Goal: Transaction & Acquisition: Obtain resource

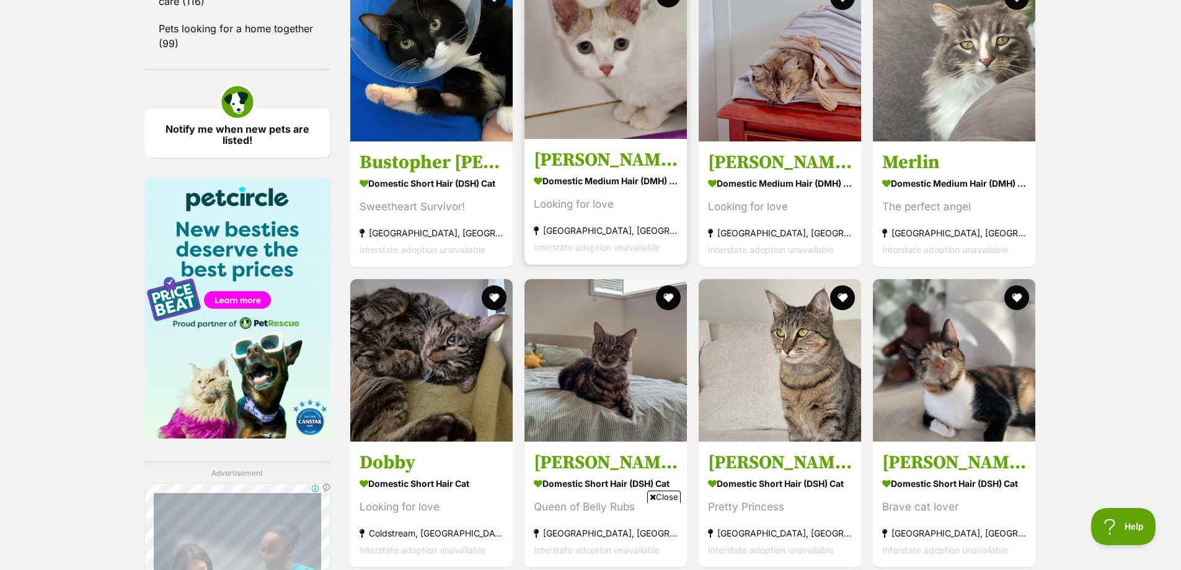
scroll to position [1798, 0]
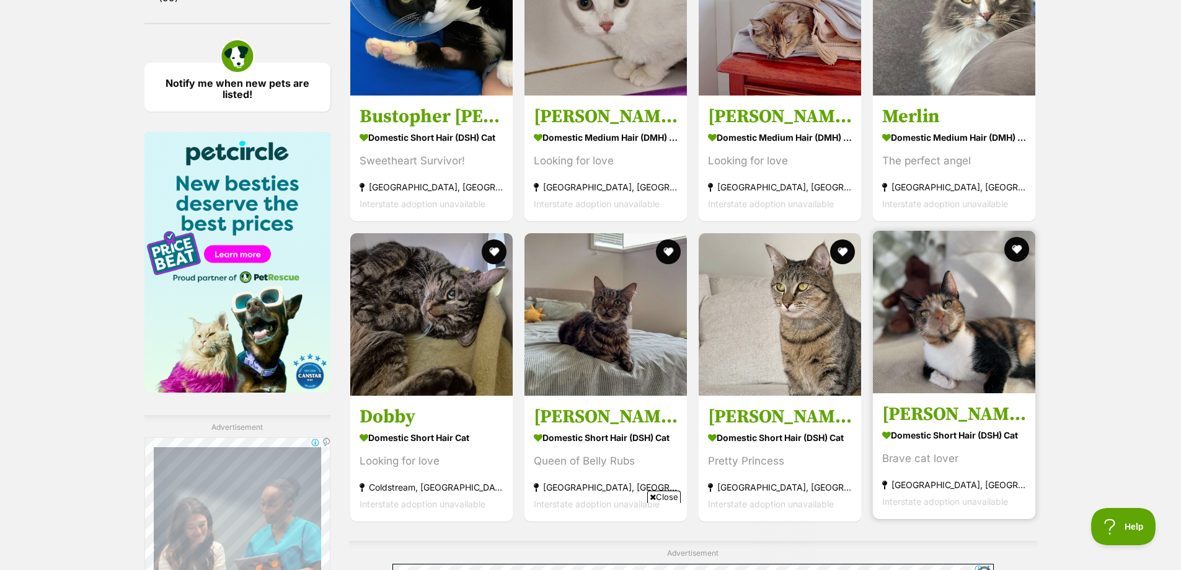
click at [962, 351] on img at bounding box center [954, 312] width 162 height 162
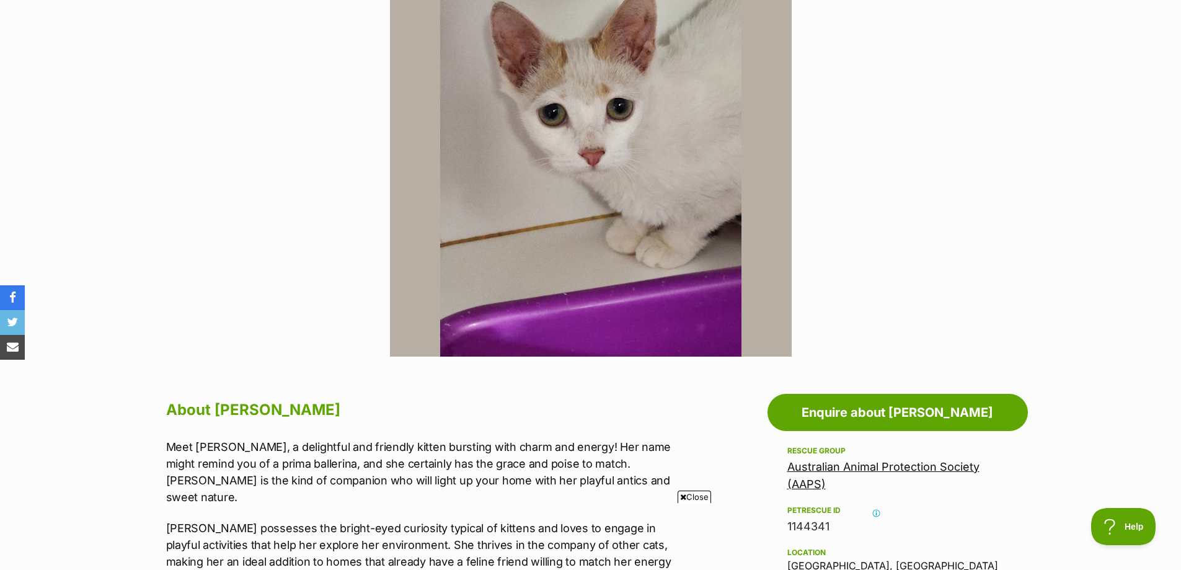
scroll to position [248, 0]
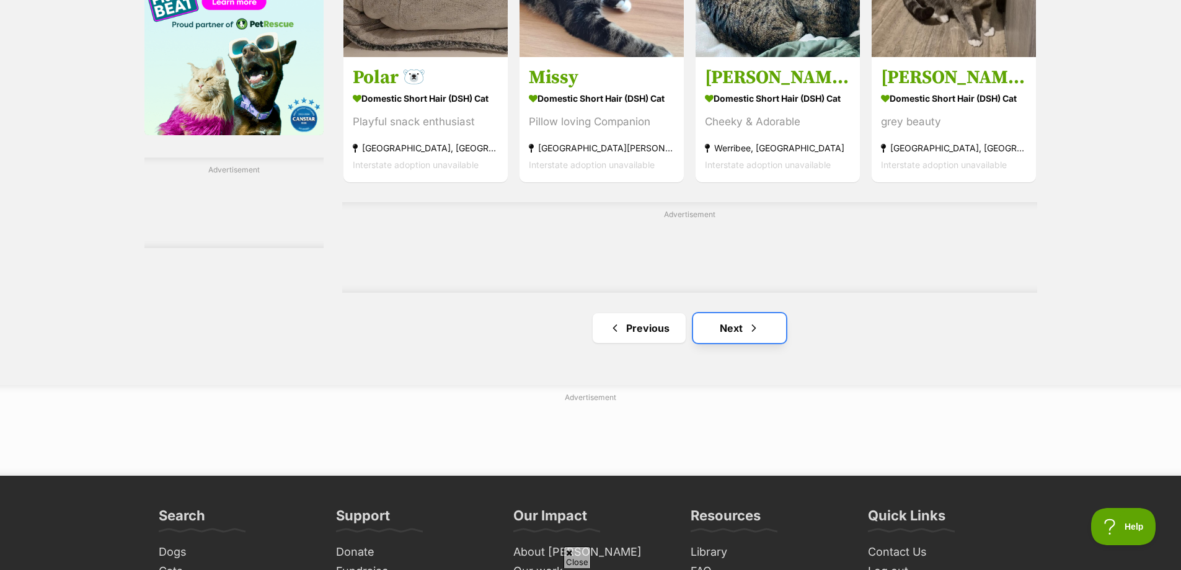
click at [765, 334] on link "Next" at bounding box center [739, 328] width 93 height 30
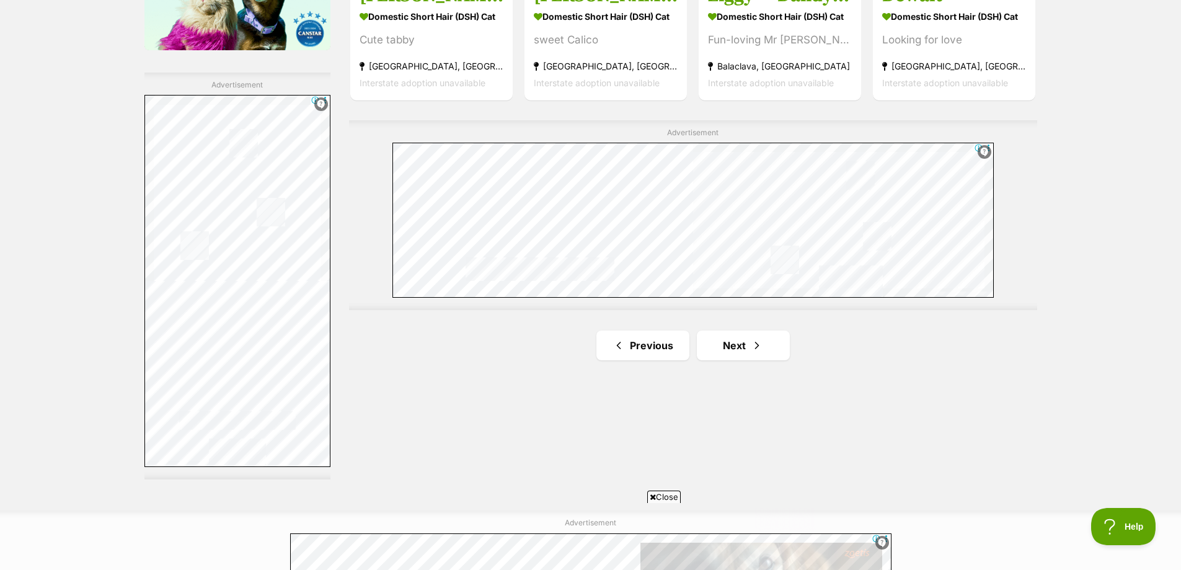
scroll to position [2170, 0]
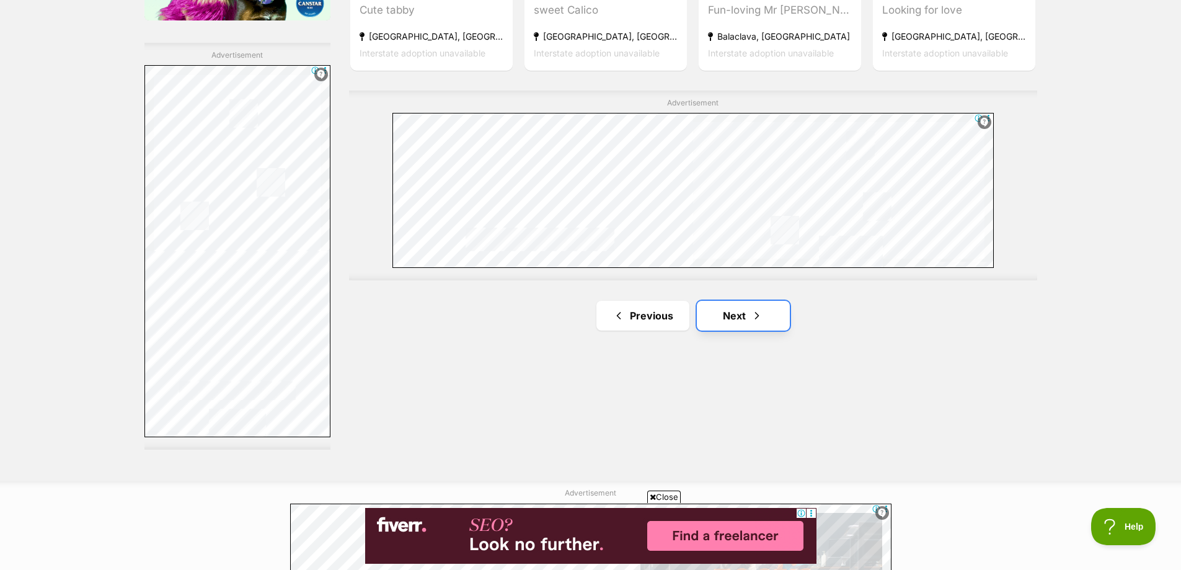
click at [757, 323] on span "Next page" at bounding box center [757, 315] width 12 height 15
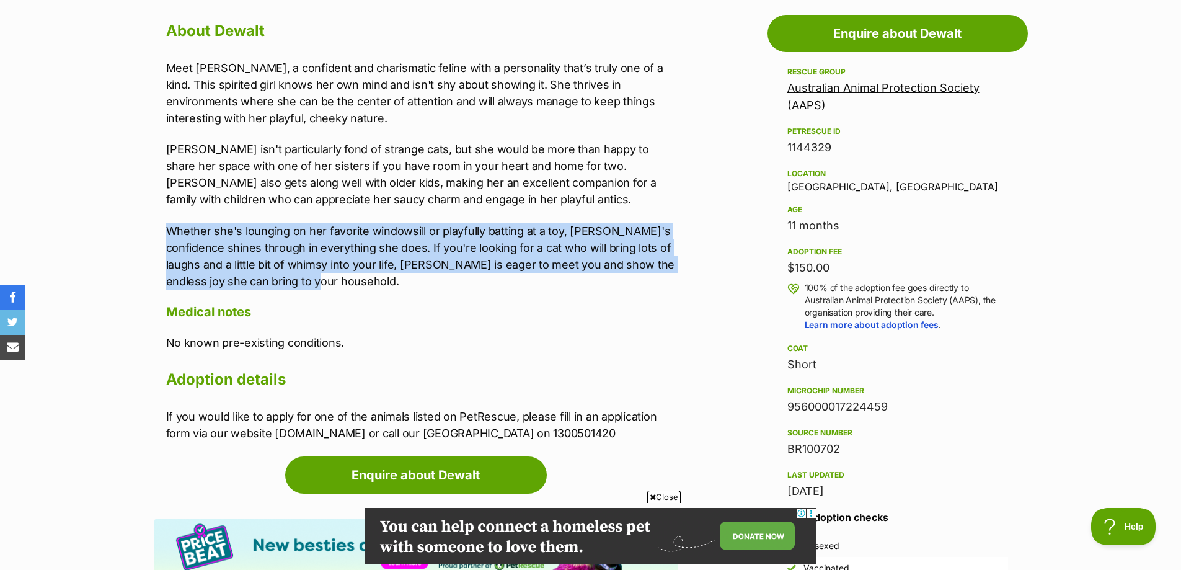
drag, startPoint x: 329, startPoint y: 287, endPoint x: 126, endPoint y: 209, distance: 217.3
click at [126, 209] on section "Home > Rescue pet search > Adopt a cat > Cats available for adoption Dewalt Loo…" at bounding box center [590, 380] width 1181 height 1911
click at [184, 223] on p "Whether she's lounging on her favorite windowsill or playfully batting at a toy…" at bounding box center [422, 256] width 512 height 67
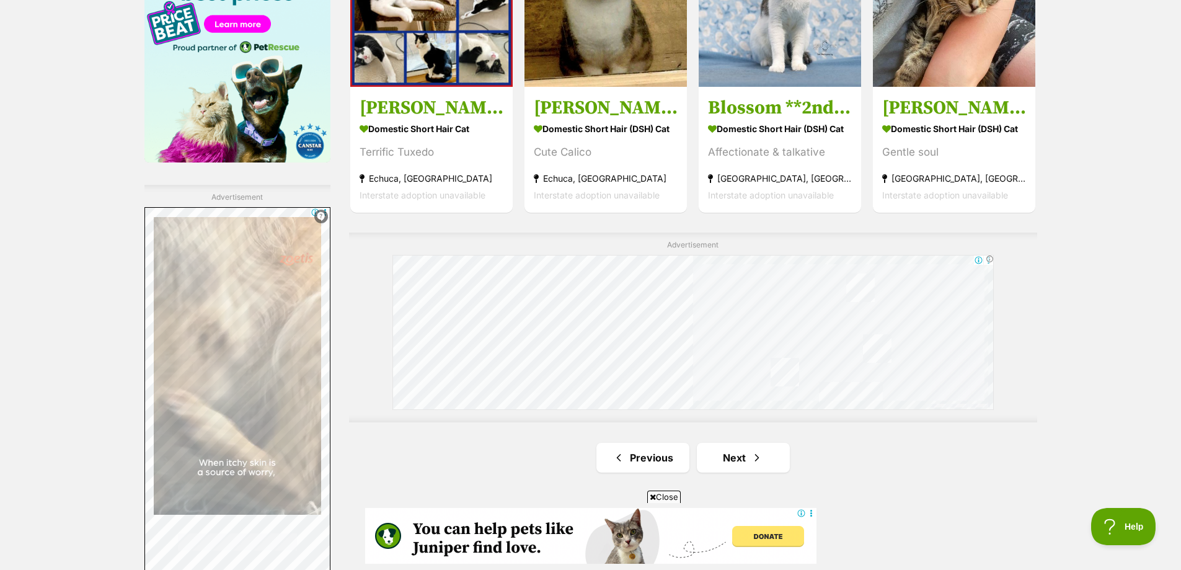
scroll to position [2170, 0]
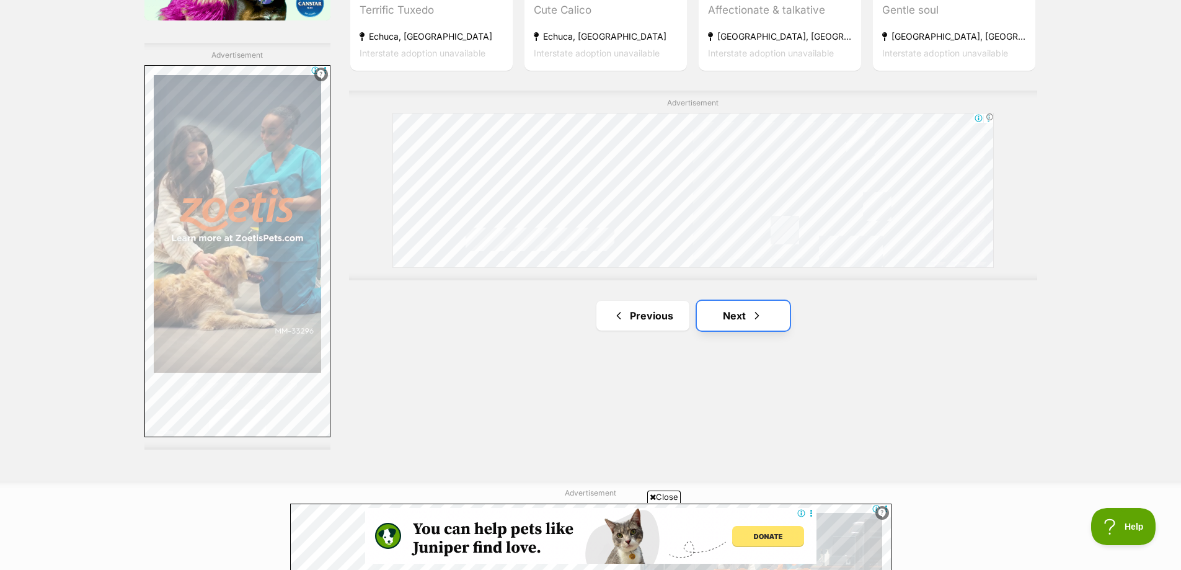
click at [781, 324] on link "Next" at bounding box center [743, 316] width 93 height 30
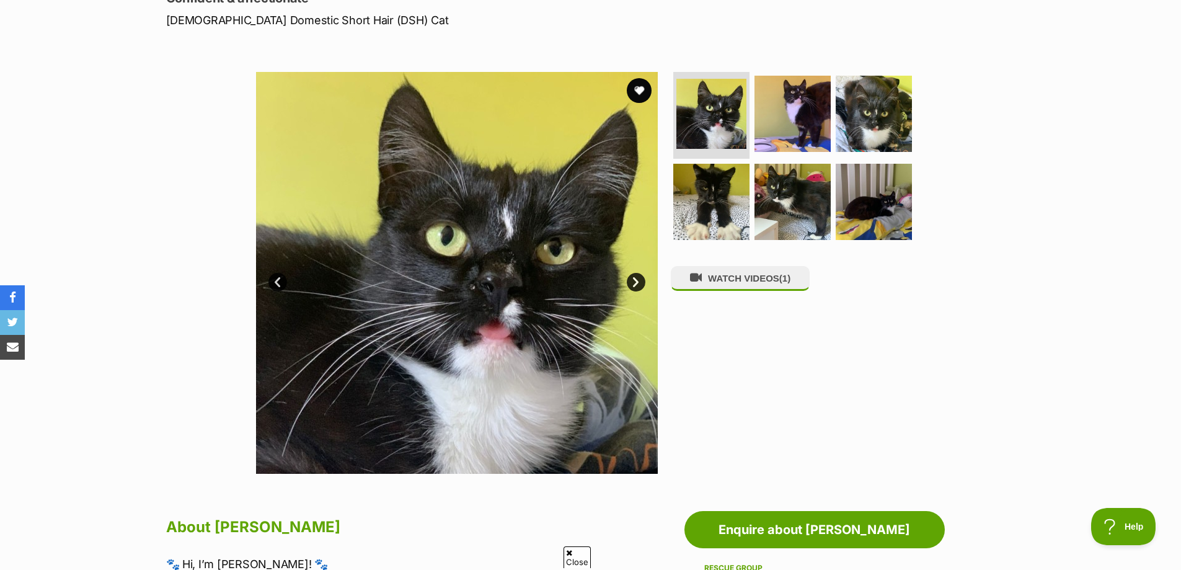
click at [638, 282] on link "Next" at bounding box center [636, 282] width 19 height 19
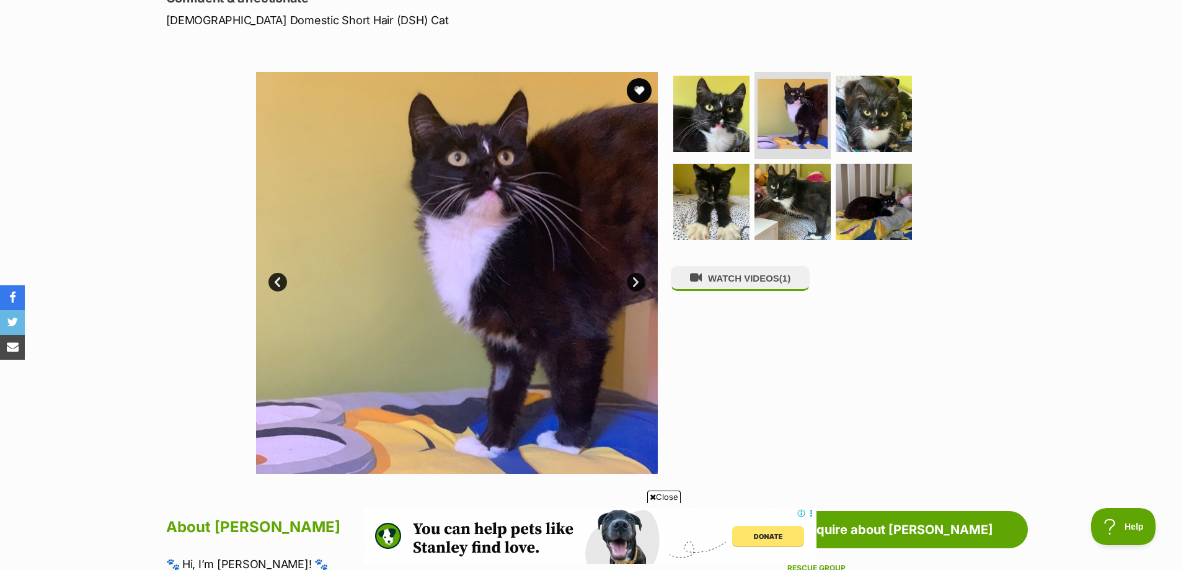
click at [639, 283] on link "Next" at bounding box center [636, 282] width 19 height 19
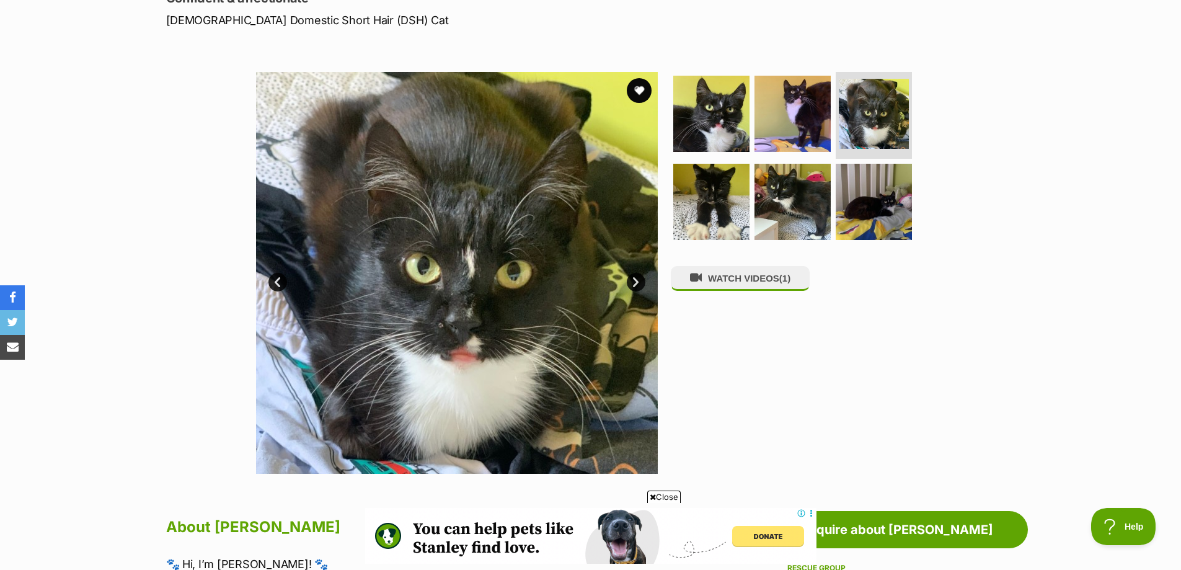
click at [639, 283] on link "Next" at bounding box center [636, 282] width 19 height 19
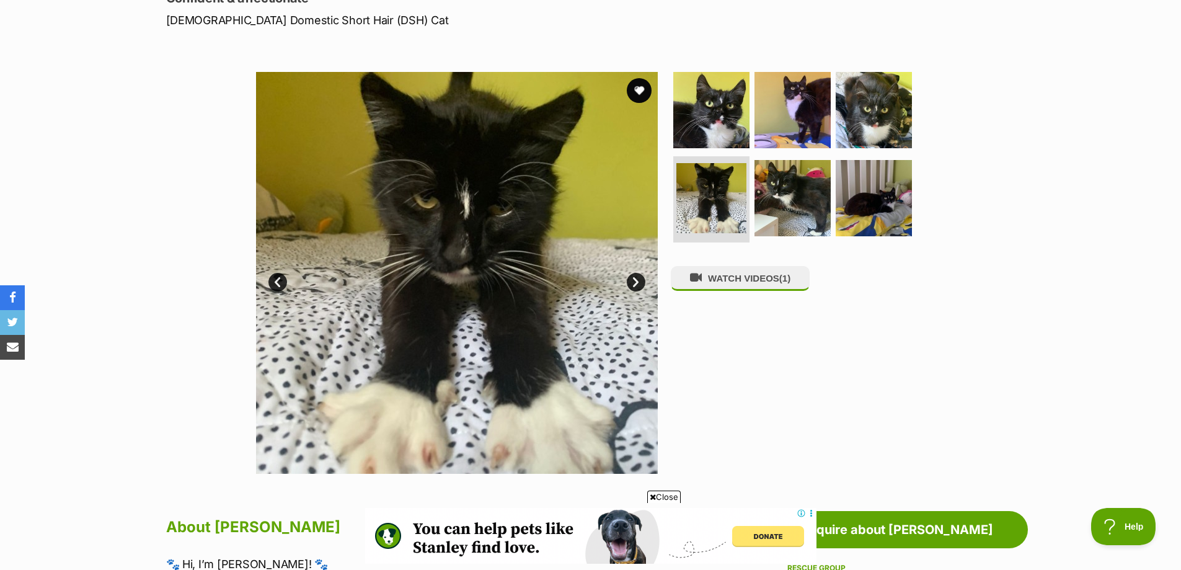
click at [639, 283] on link "Next" at bounding box center [636, 282] width 19 height 19
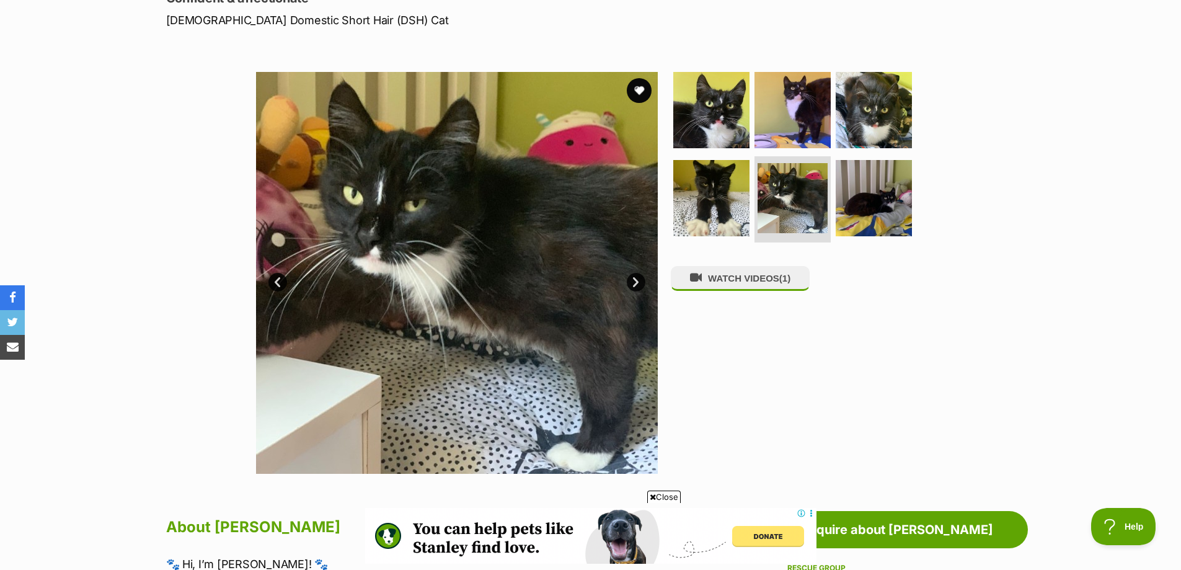
click at [639, 283] on link "Next" at bounding box center [636, 282] width 19 height 19
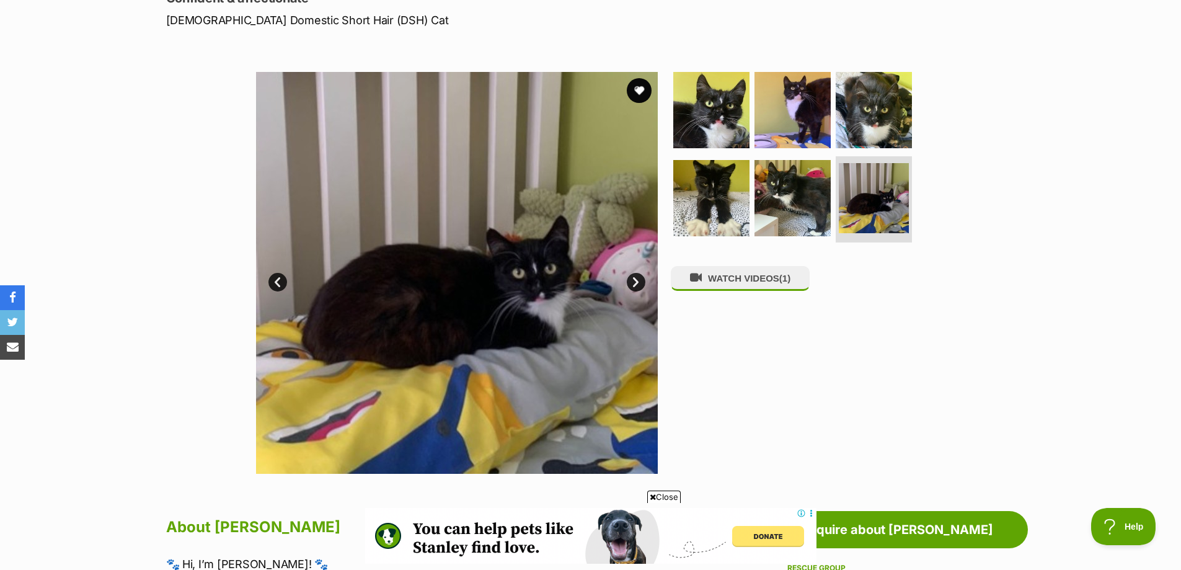
click at [639, 283] on link "Next" at bounding box center [636, 282] width 19 height 19
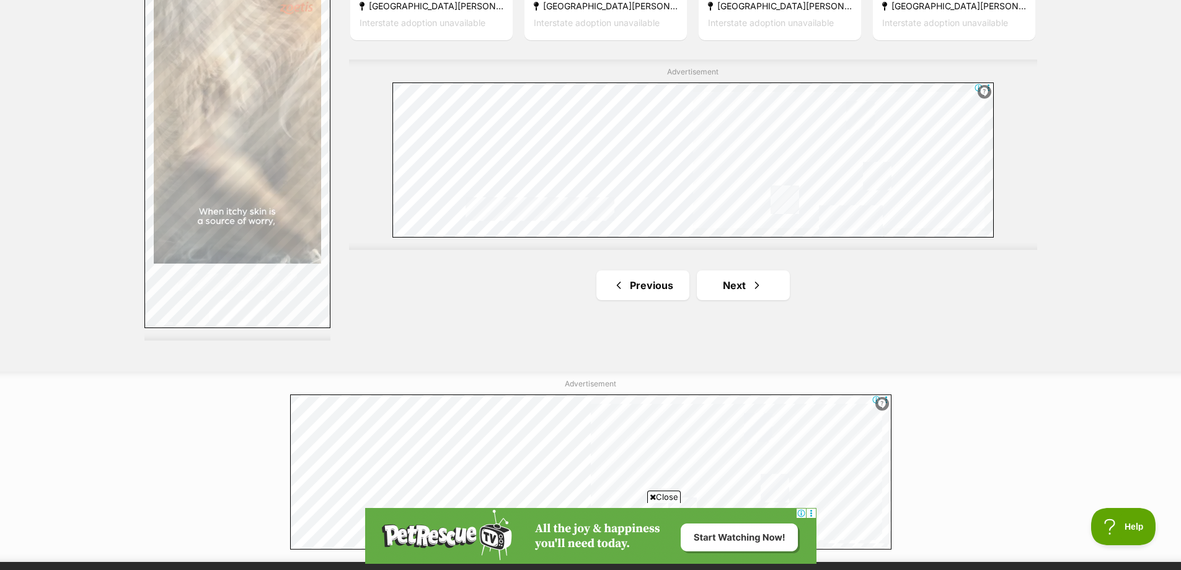
scroll to position [2294, 0]
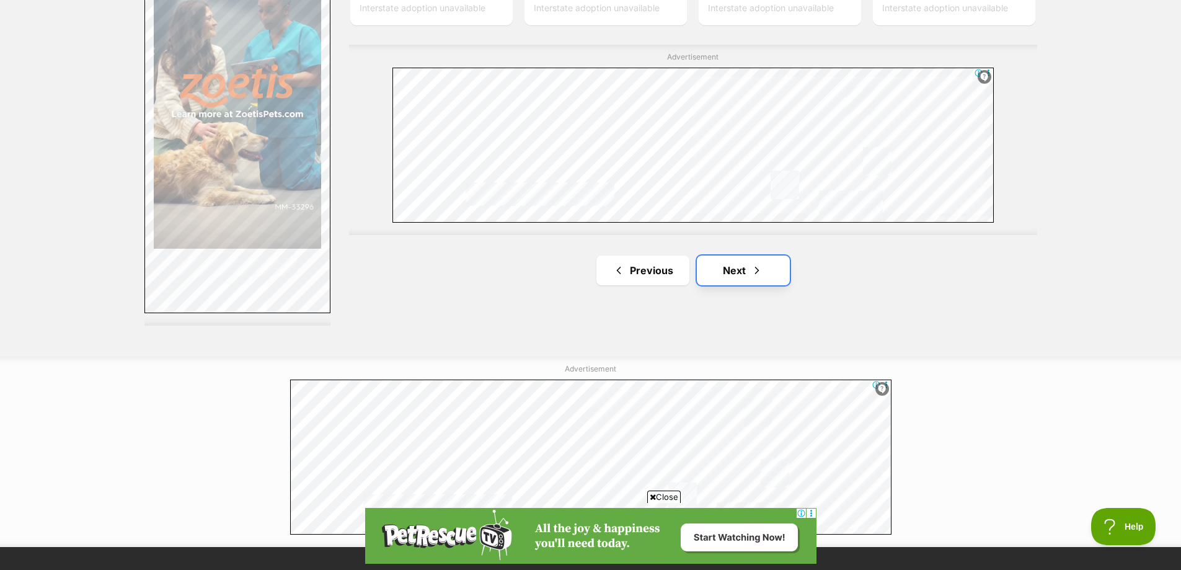
click at [718, 271] on link "Next" at bounding box center [743, 270] width 93 height 30
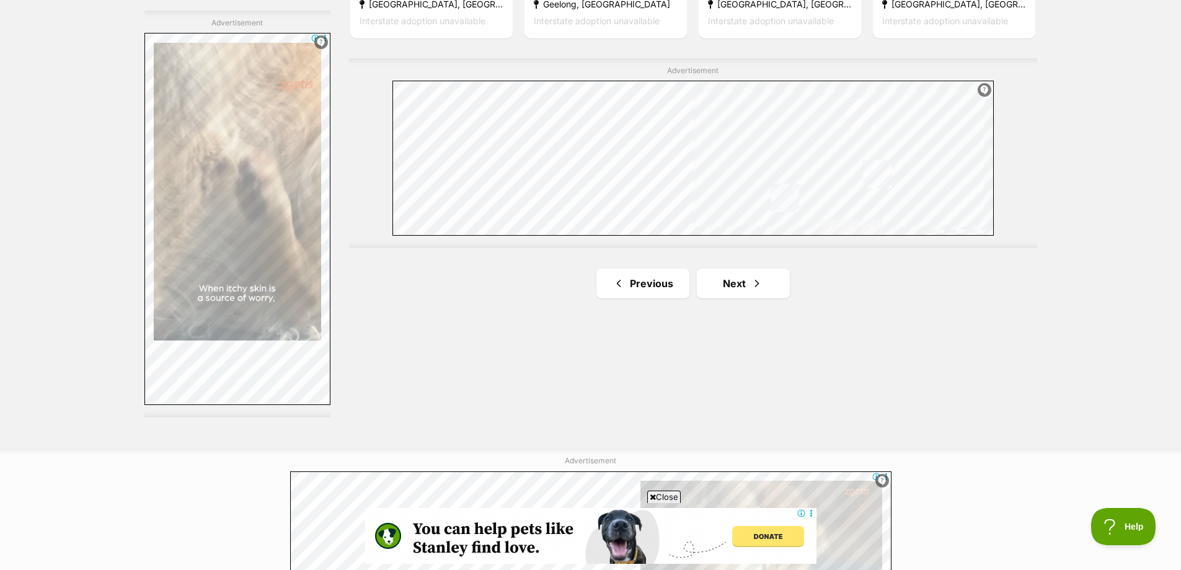
scroll to position [2232, 0]
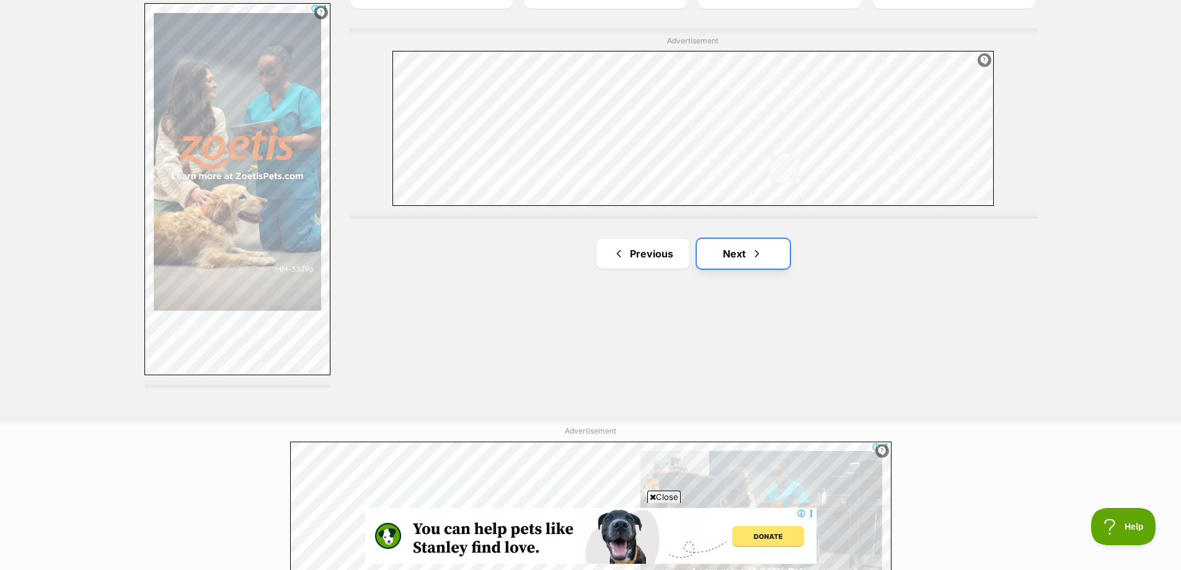
click at [740, 251] on link "Next" at bounding box center [743, 254] width 93 height 30
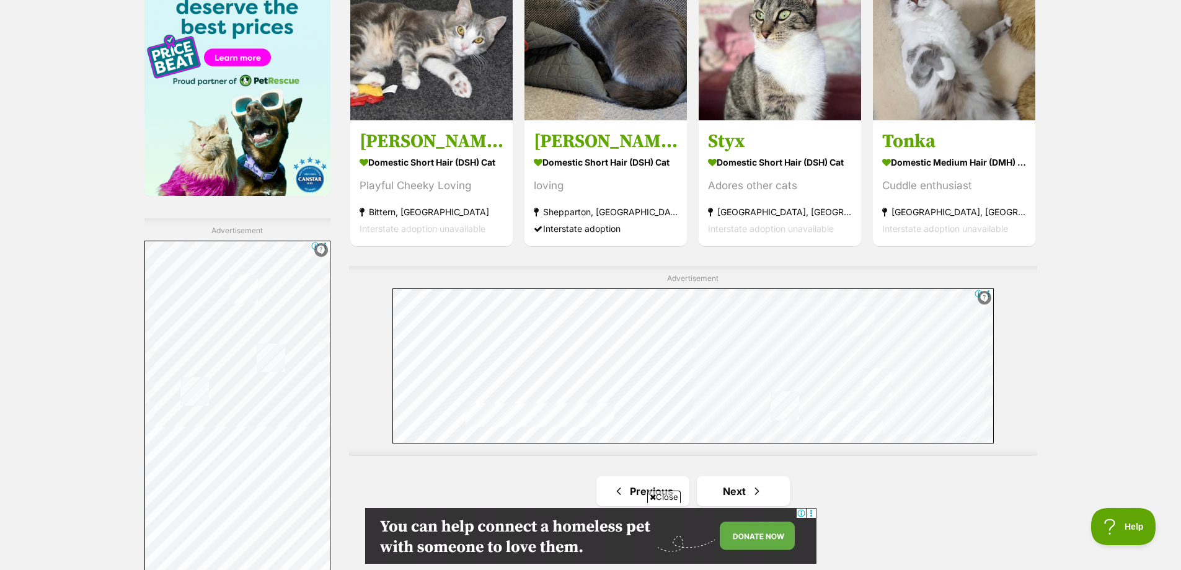
scroll to position [2108, 0]
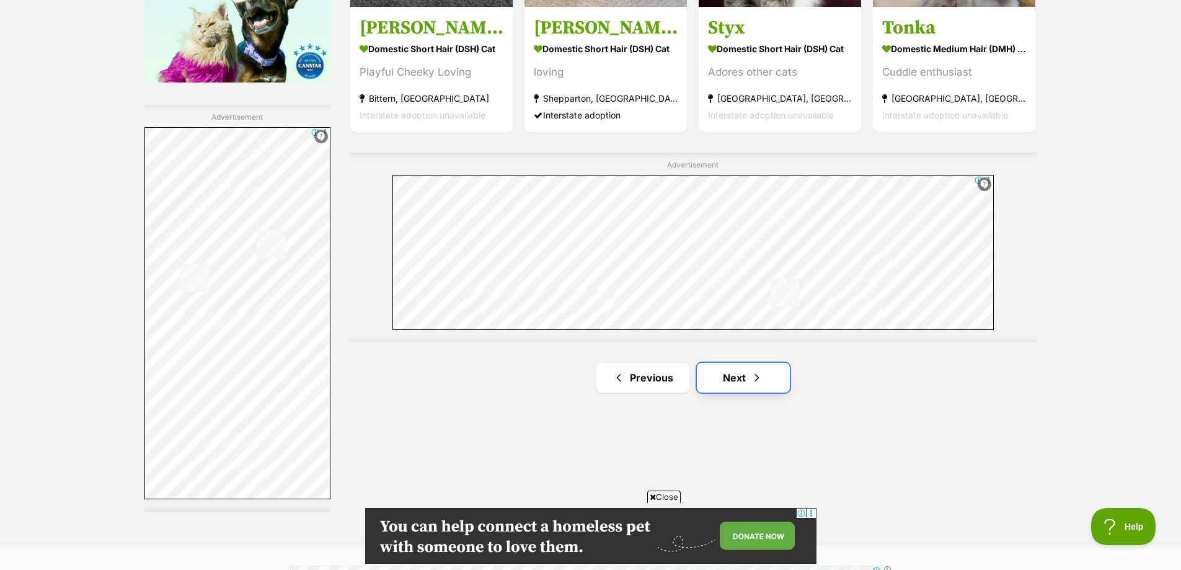
click at [743, 388] on link "Next" at bounding box center [743, 378] width 93 height 30
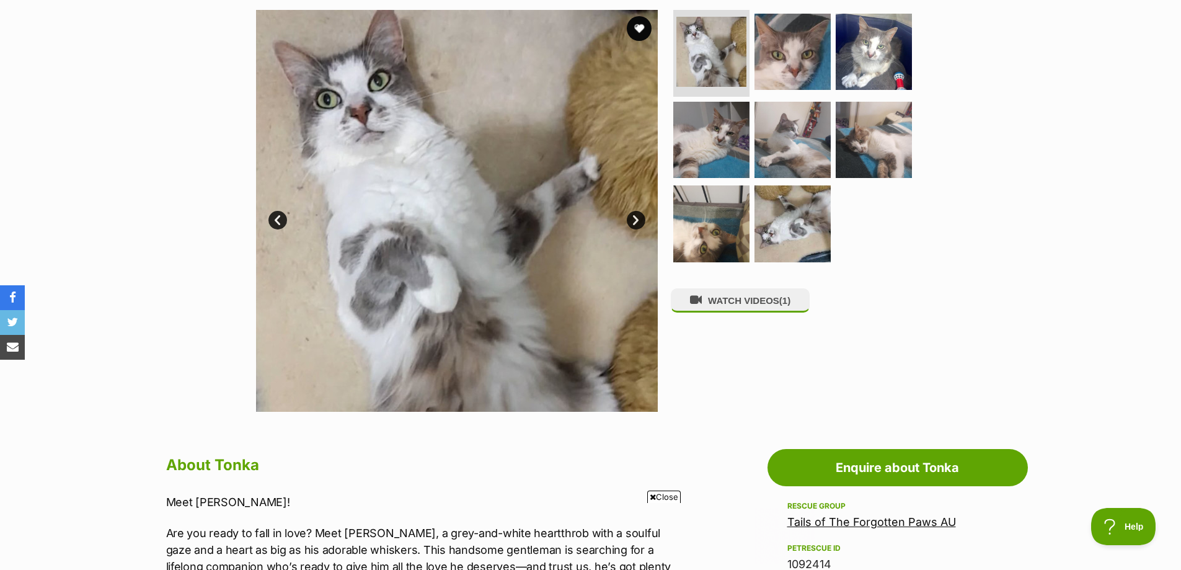
click at [637, 217] on link "Next" at bounding box center [636, 220] width 19 height 19
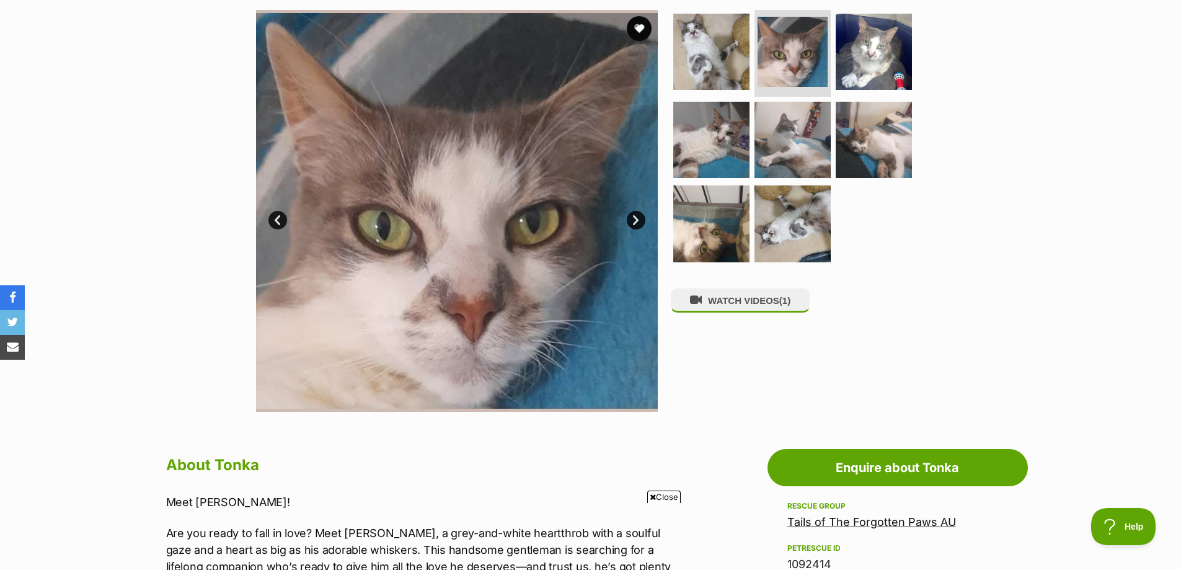
click at [637, 217] on link "Next" at bounding box center [636, 220] width 19 height 19
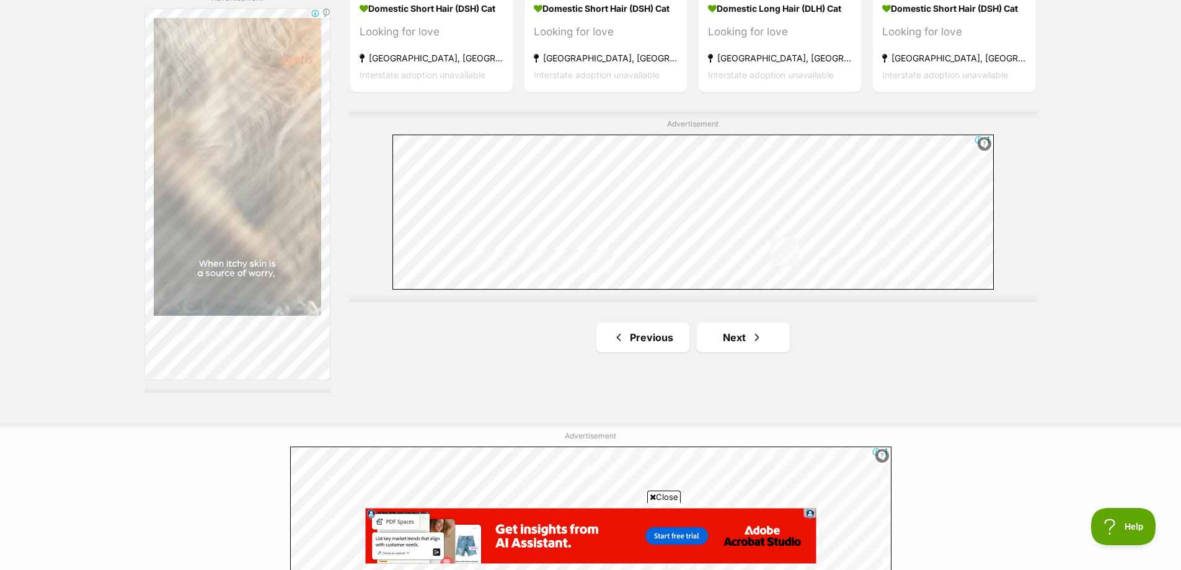
scroll to position [2232, 0]
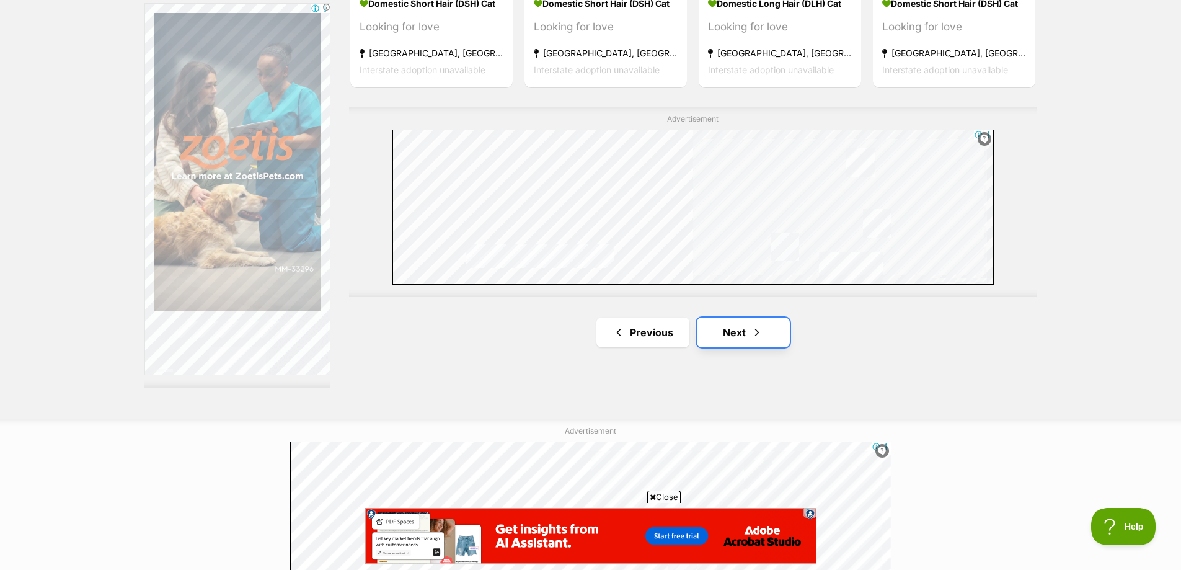
click at [725, 334] on link "Next" at bounding box center [743, 332] width 93 height 30
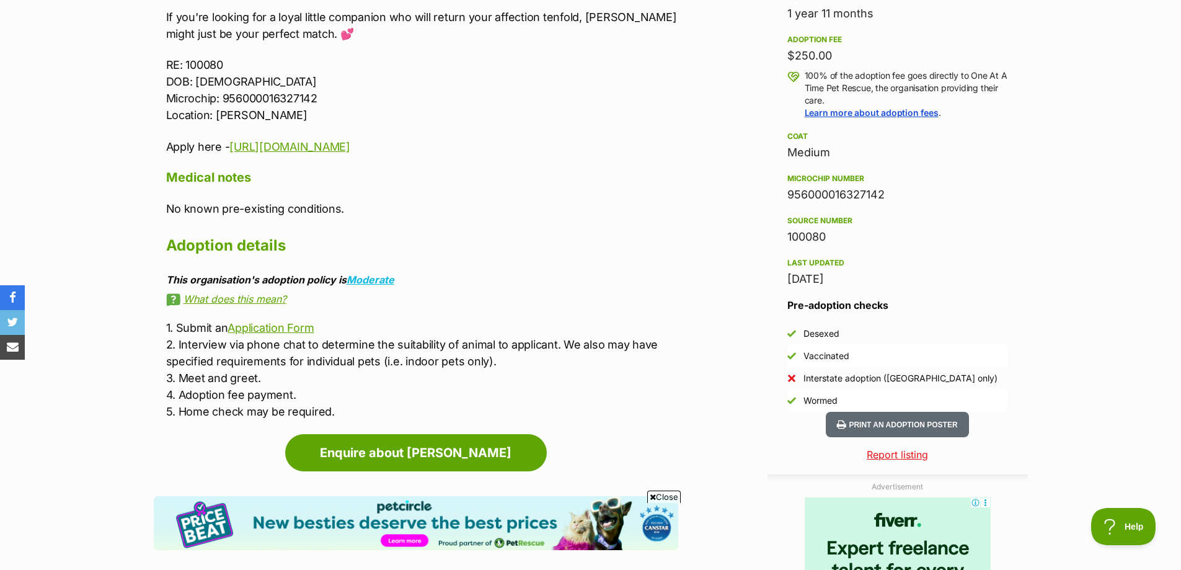
scroll to position [620, 0]
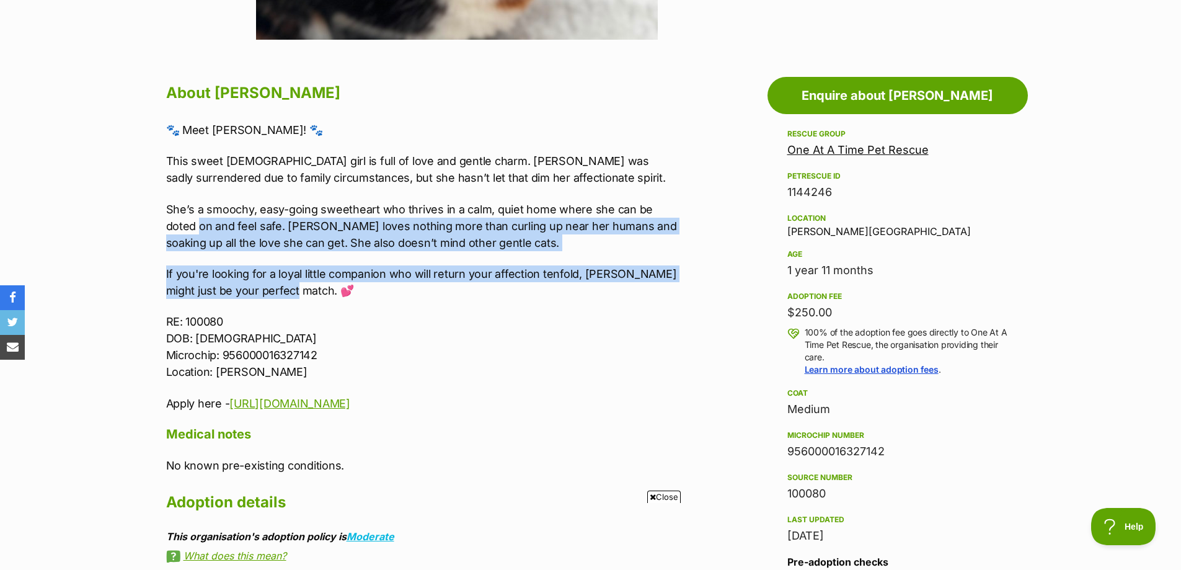
drag, startPoint x: 308, startPoint y: 288, endPoint x: 68, endPoint y: 221, distance: 249.7
click at [68, 221] on section "Home > Rescue pet search > Adopt a cat > Cats available for adoption Mae Sweeti…" at bounding box center [590, 434] width 1181 height 1894
click at [237, 242] on p "She’s a smoochy, easy-going sweetheart who thrives in a calm, quiet home where …" at bounding box center [422, 226] width 512 height 50
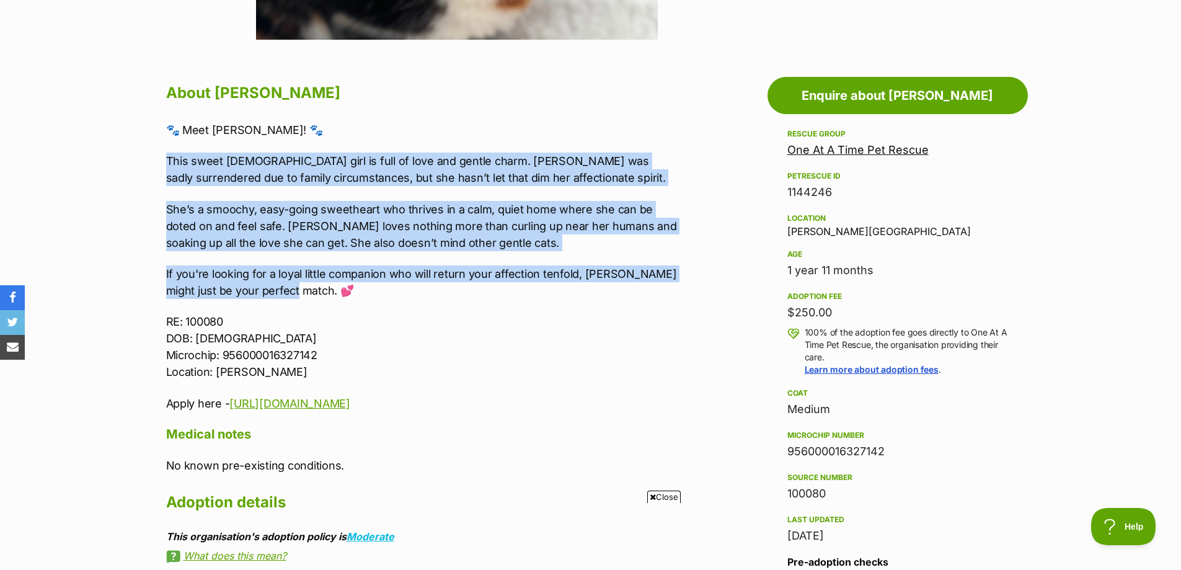
drag, startPoint x: 377, startPoint y: 296, endPoint x: 151, endPoint y: 164, distance: 262.1
click at [185, 174] on p "This sweet 2-year-old girl is full of love and gentle charm. Mae was sadly surr…" at bounding box center [422, 169] width 512 height 33
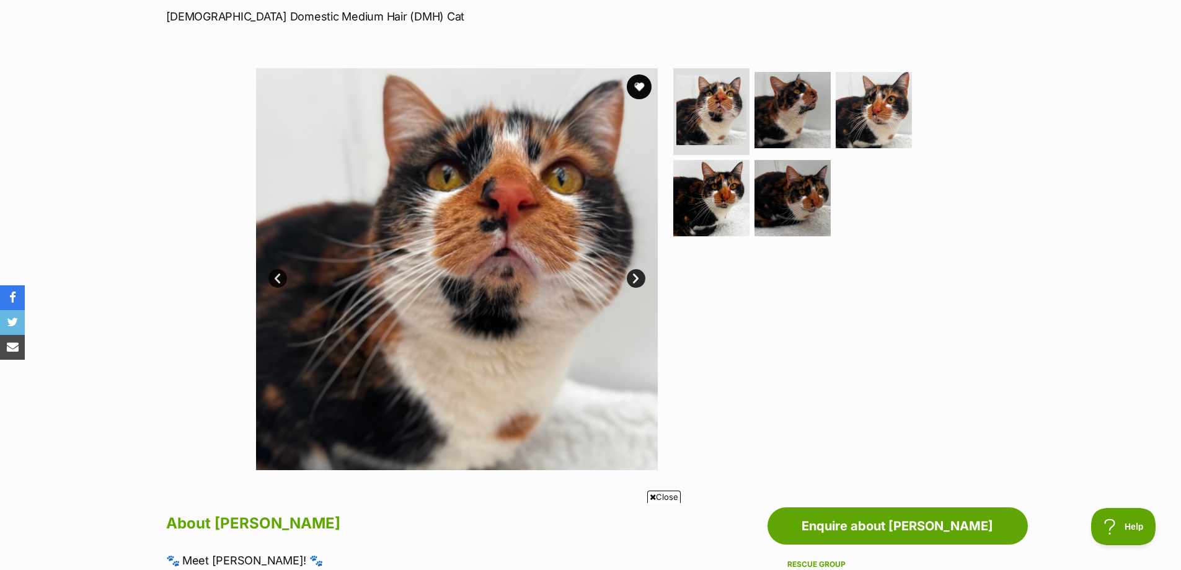
scroll to position [186, 0]
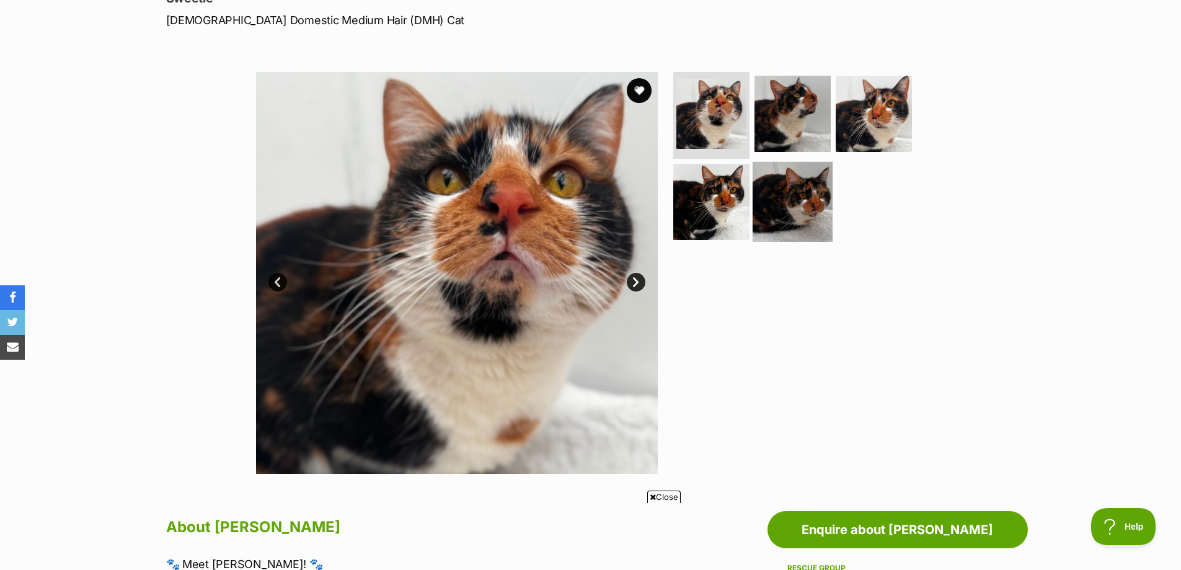
click at [788, 202] on img at bounding box center [793, 201] width 80 height 80
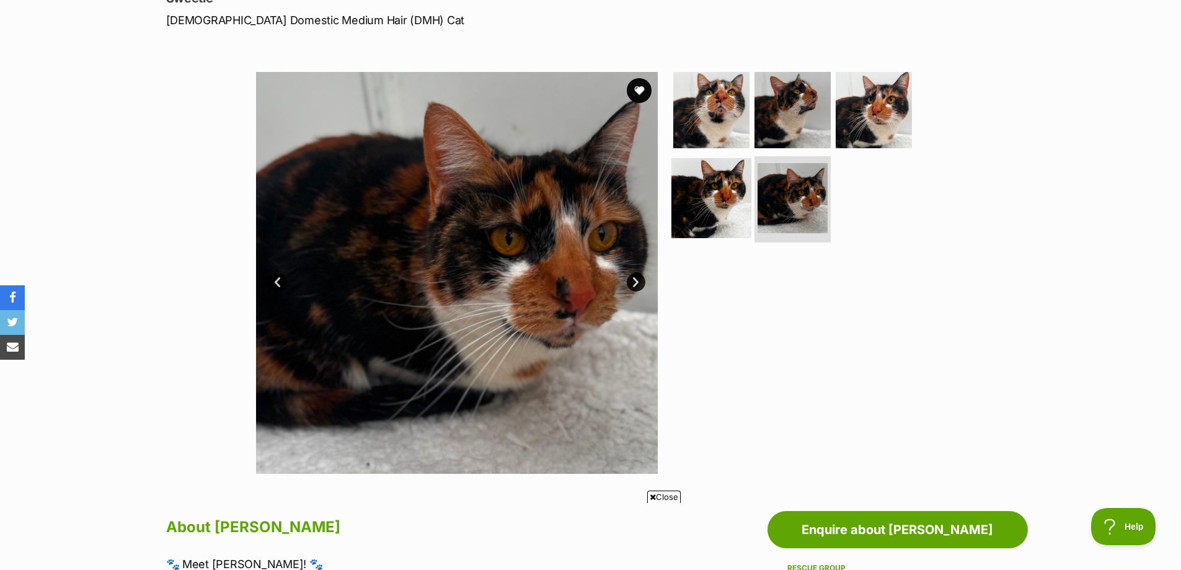
click at [704, 189] on img at bounding box center [712, 198] width 80 height 80
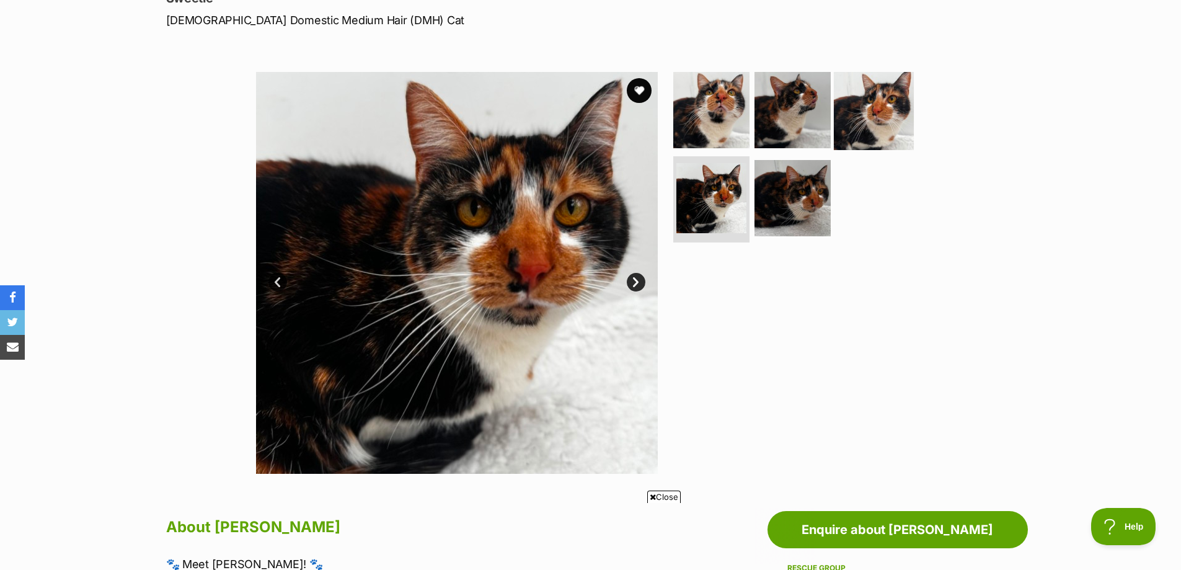
click at [871, 94] on img at bounding box center [874, 110] width 80 height 80
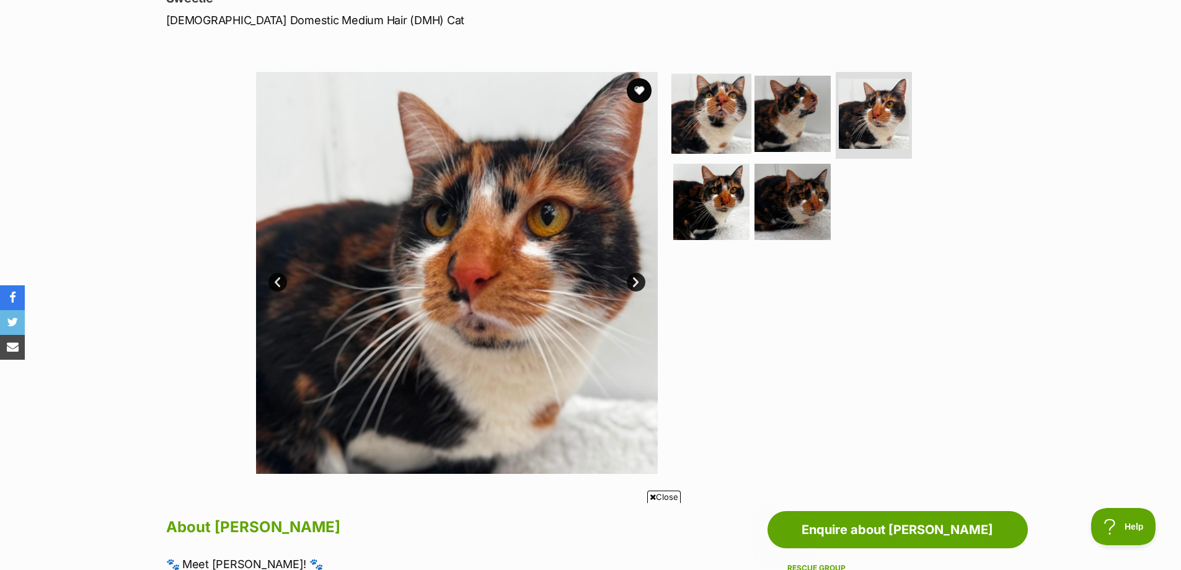
click at [714, 135] on img at bounding box center [712, 114] width 80 height 80
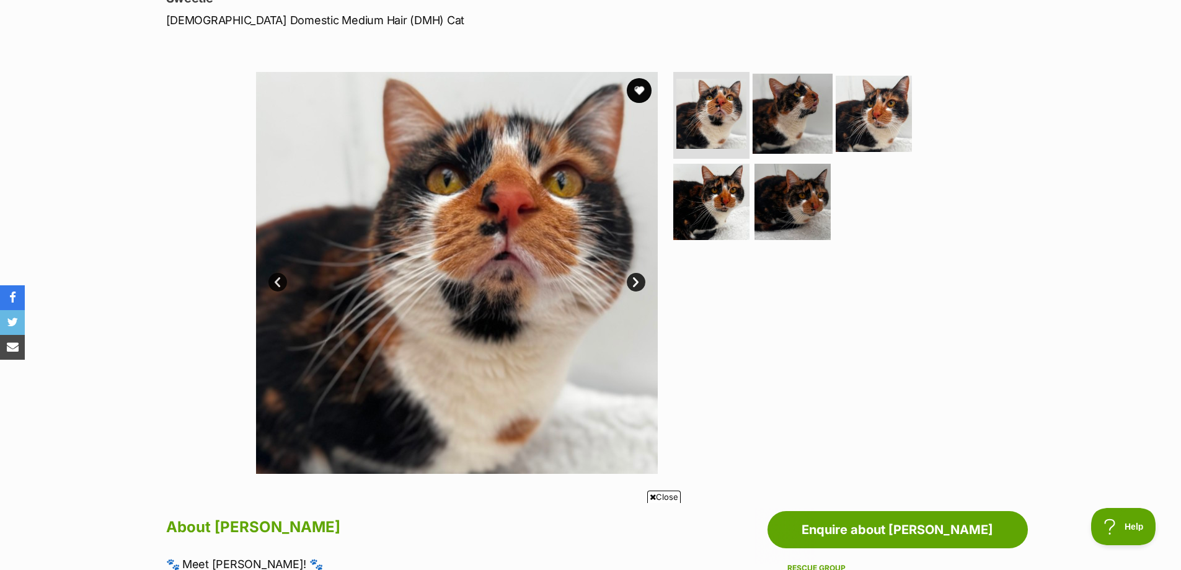
click at [786, 128] on img at bounding box center [793, 114] width 80 height 80
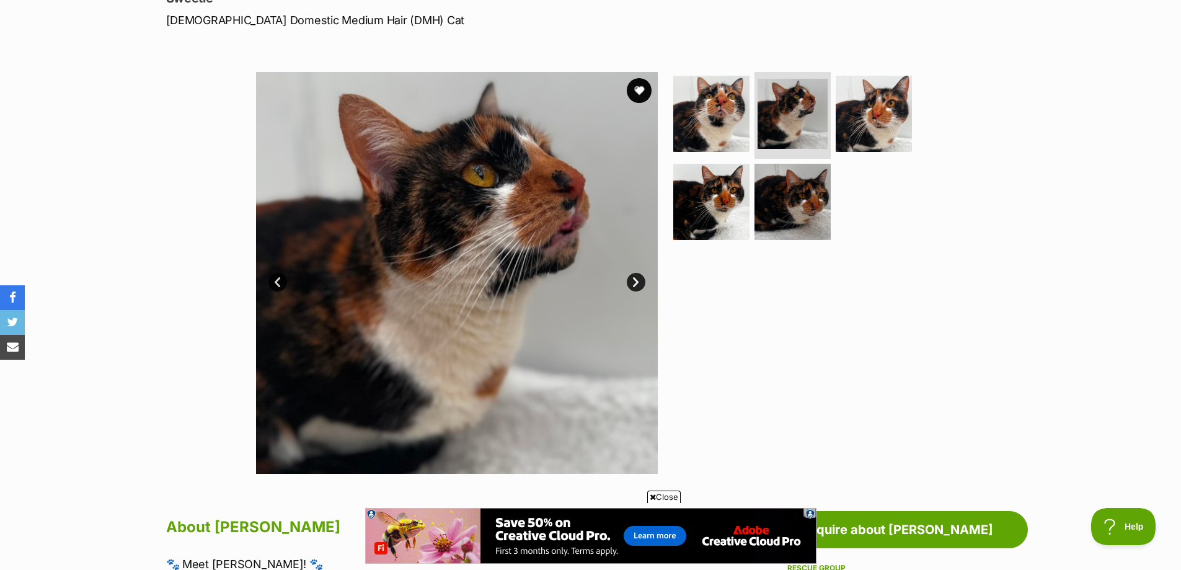
scroll to position [0, 0]
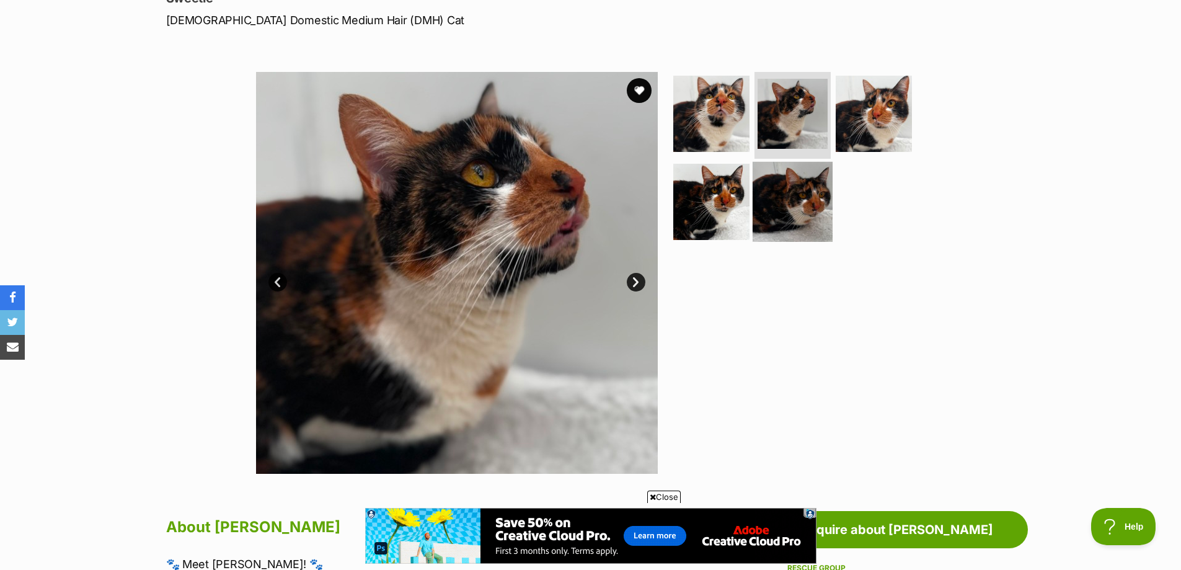
click at [815, 230] on img at bounding box center [793, 201] width 80 height 80
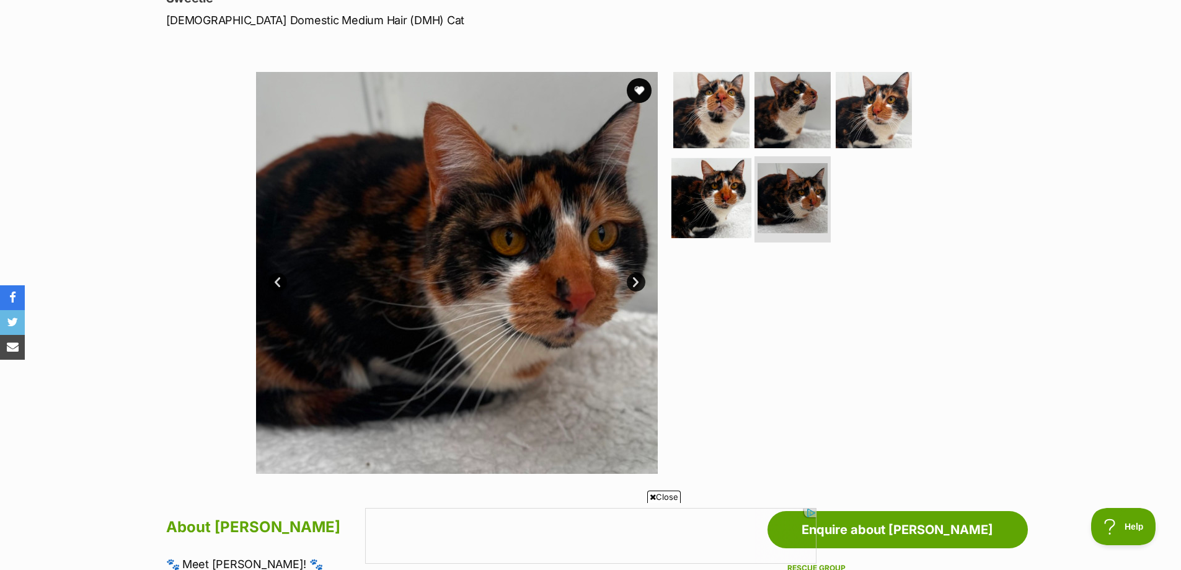
click at [727, 215] on img at bounding box center [712, 198] width 80 height 80
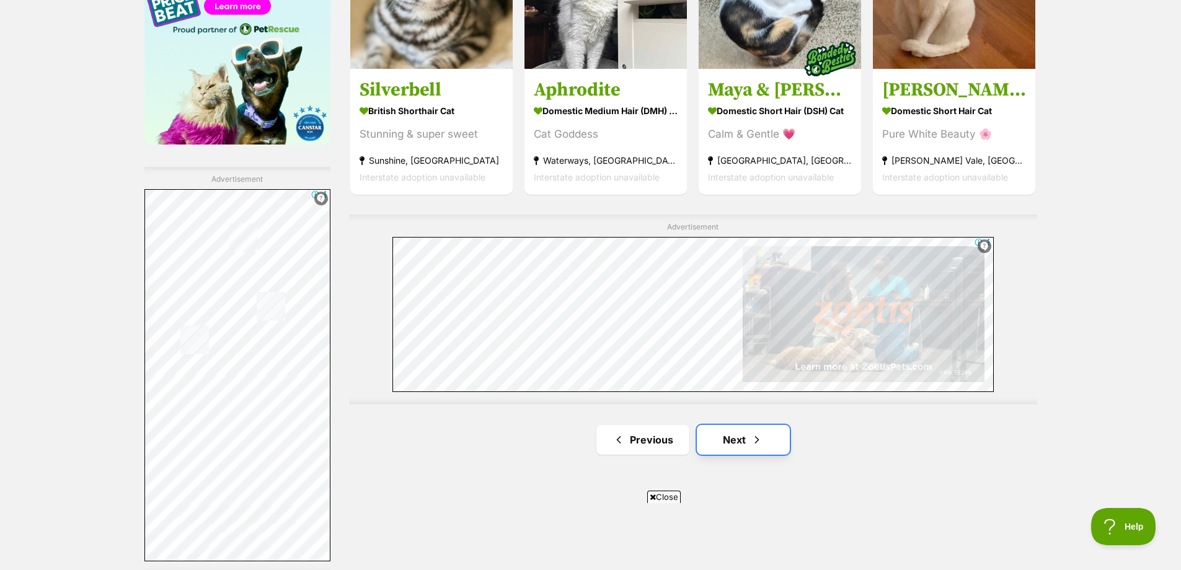
click at [763, 450] on link "Next" at bounding box center [743, 440] width 93 height 30
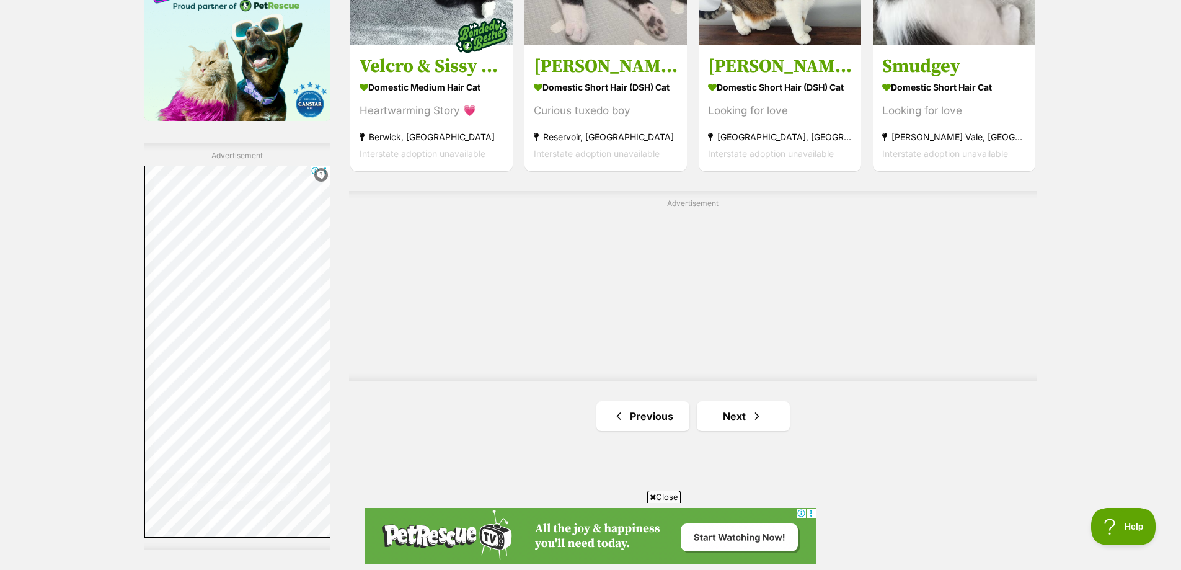
scroll to position [2170, 0]
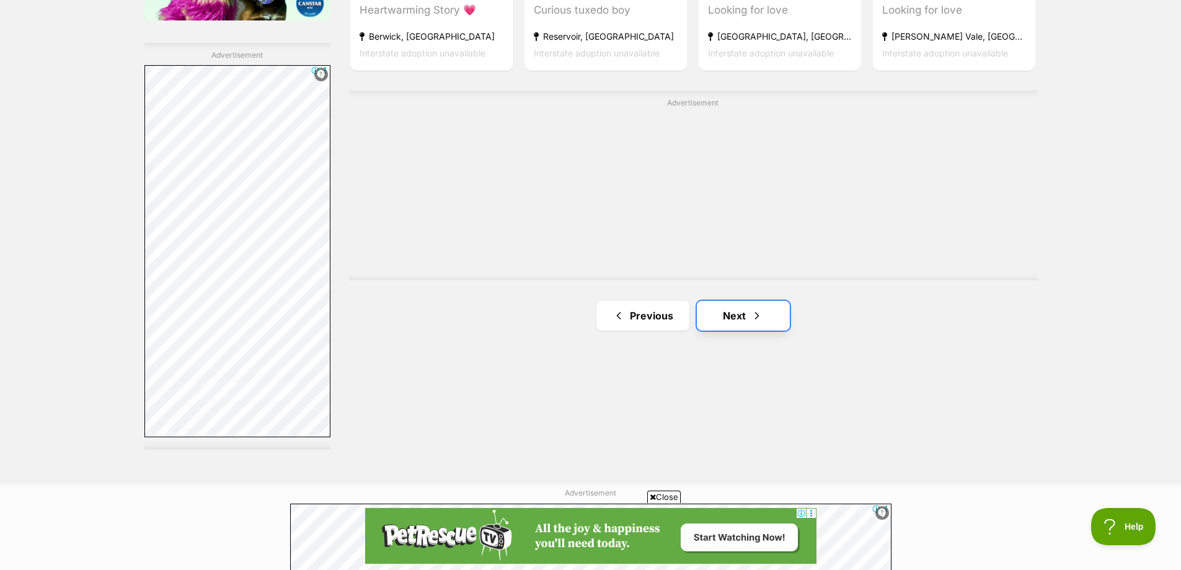
click at [743, 331] on link "Next" at bounding box center [743, 316] width 93 height 30
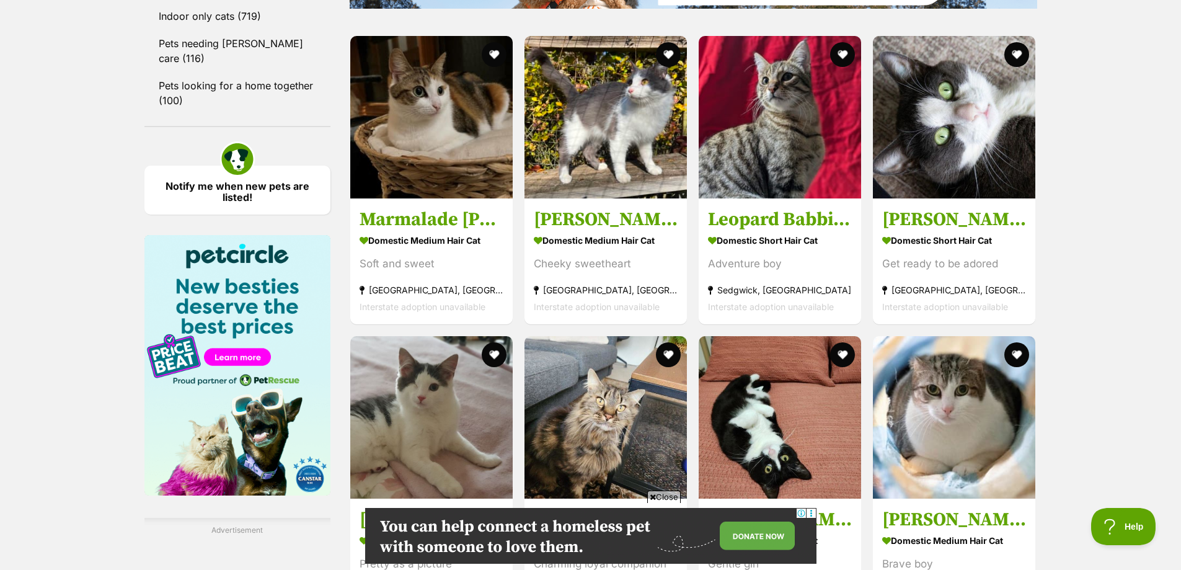
scroll to position [1612, 0]
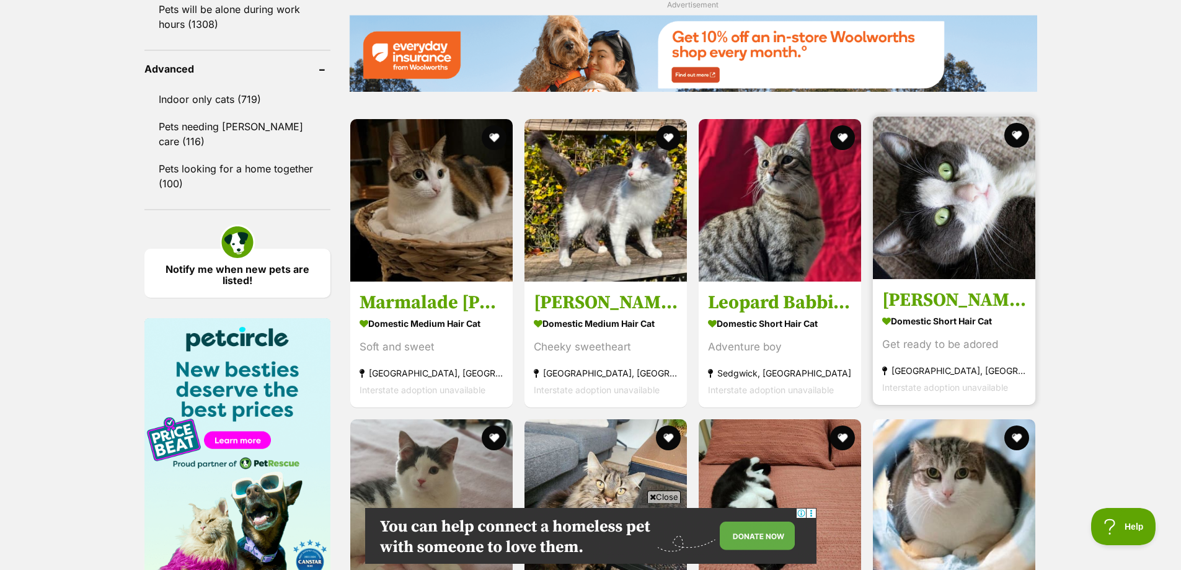
click at [970, 297] on h3 "[PERSON_NAME]" at bounding box center [954, 300] width 144 height 24
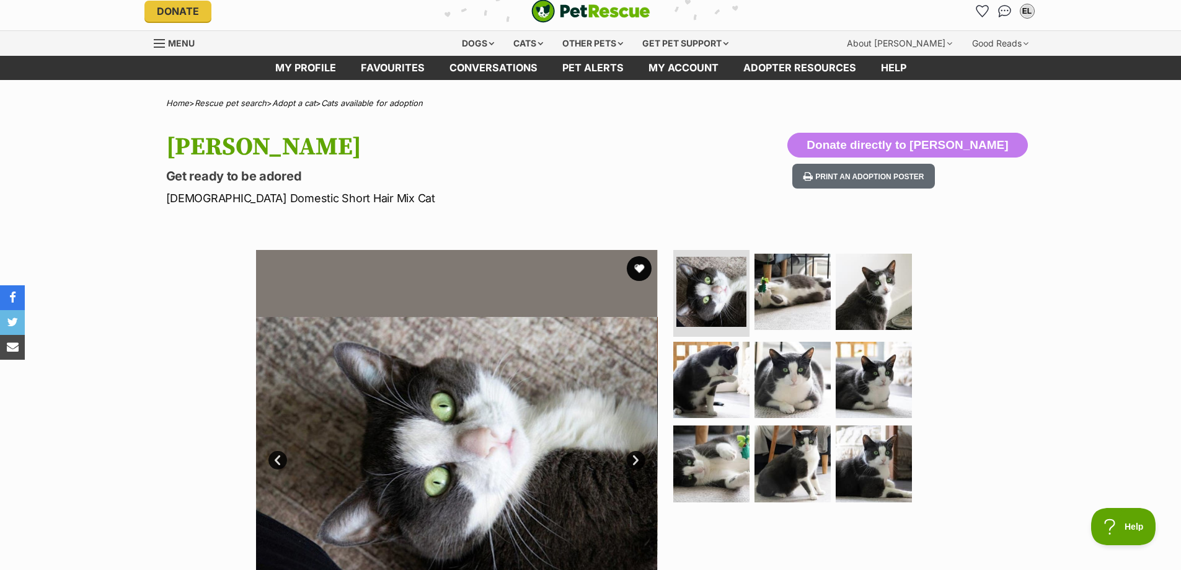
scroll to position [124, 0]
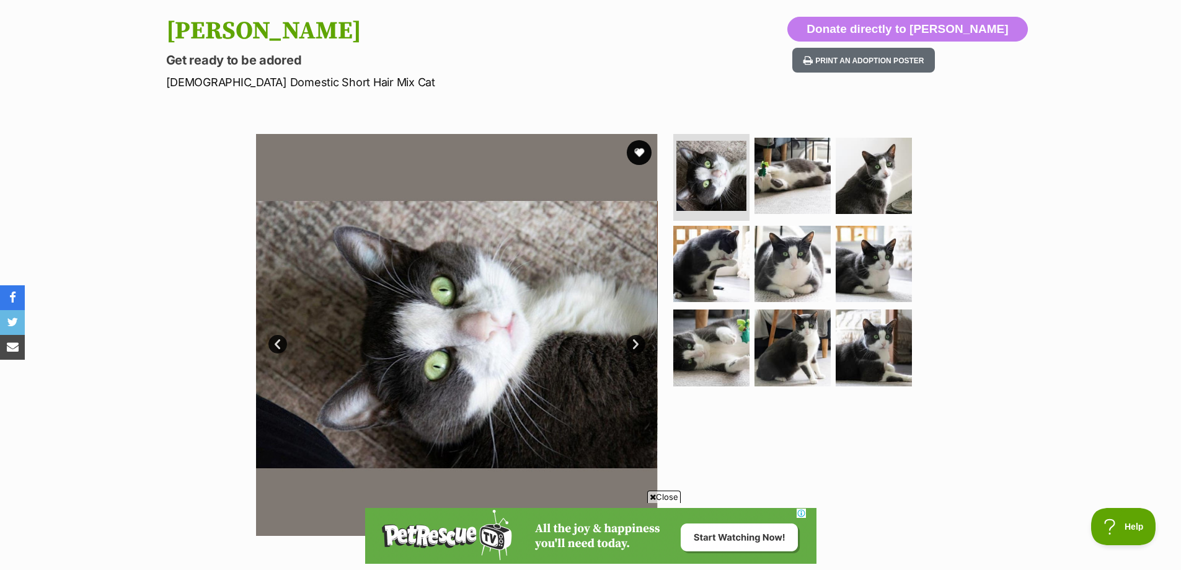
click at [635, 346] on link "Next" at bounding box center [636, 344] width 19 height 19
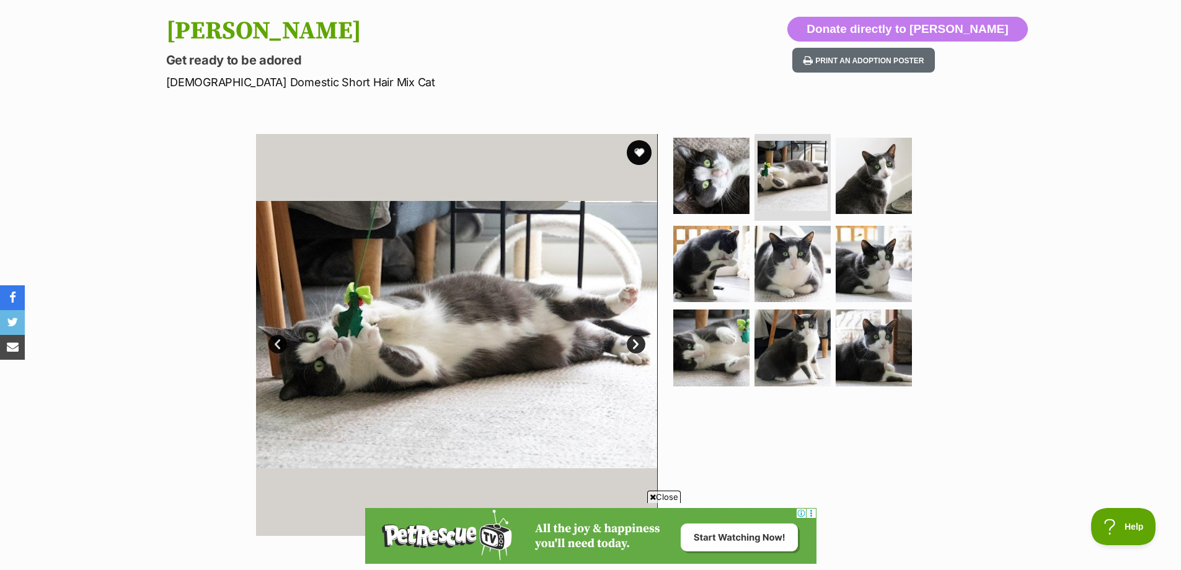
scroll to position [0, 0]
click at [634, 346] on link "Next" at bounding box center [636, 344] width 19 height 19
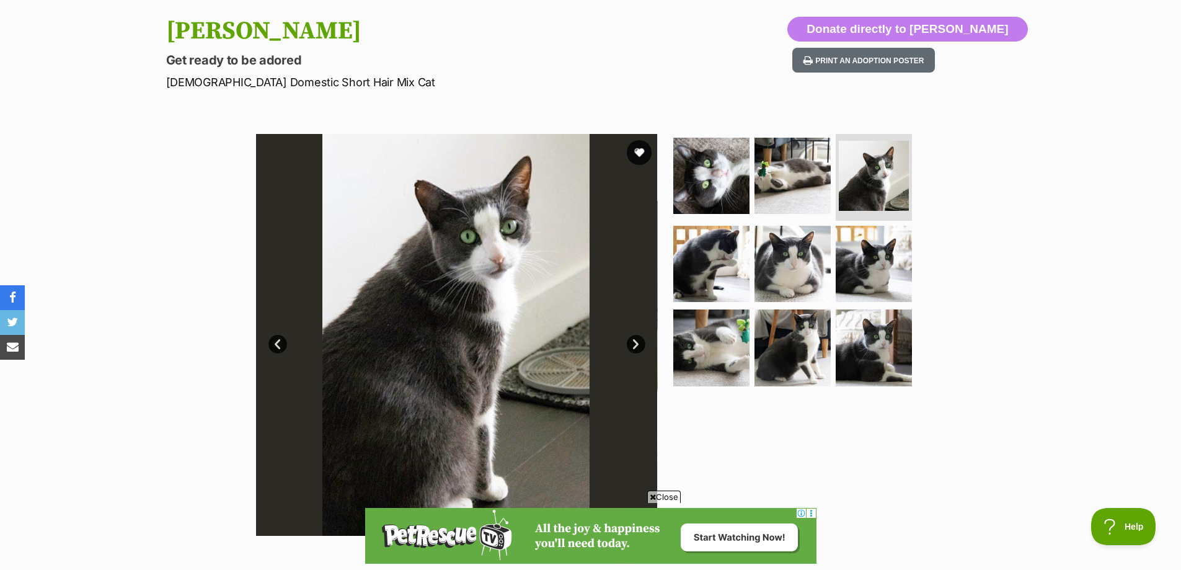
click at [634, 346] on link "Next" at bounding box center [636, 344] width 19 height 19
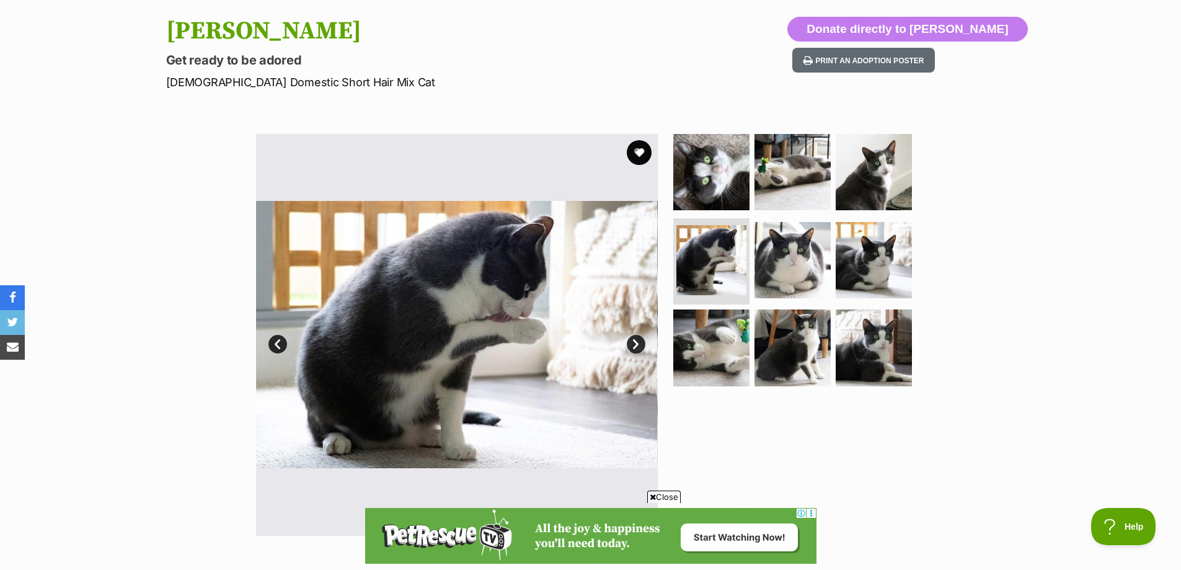
click at [634, 346] on link "Next" at bounding box center [636, 344] width 19 height 19
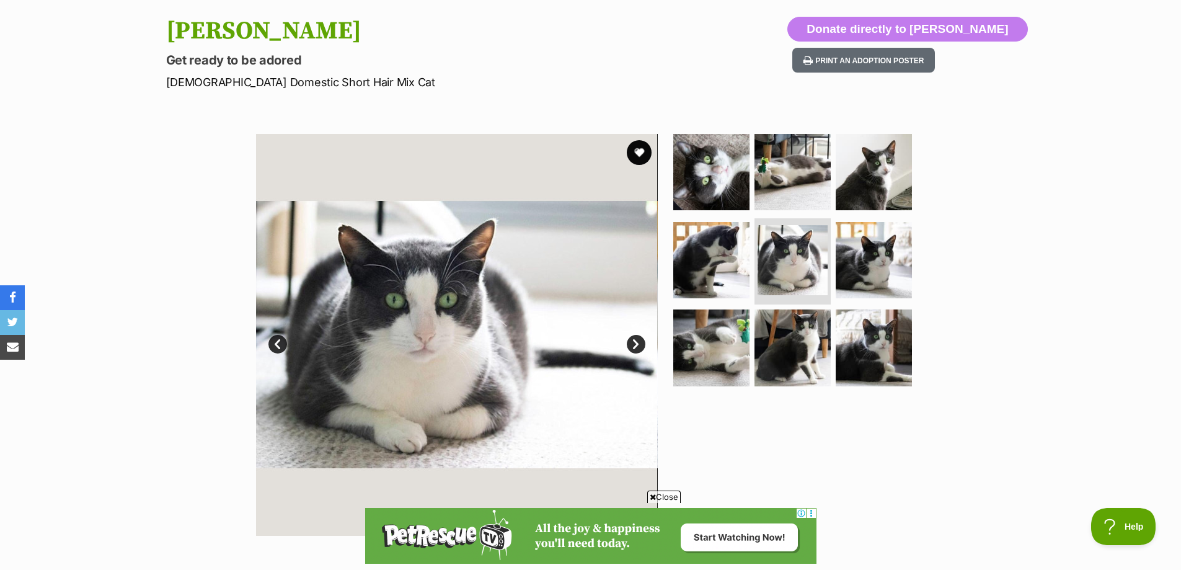
click at [634, 346] on link "Next" at bounding box center [636, 344] width 19 height 19
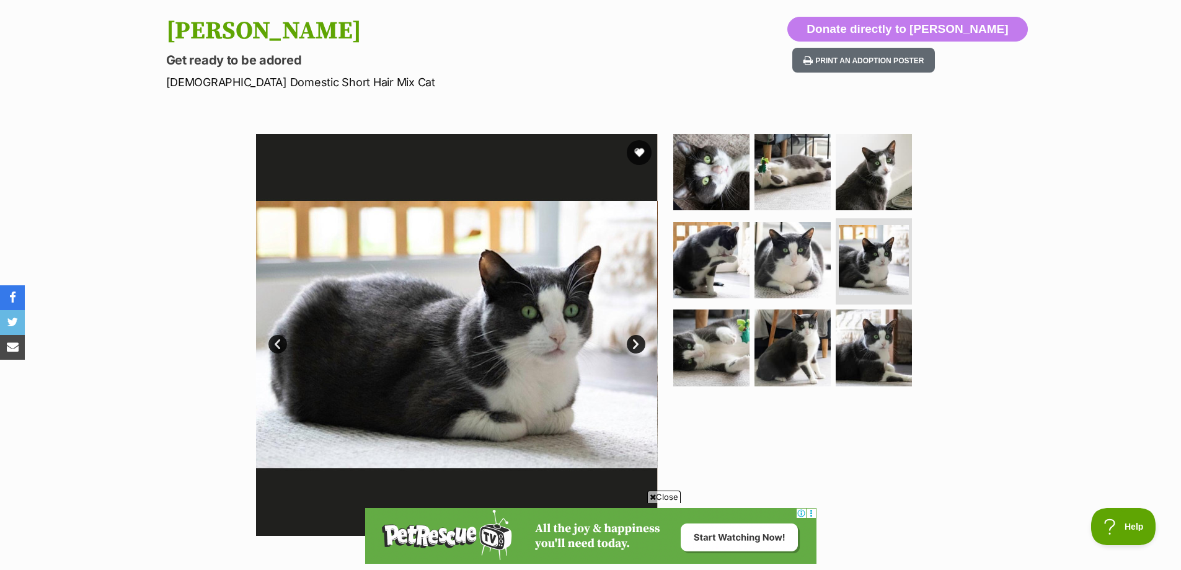
click at [634, 346] on link "Next" at bounding box center [636, 344] width 19 height 19
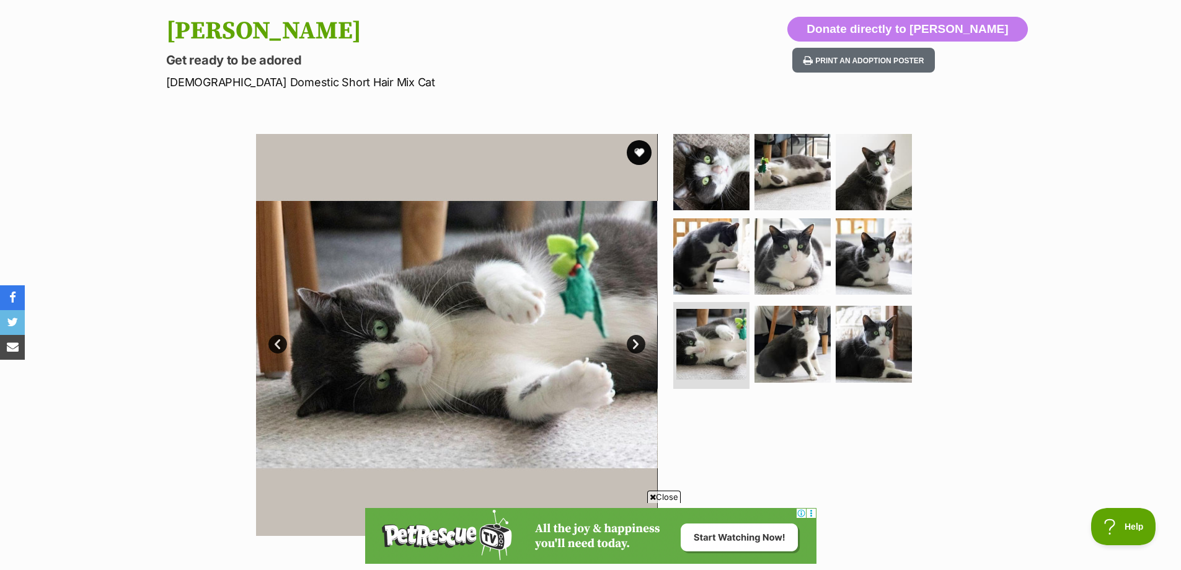
click at [634, 346] on link "Next" at bounding box center [636, 344] width 19 height 19
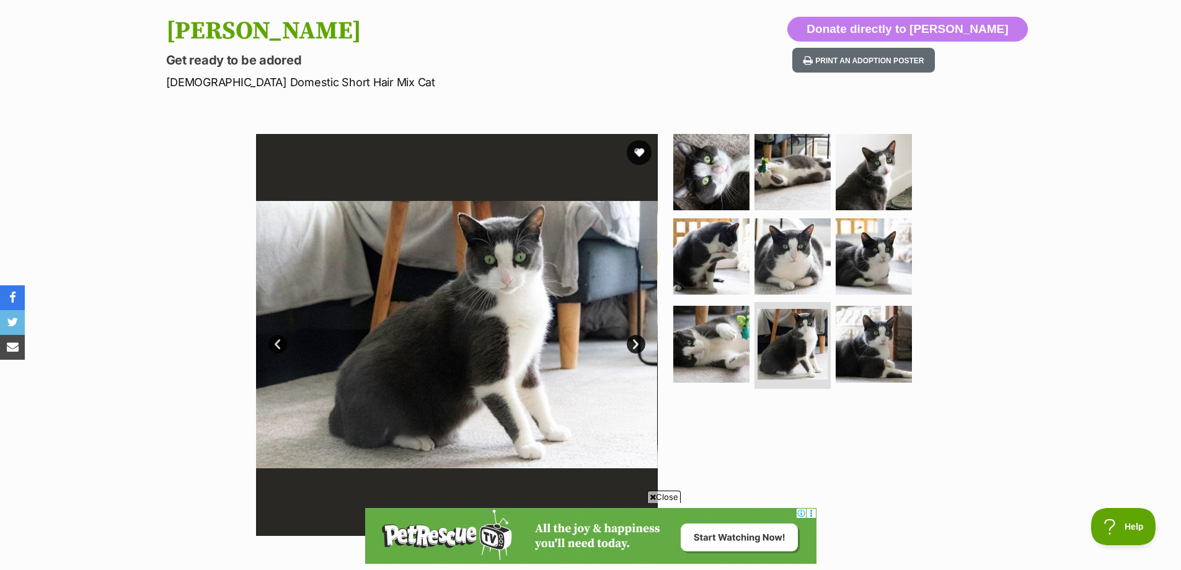
click at [634, 346] on link "Next" at bounding box center [636, 344] width 19 height 19
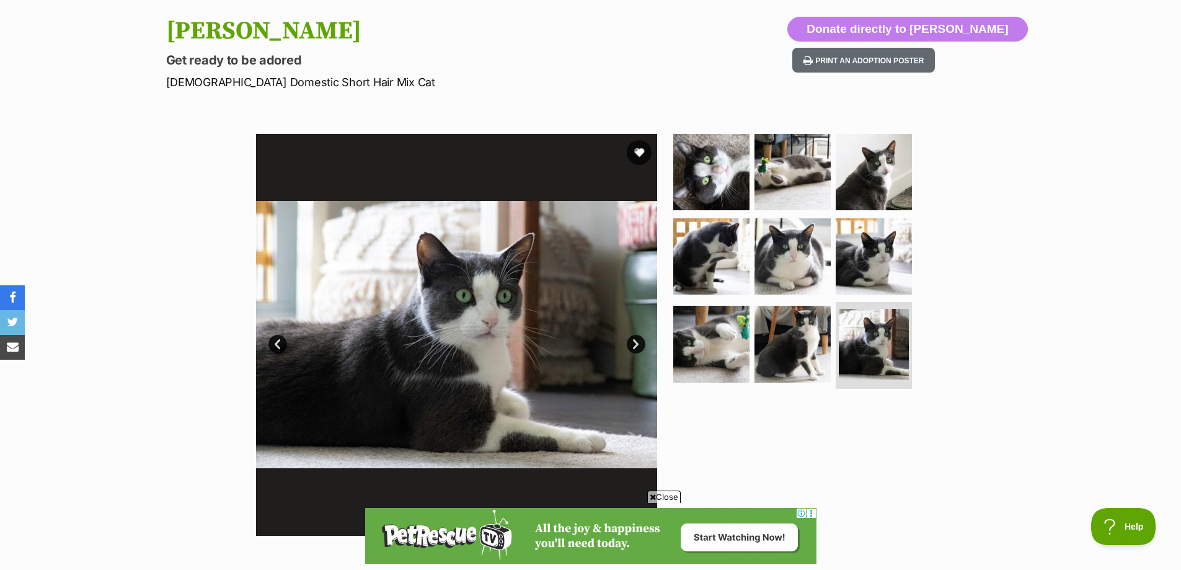
click at [634, 346] on link "Next" at bounding box center [636, 344] width 19 height 19
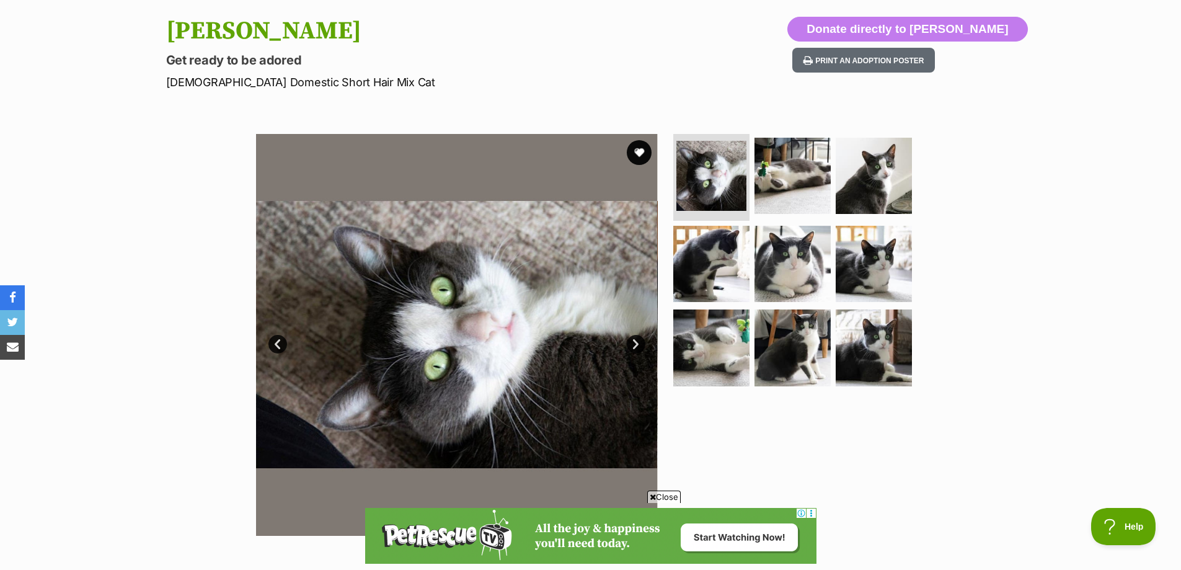
scroll to position [372, 0]
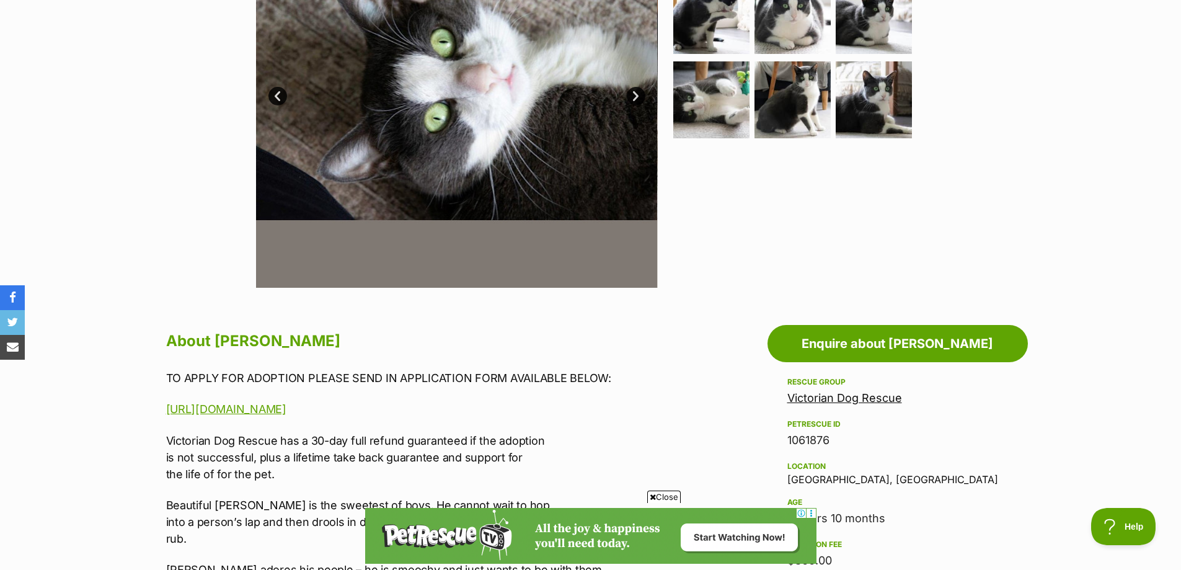
drag, startPoint x: 154, startPoint y: 378, endPoint x: 644, endPoint y: 412, distance: 491.1
drag, startPoint x: 615, startPoint y: 393, endPoint x: 432, endPoint y: 370, distance: 183.7
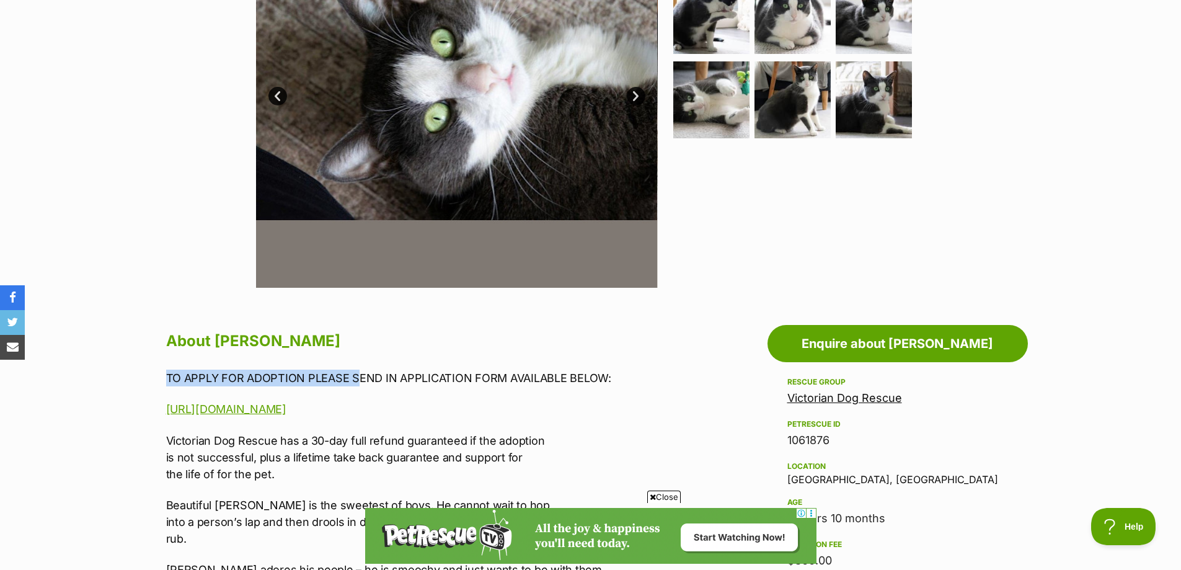
drag, startPoint x: 241, startPoint y: 366, endPoint x: 106, endPoint y: 357, distance: 135.5
click at [185, 380] on p "TO APPLY FOR ADOPTION PLEASE SEND IN APPLICATION FORM AVAILABLE BELOW:" at bounding box center [422, 378] width 512 height 17
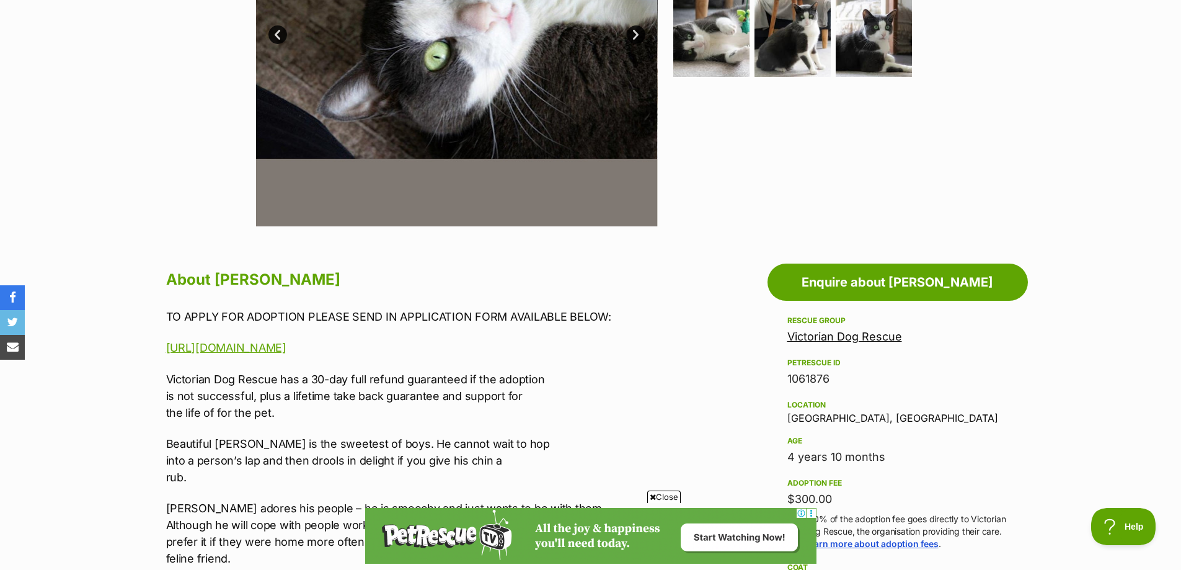
scroll to position [434, 0]
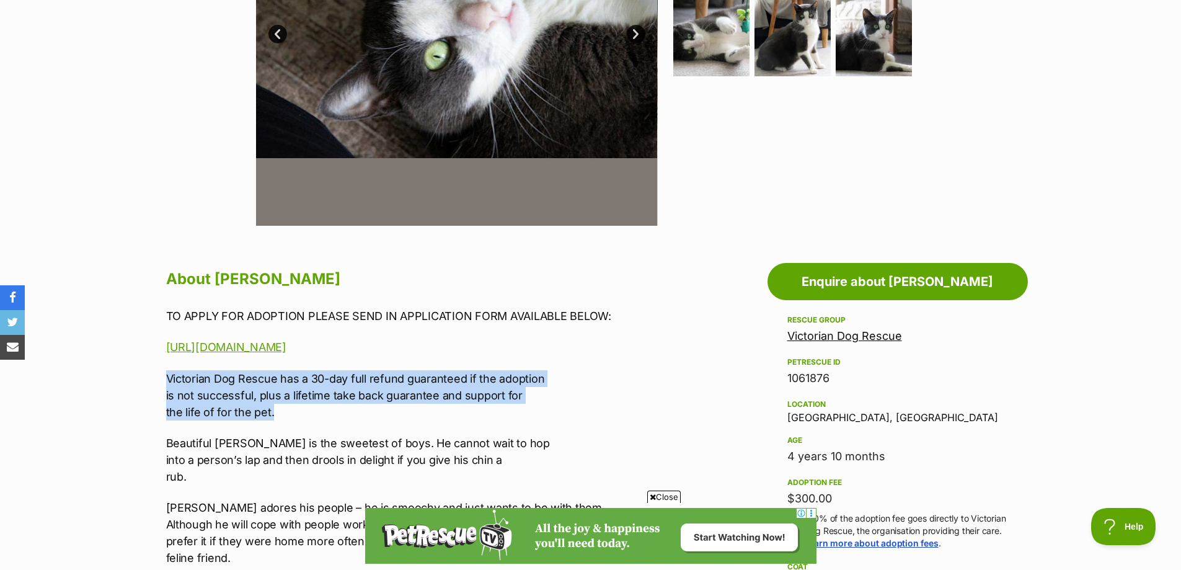
drag, startPoint x: 154, startPoint y: 383, endPoint x: 328, endPoint y: 406, distance: 175.8
click at [328, 406] on p "Victorian Dog Rescue has a 30-day full refund guaranteed if the adoption is not…" at bounding box center [422, 395] width 512 height 50
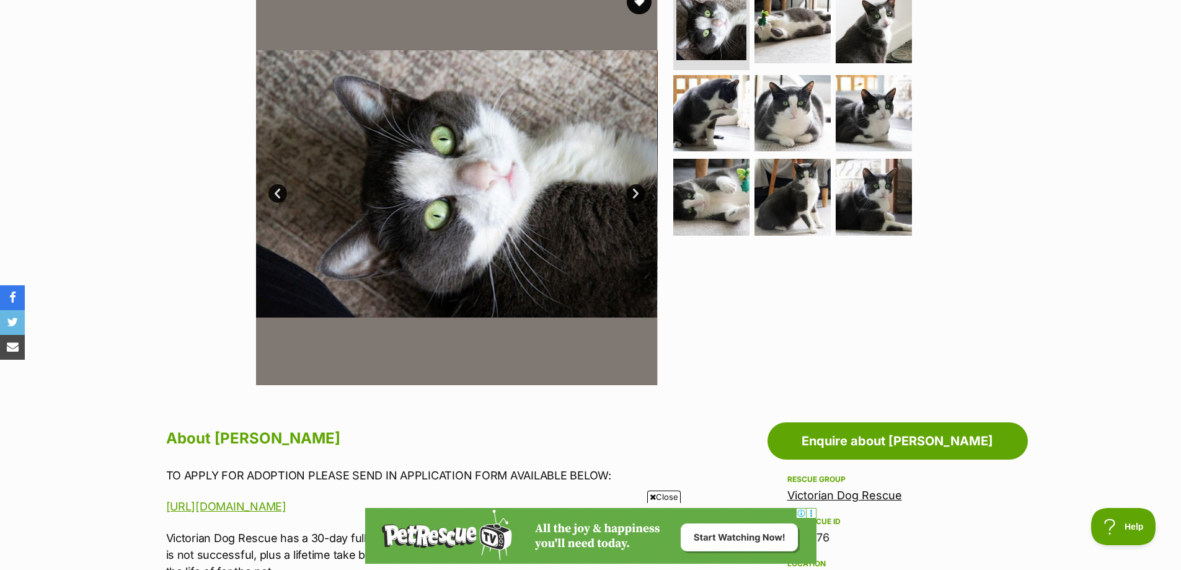
scroll to position [248, 0]
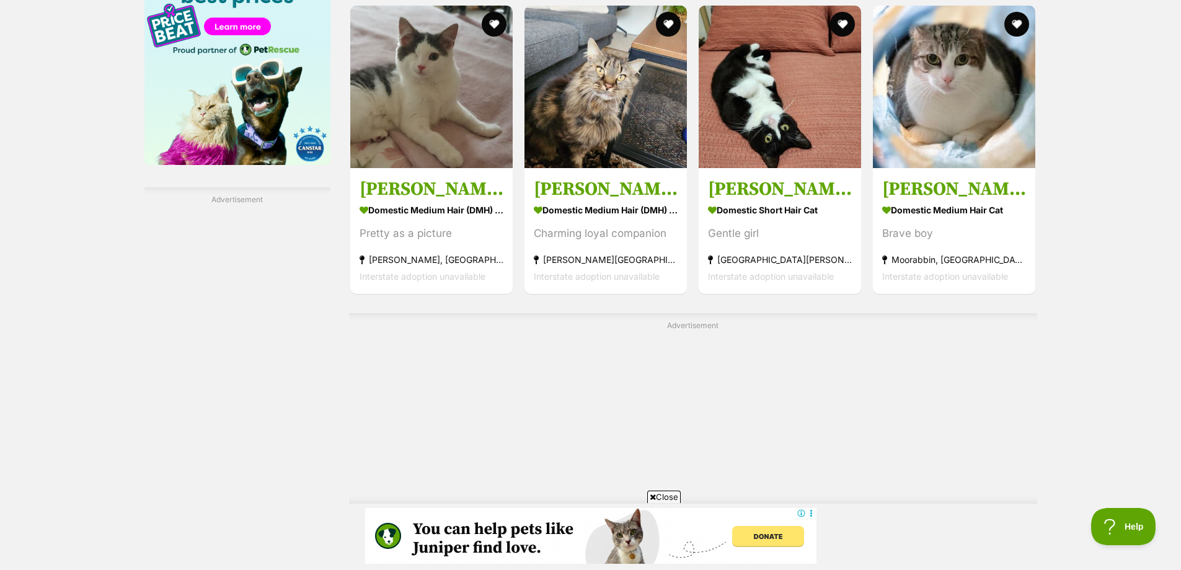
scroll to position [2101, 0]
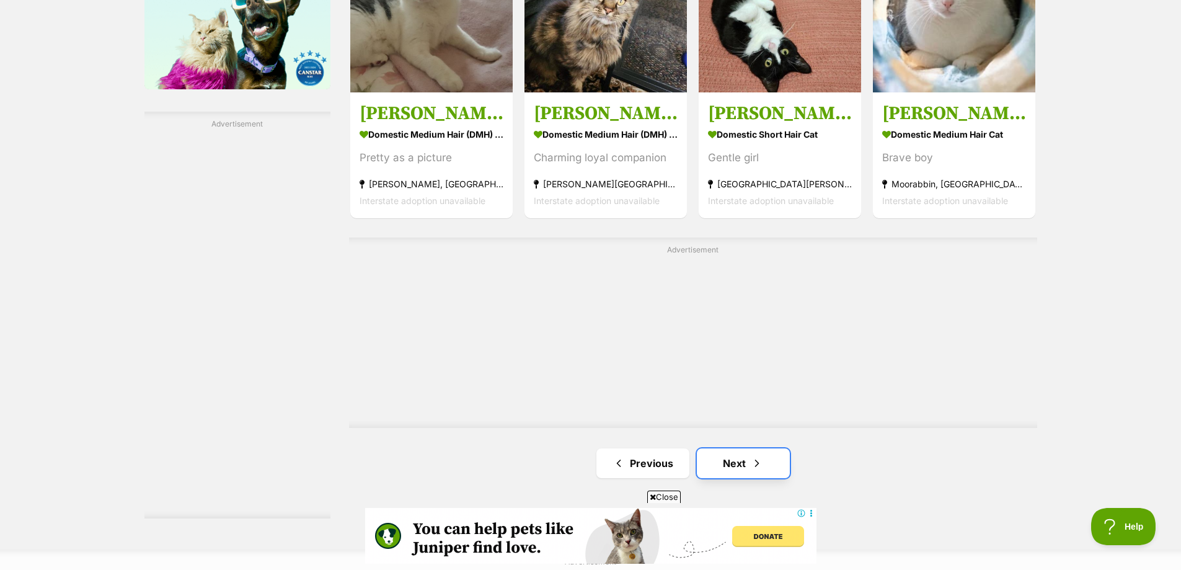
click at [730, 459] on link "Next" at bounding box center [743, 463] width 93 height 30
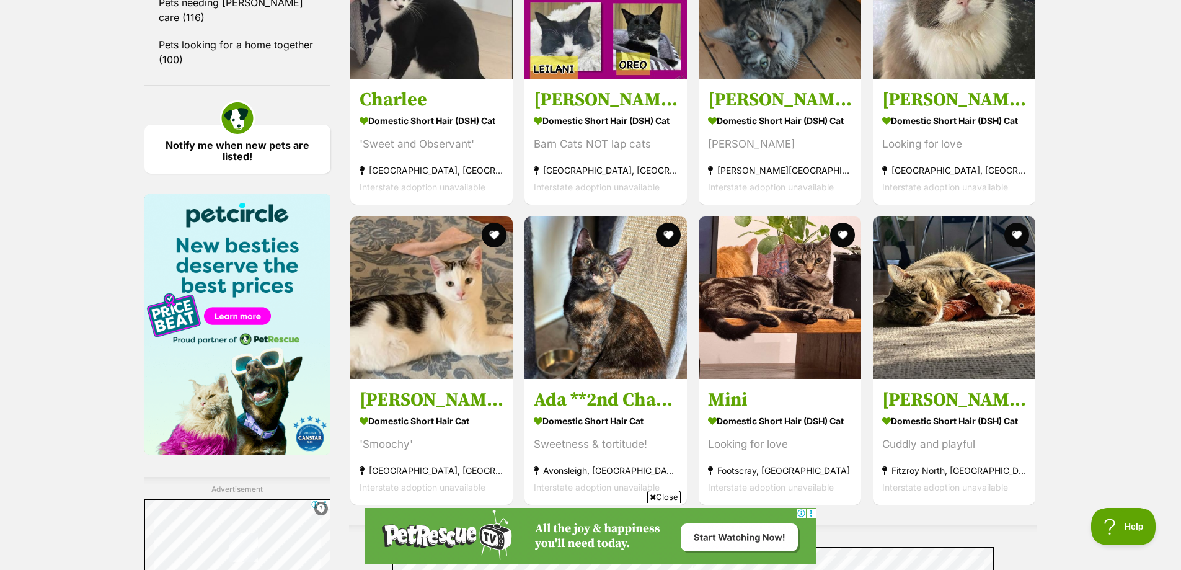
scroll to position [1798, 0]
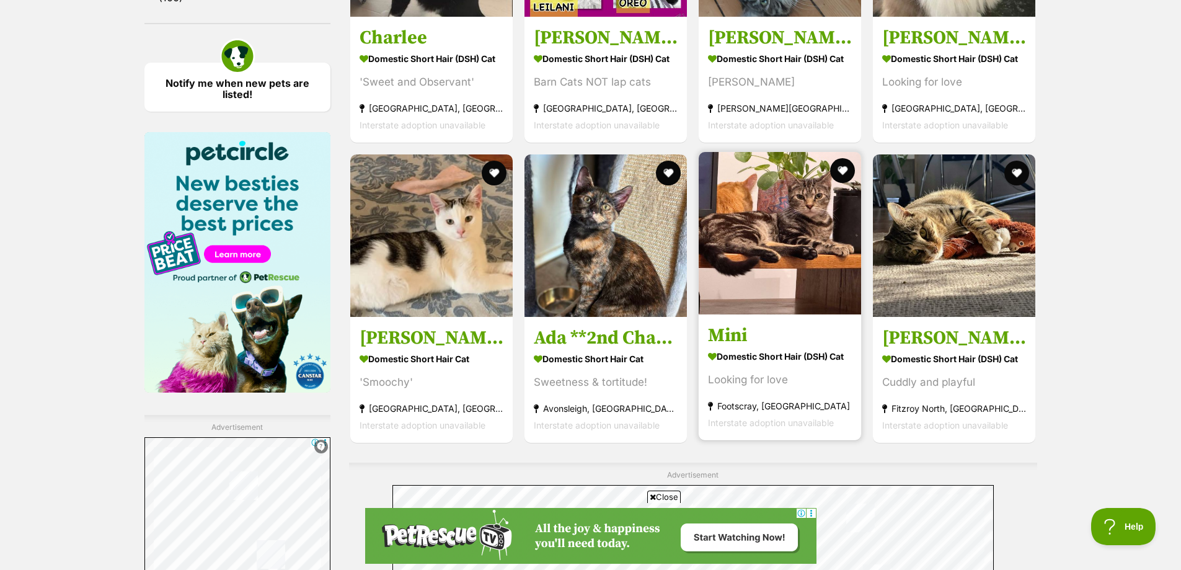
click at [722, 394] on section "Domestic Short Hair (DSH) Cat Looking for love [GEOGRAPHIC_DATA], [GEOGRAPHIC_D…" at bounding box center [780, 389] width 144 height 84
click at [727, 360] on strong "Domestic Short Hair (DSH) Cat" at bounding box center [780, 356] width 144 height 18
click at [727, 368] on section "Domestic Short Hair (DSH) Cat Looking for love [GEOGRAPHIC_DATA], [GEOGRAPHIC_D…" at bounding box center [780, 389] width 144 height 84
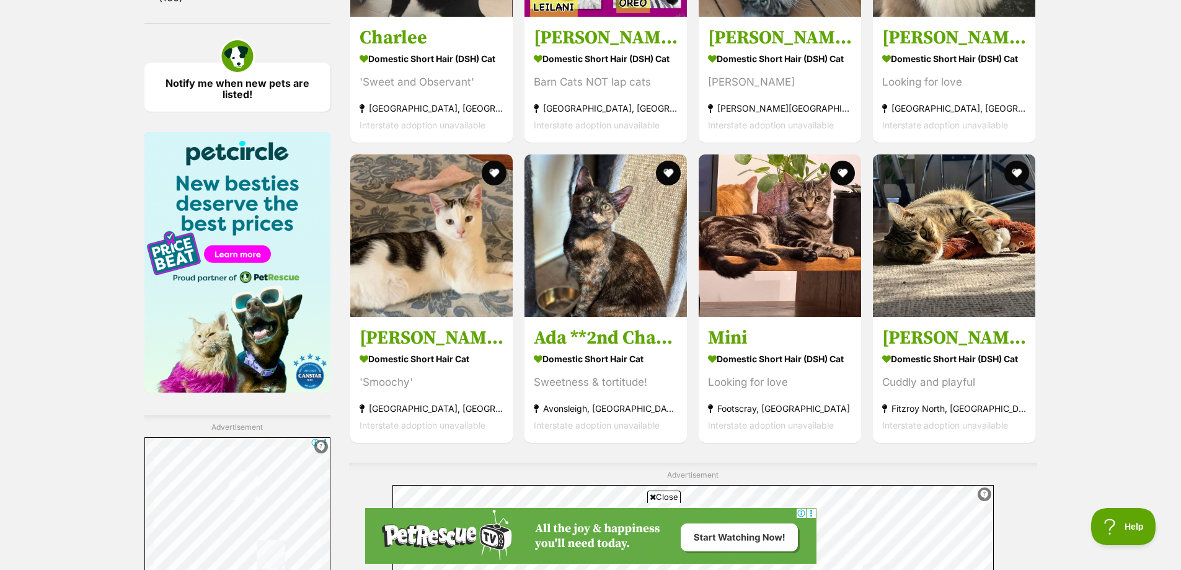
scroll to position [2108, 0]
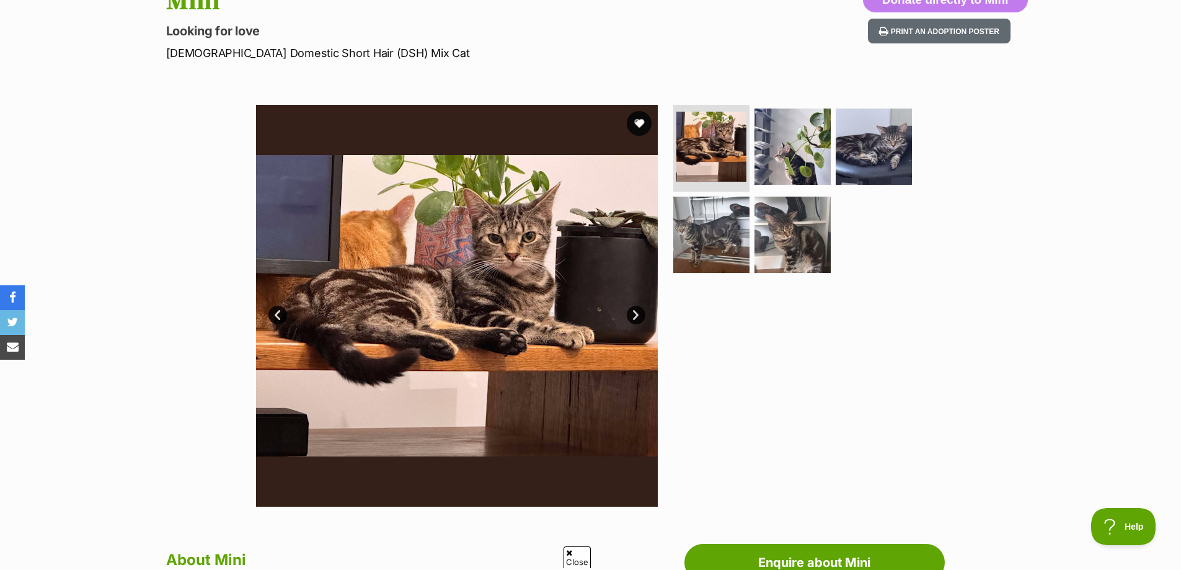
scroll to position [124, 0]
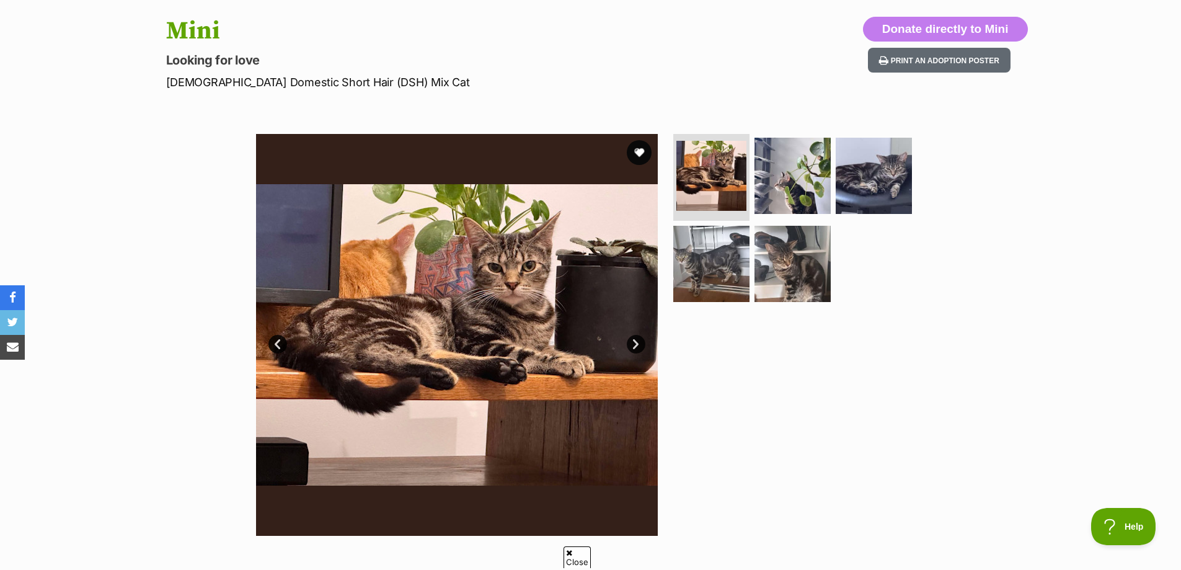
click at [629, 344] on link "Next" at bounding box center [636, 344] width 19 height 19
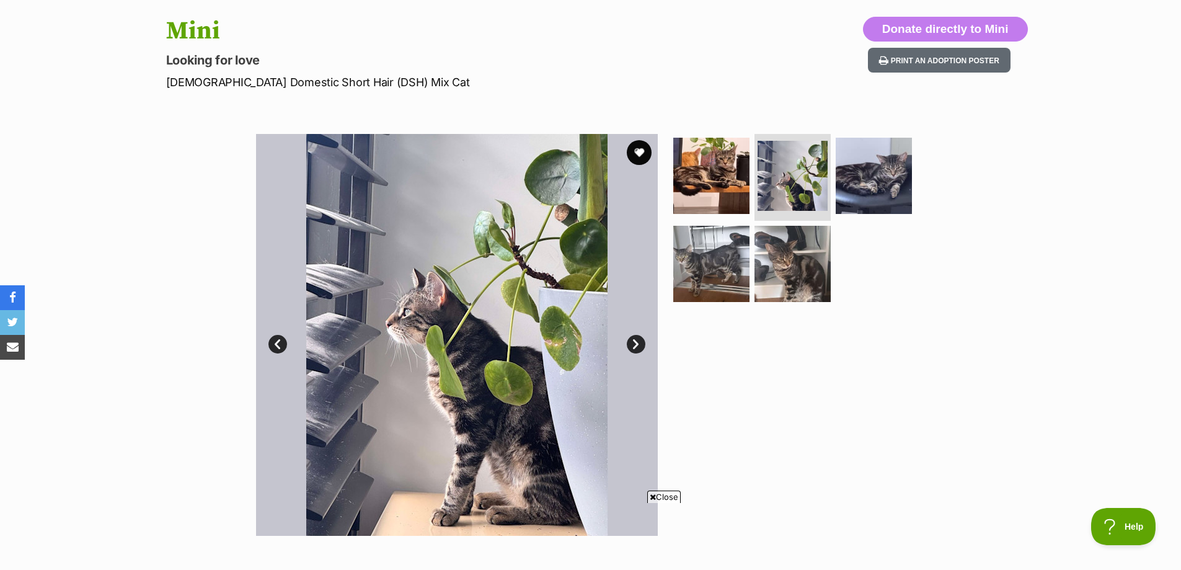
click at [629, 344] on link "Next" at bounding box center [636, 344] width 19 height 19
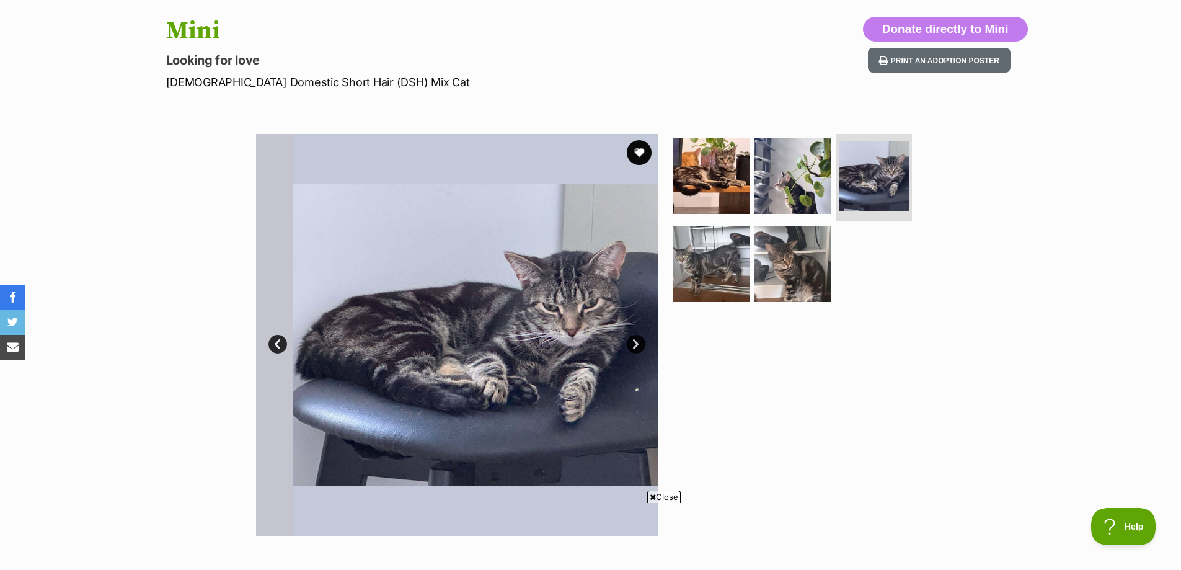
scroll to position [0, 0]
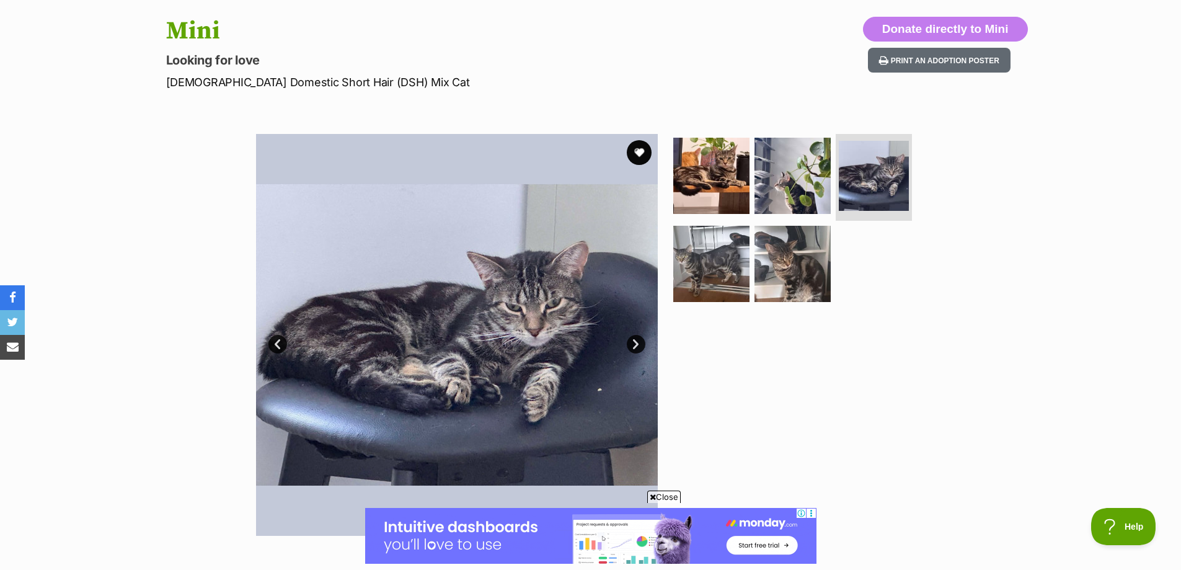
click at [629, 344] on link "Next" at bounding box center [636, 344] width 19 height 19
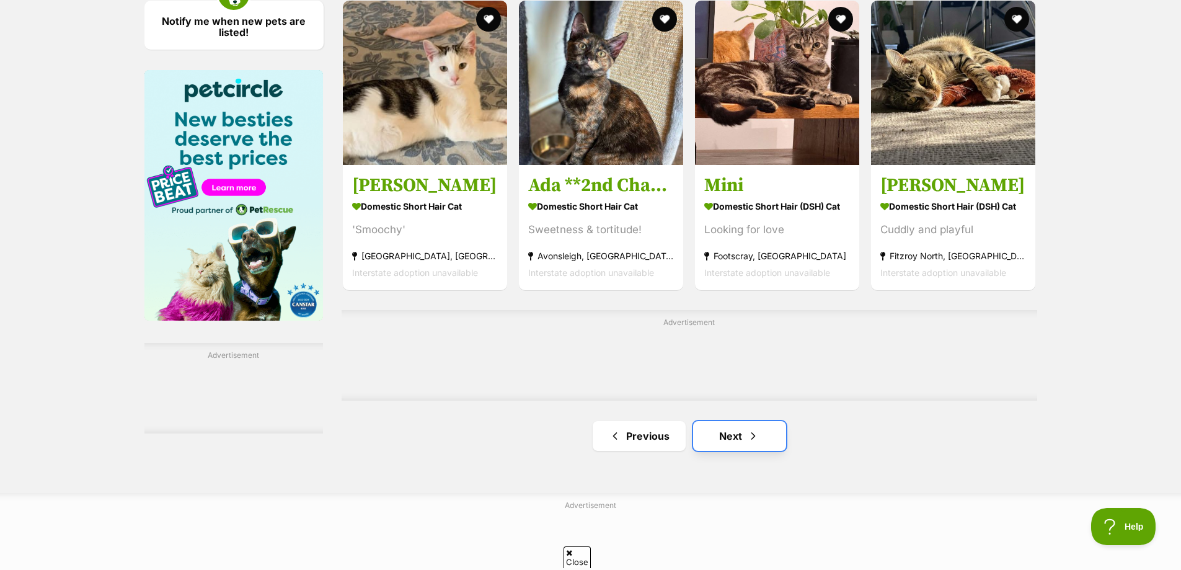
click at [739, 441] on link "Next" at bounding box center [739, 436] width 93 height 30
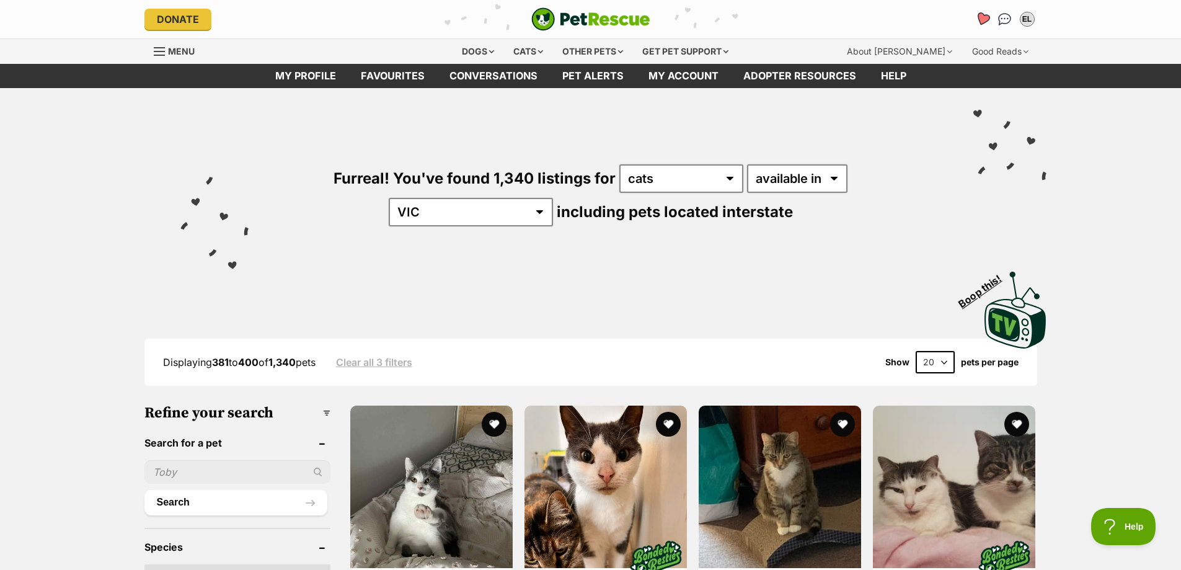
click at [985, 11] on link "Favourites" at bounding box center [982, 19] width 25 height 25
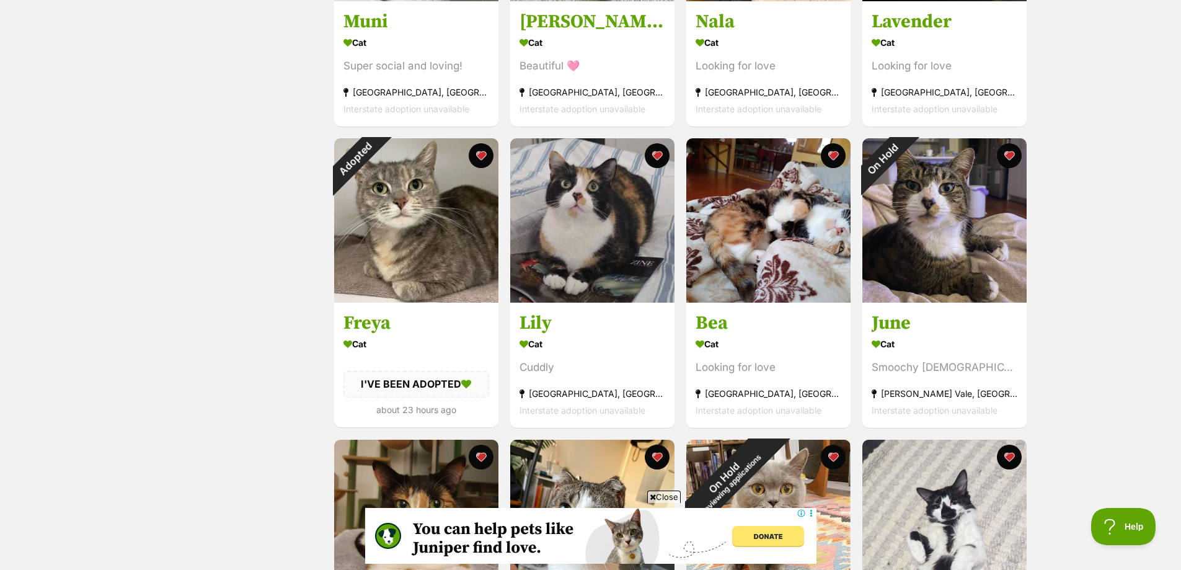
scroll to position [620, 0]
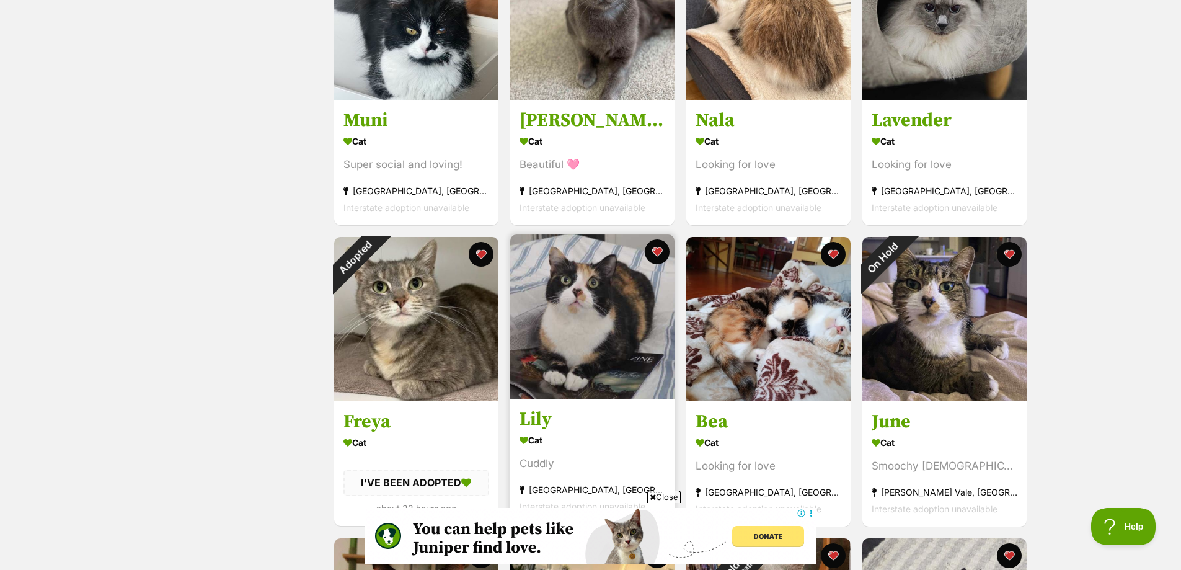
click at [546, 295] on img at bounding box center [592, 316] width 164 height 164
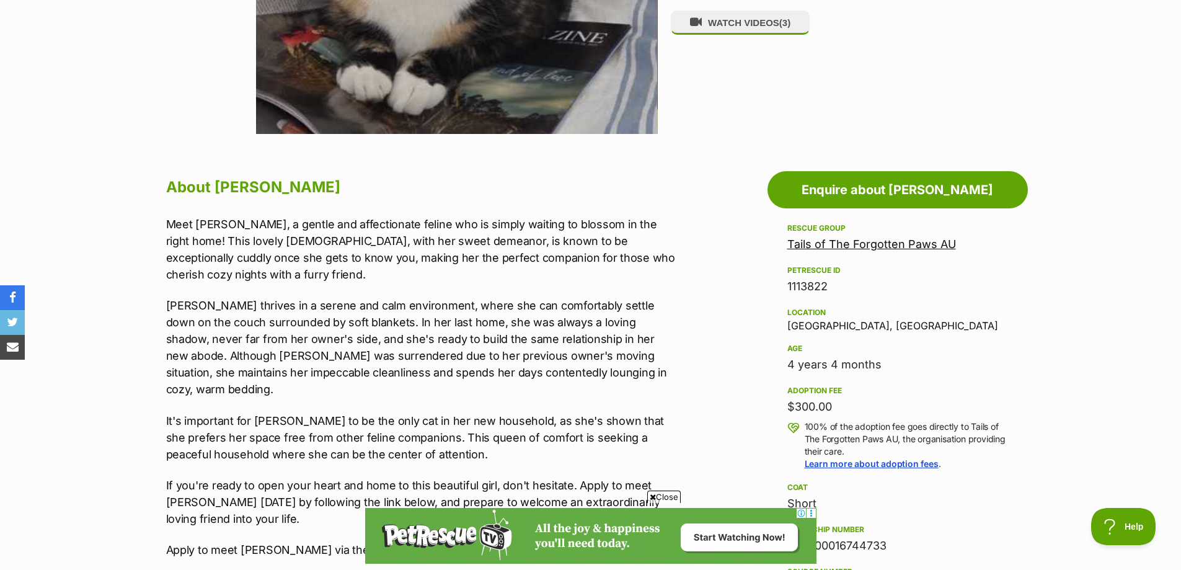
scroll to position [558, 0]
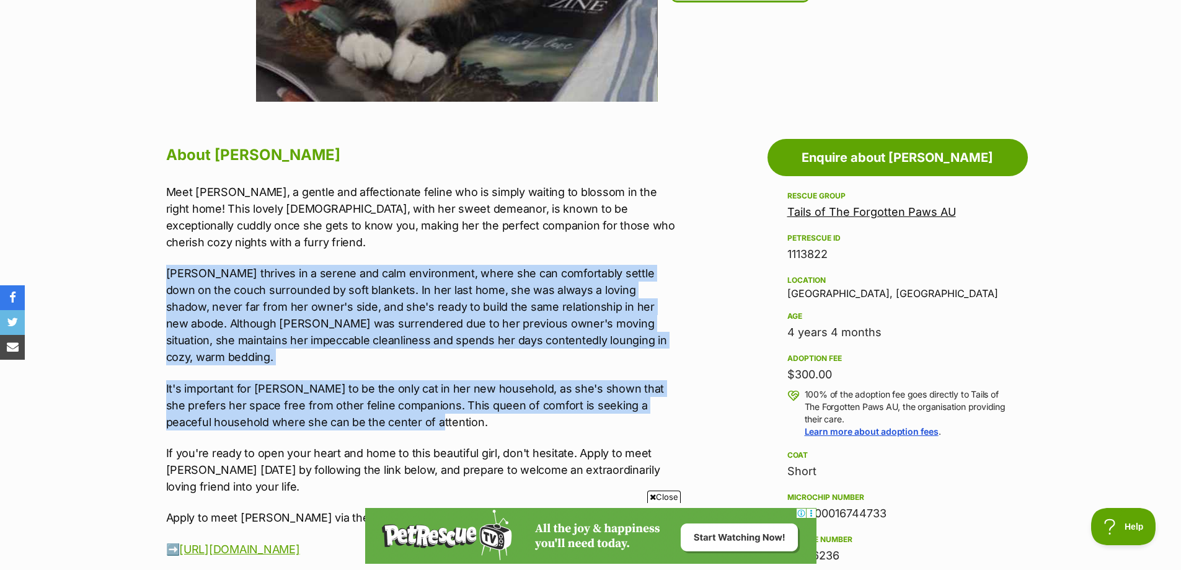
drag, startPoint x: 151, startPoint y: 261, endPoint x: 558, endPoint y: 386, distance: 425.4
click at [558, 386] on p "It's important for [PERSON_NAME] to be the only cat in her new household, as sh…" at bounding box center [422, 405] width 512 height 50
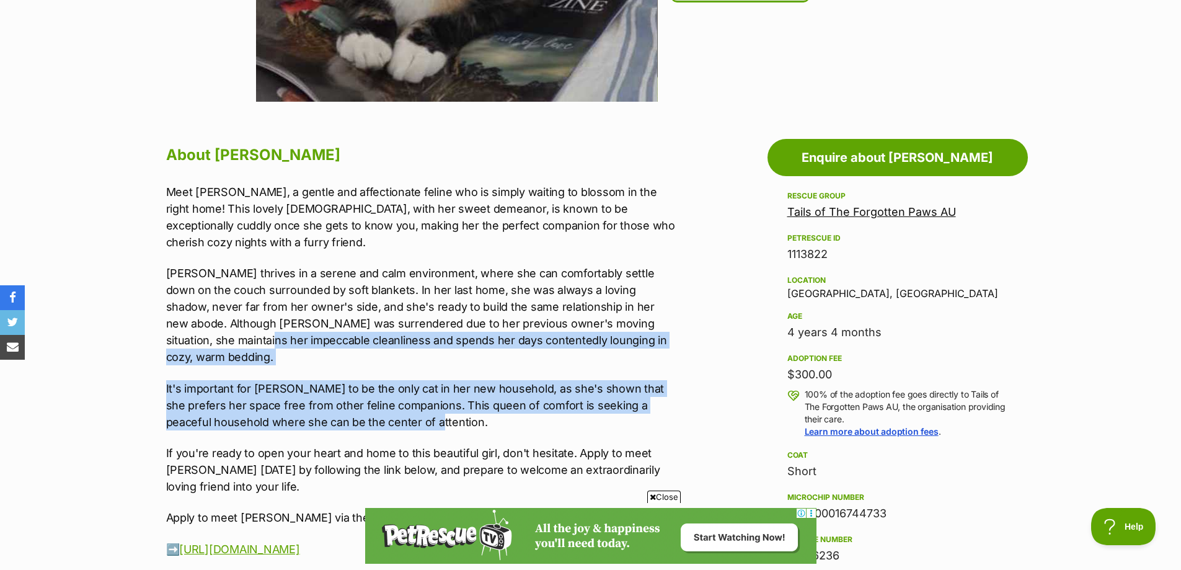
scroll to position [0, 0]
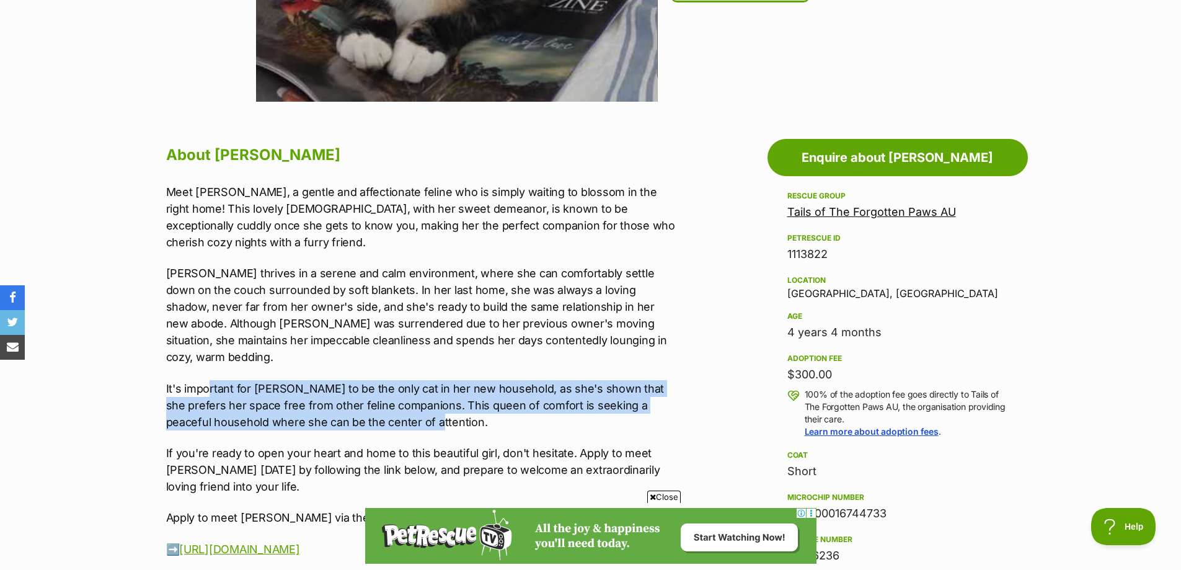
drag, startPoint x: 558, startPoint y: 386, endPoint x: 206, endPoint y: 352, distance: 353.2
click at [206, 380] on p "It's important for [PERSON_NAME] to be the only cat in her new household, as sh…" at bounding box center [422, 405] width 512 height 50
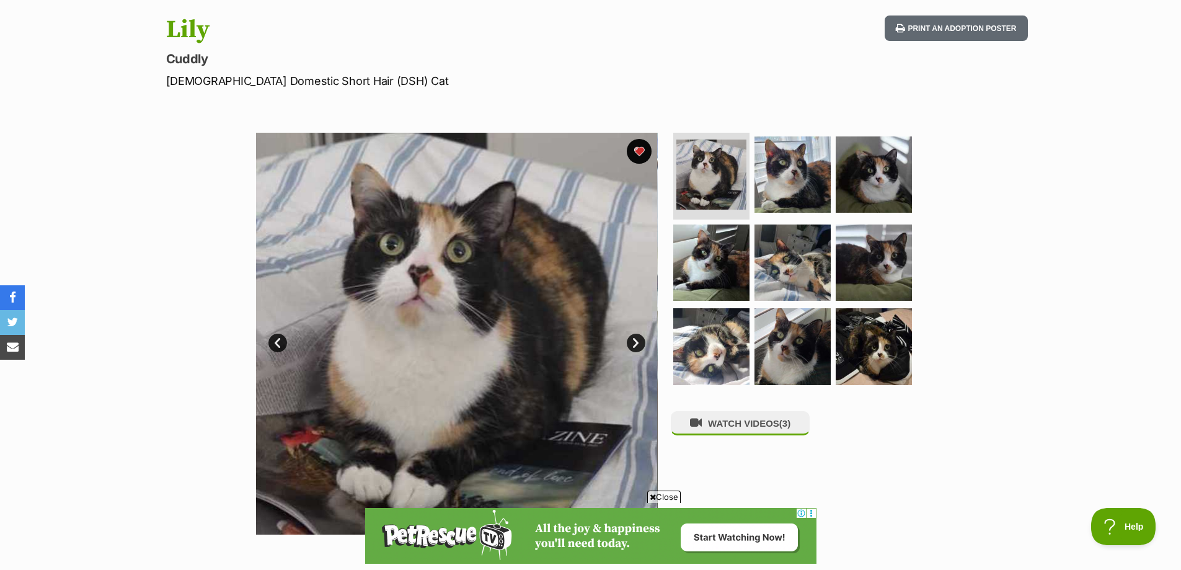
scroll to position [124, 0]
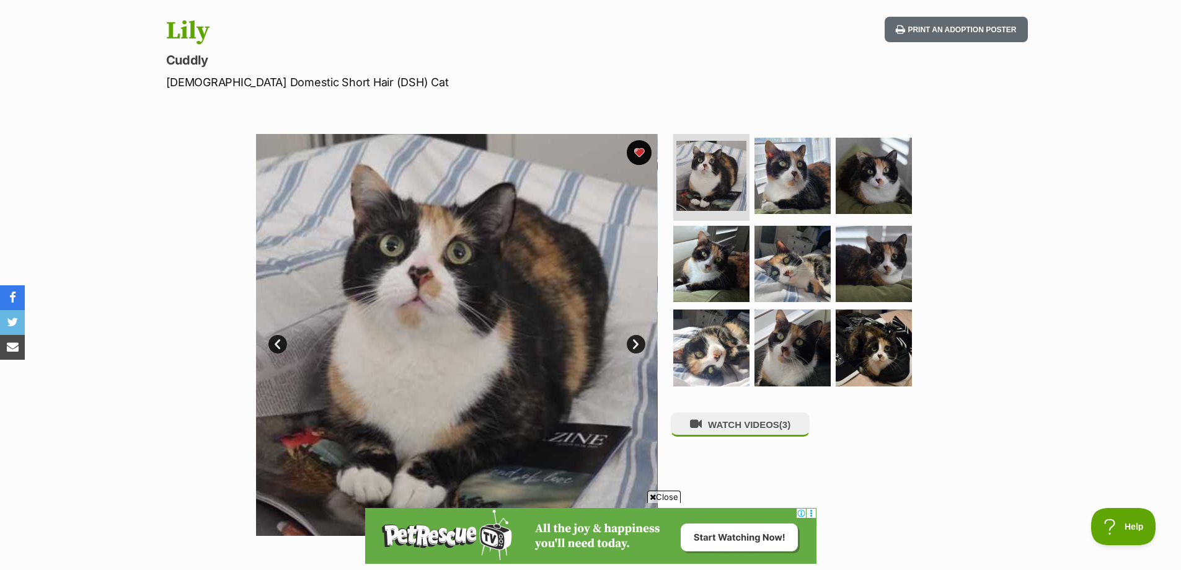
click at [637, 345] on link "Next" at bounding box center [636, 344] width 19 height 19
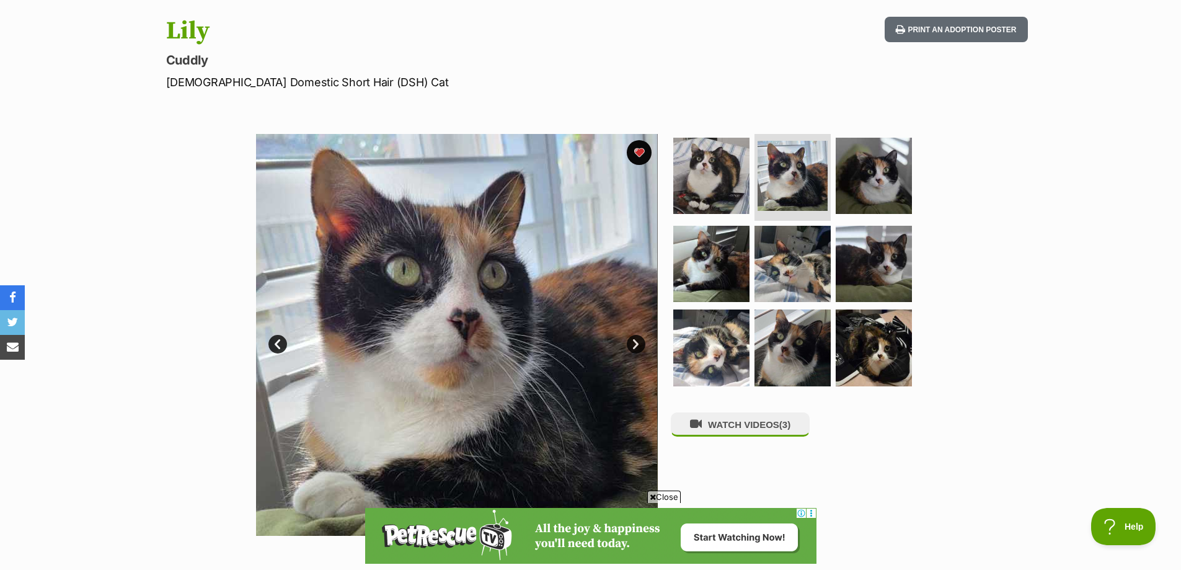
click at [637, 345] on link "Next" at bounding box center [636, 344] width 19 height 19
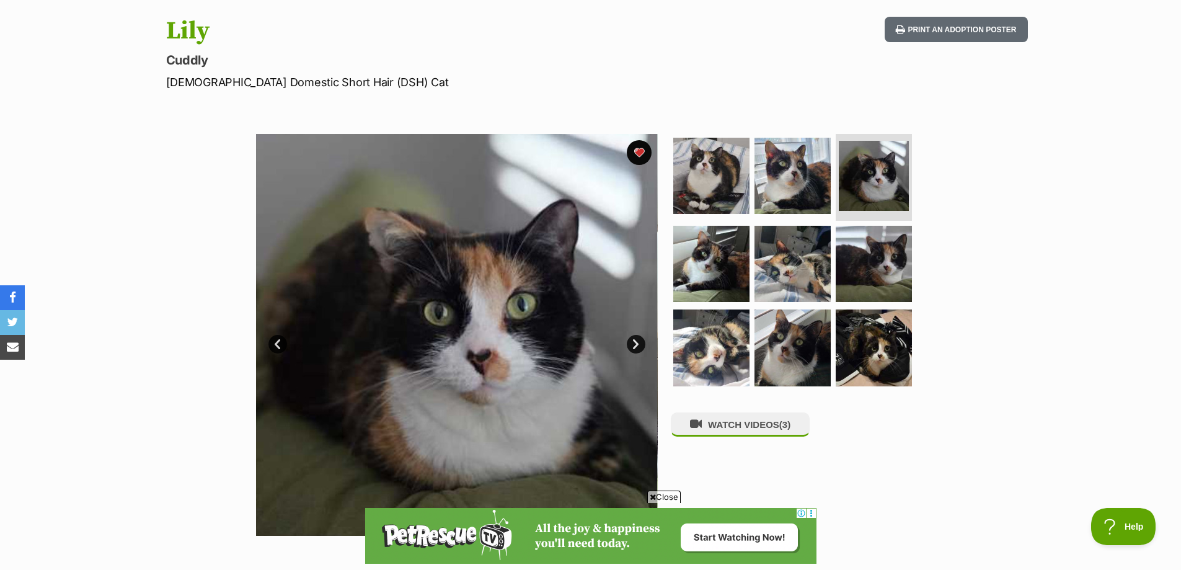
click at [637, 345] on link "Next" at bounding box center [636, 344] width 19 height 19
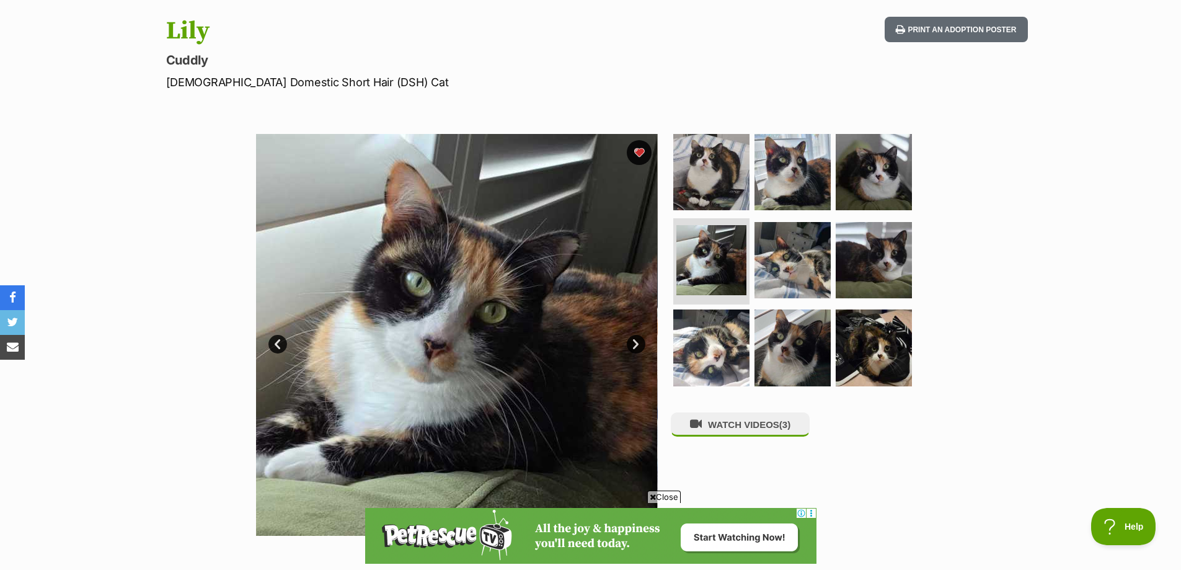
click at [637, 345] on link "Next" at bounding box center [636, 344] width 19 height 19
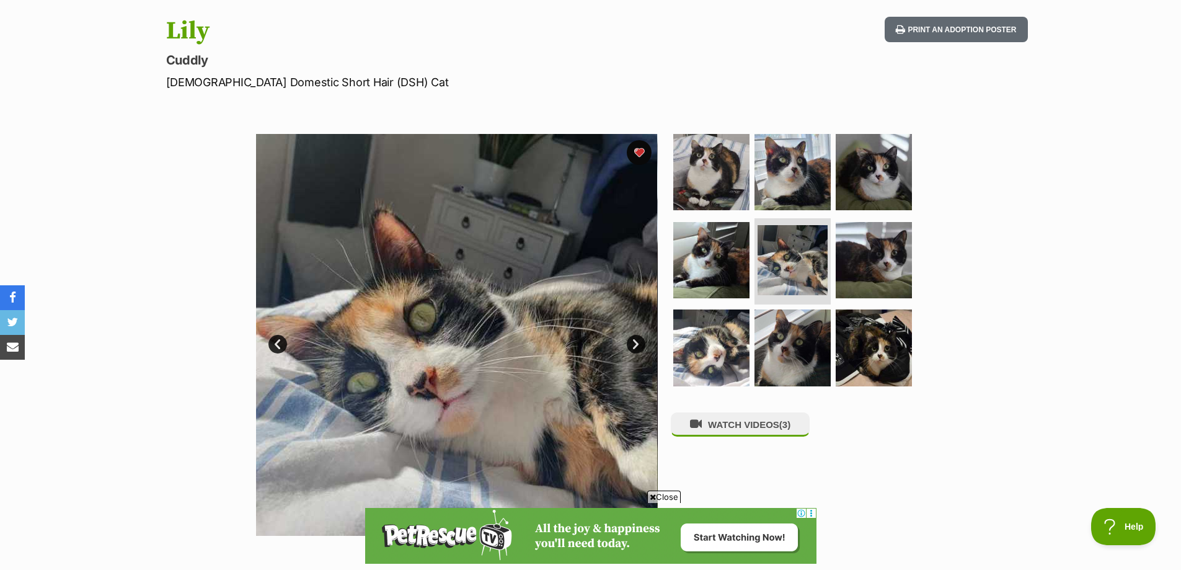
click at [637, 345] on link "Next" at bounding box center [636, 344] width 19 height 19
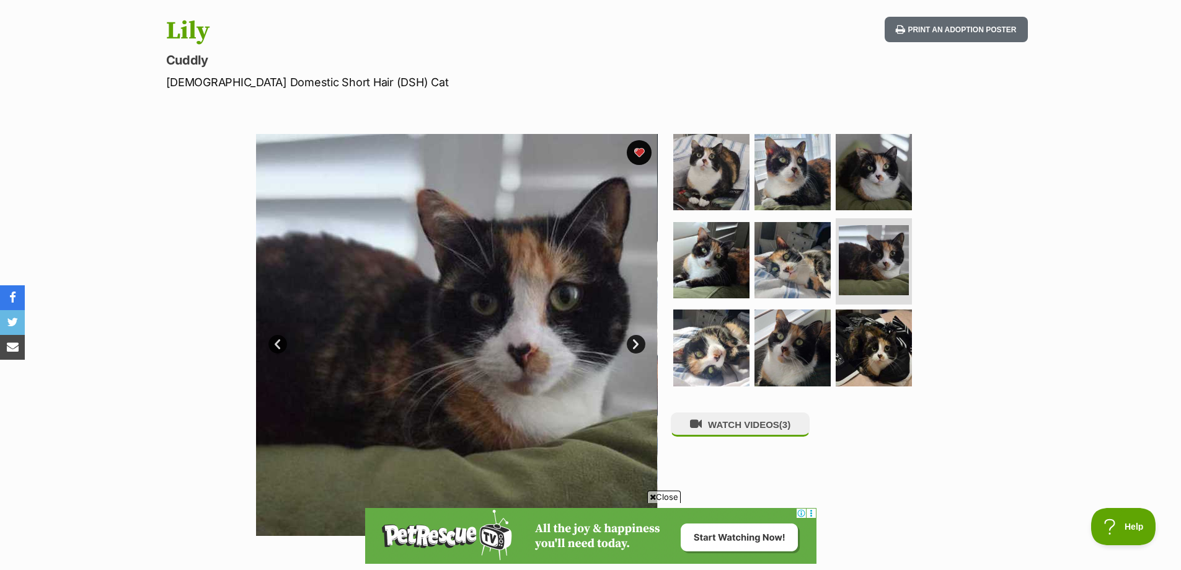
click at [637, 345] on link "Next" at bounding box center [636, 344] width 19 height 19
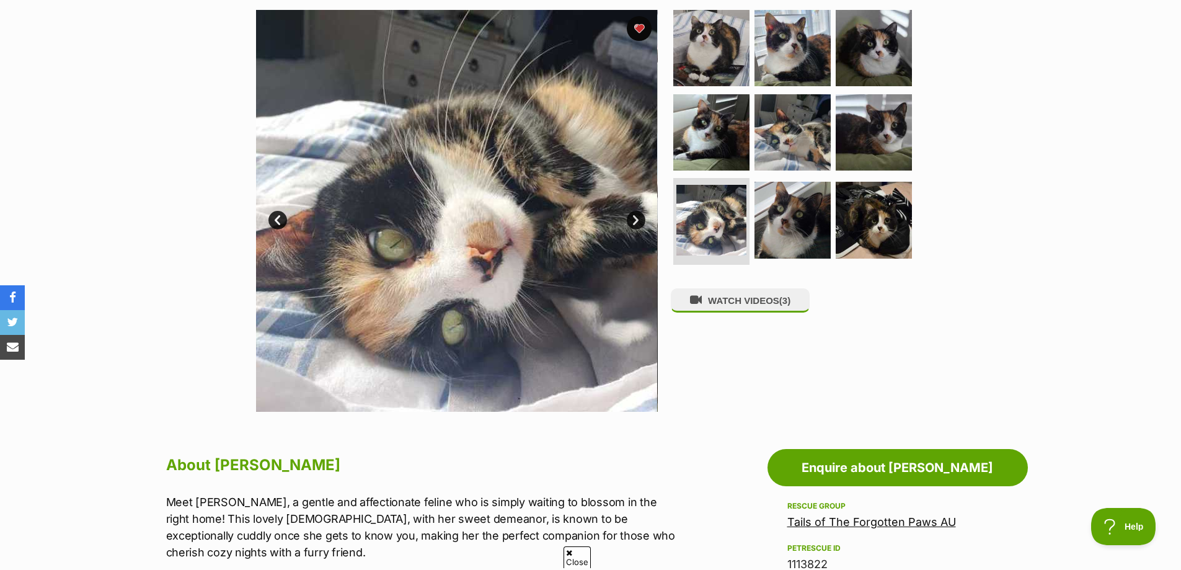
scroll to position [0, 0]
click at [631, 229] on img at bounding box center [456, 211] width 402 height 402
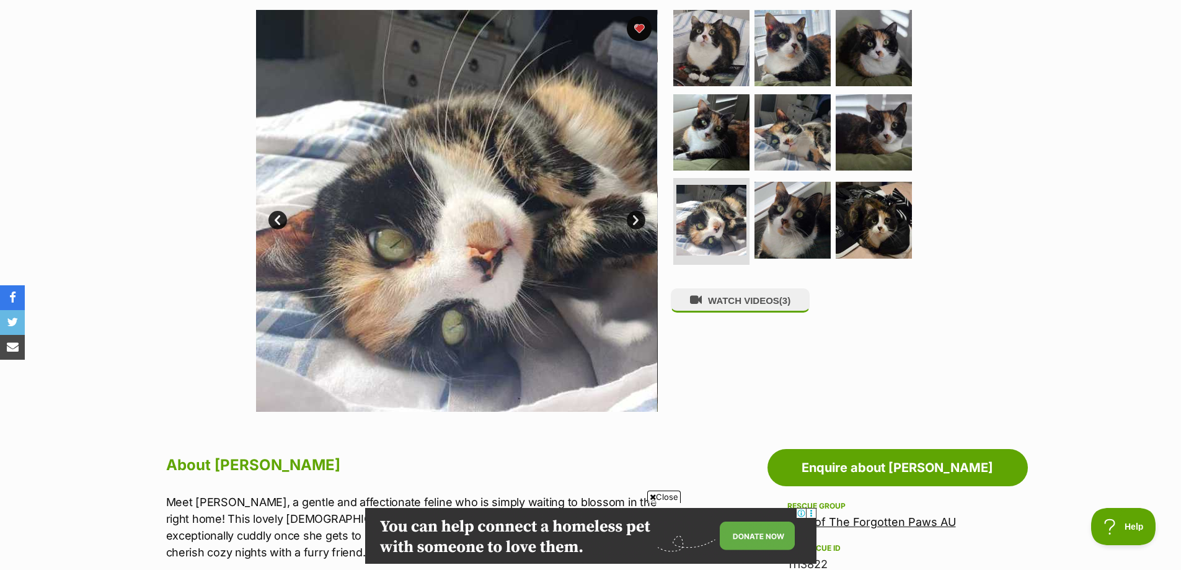
click at [634, 221] on link "Next" at bounding box center [636, 220] width 19 height 19
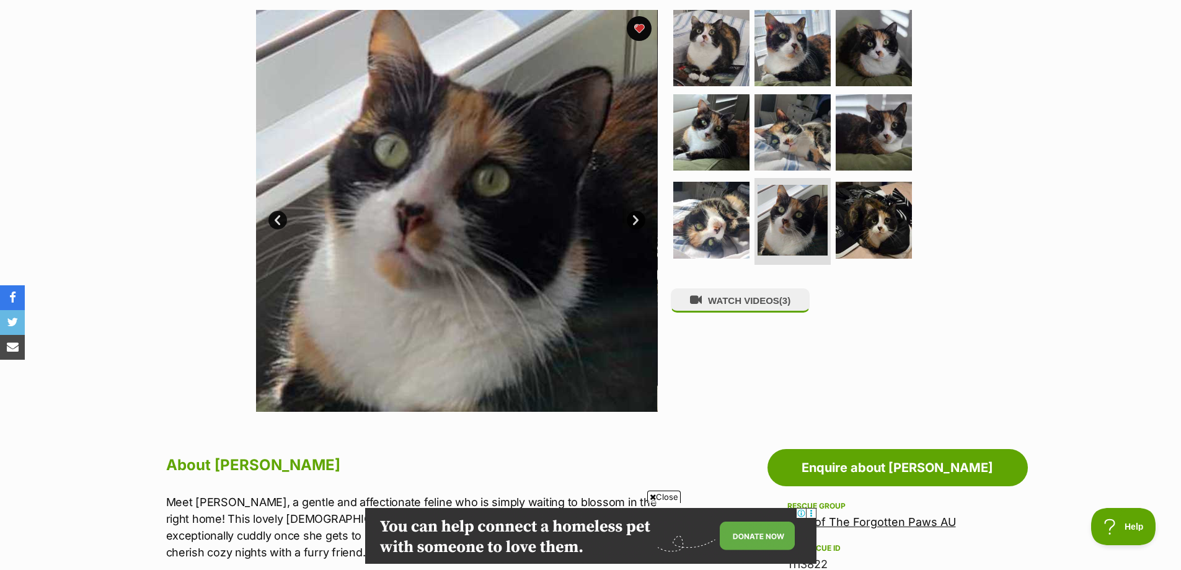
click at [635, 217] on link "Next" at bounding box center [636, 220] width 19 height 19
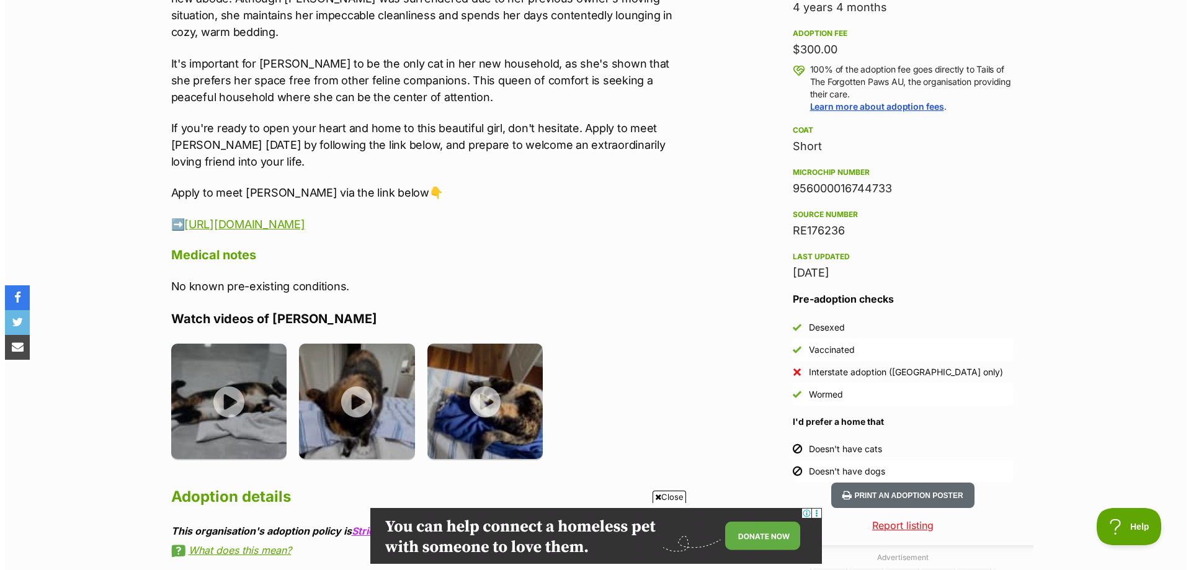
scroll to position [992, 0]
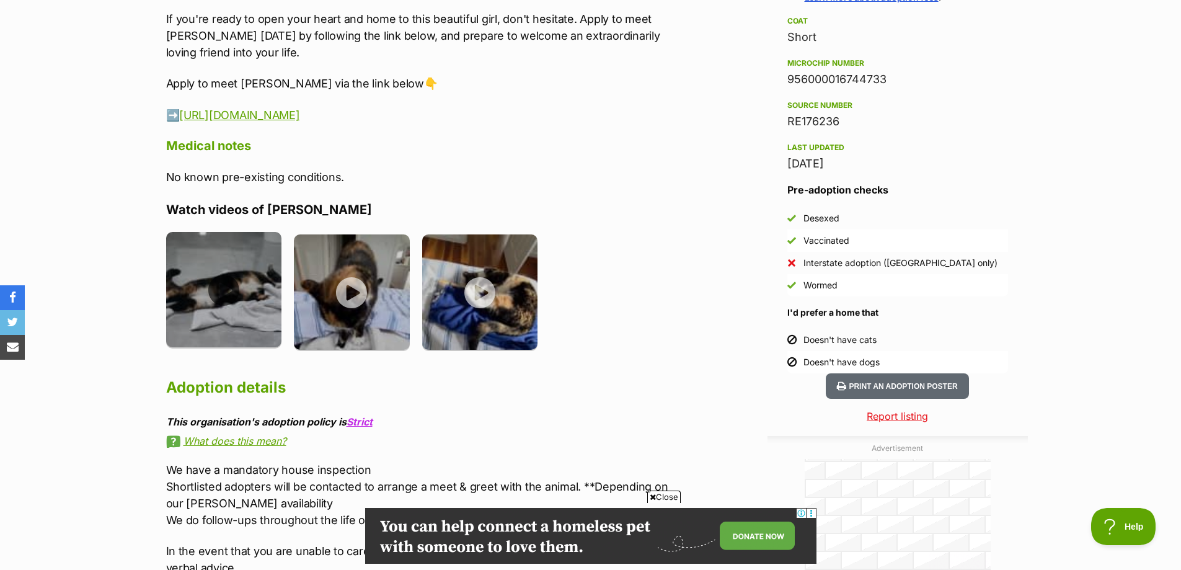
click at [244, 275] on img at bounding box center [224, 290] width 116 height 116
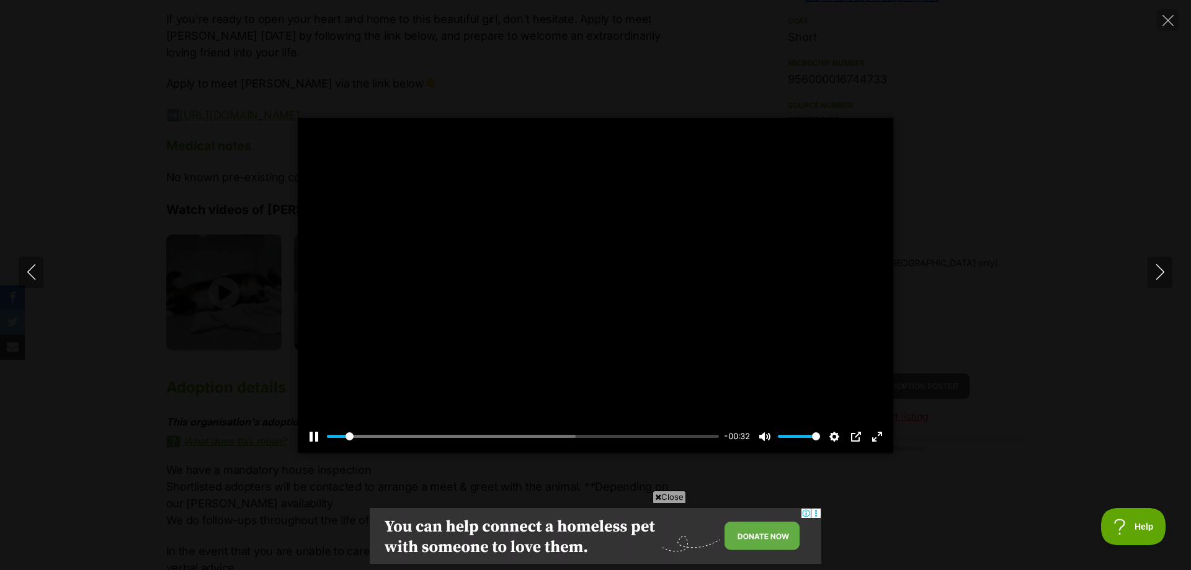
scroll to position [0, 0]
click at [1158, 273] on icon "Next" at bounding box center [1160, 272] width 16 height 16
type input "31.88"
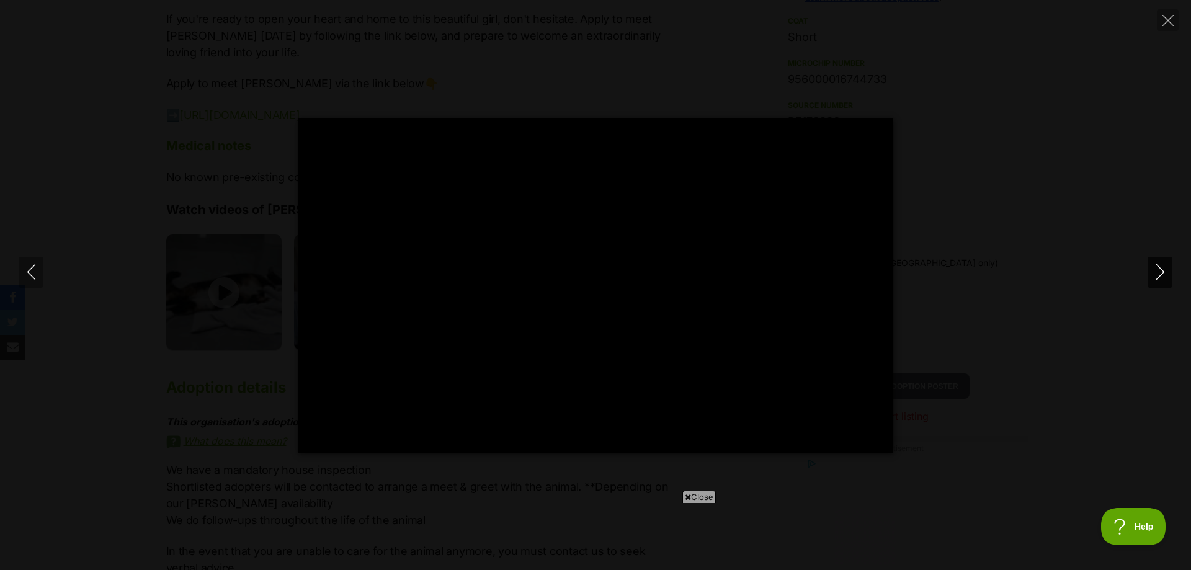
click at [1158, 273] on icon "Next" at bounding box center [1160, 272] width 16 height 16
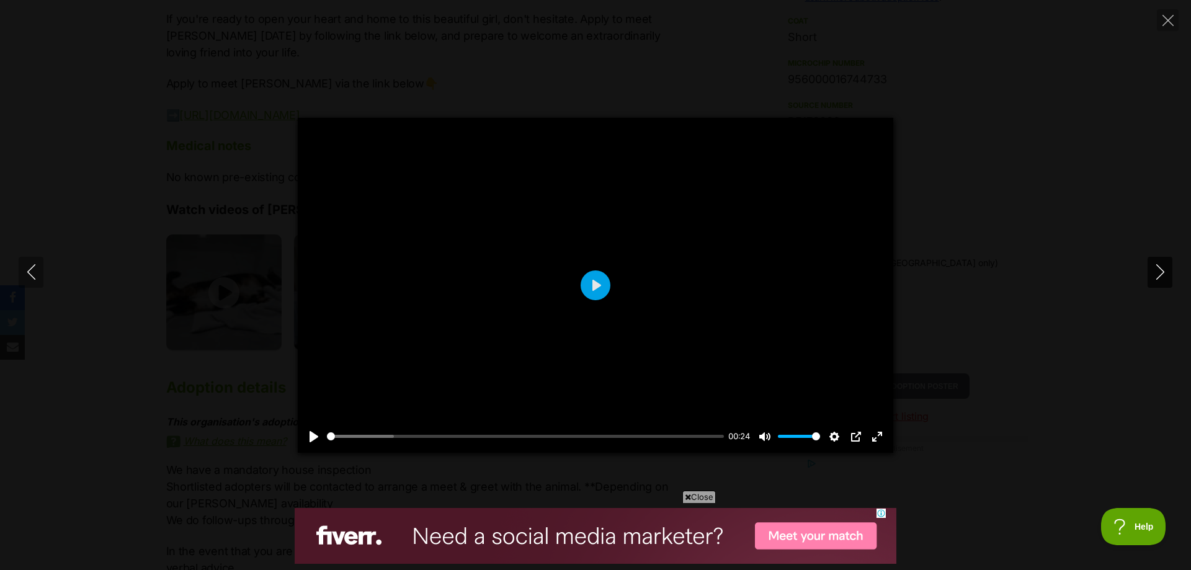
type input "30.5"
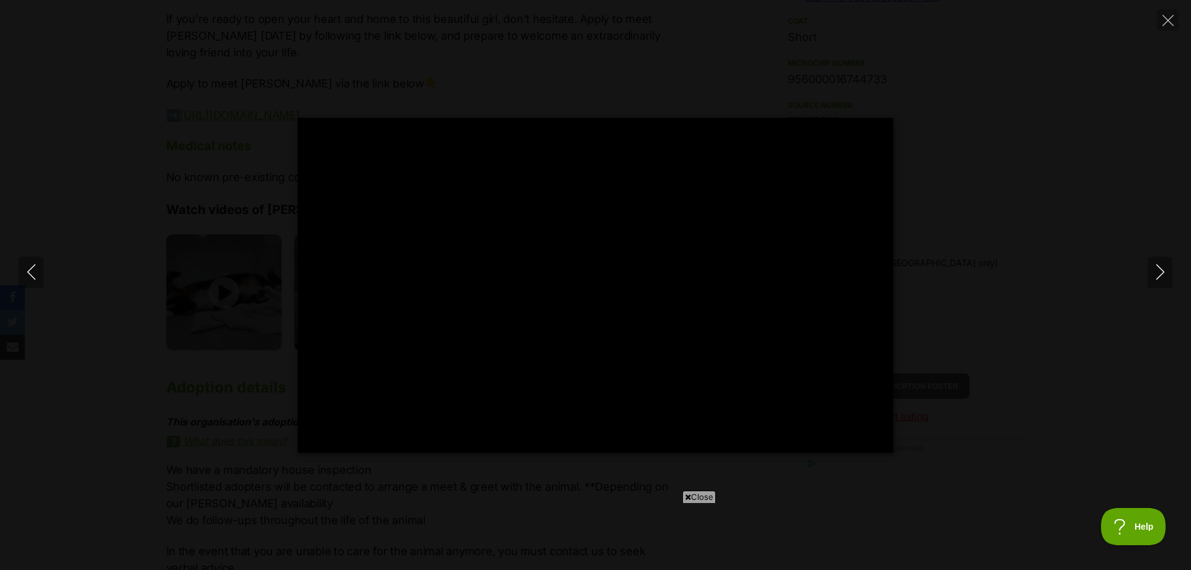
type input "100"
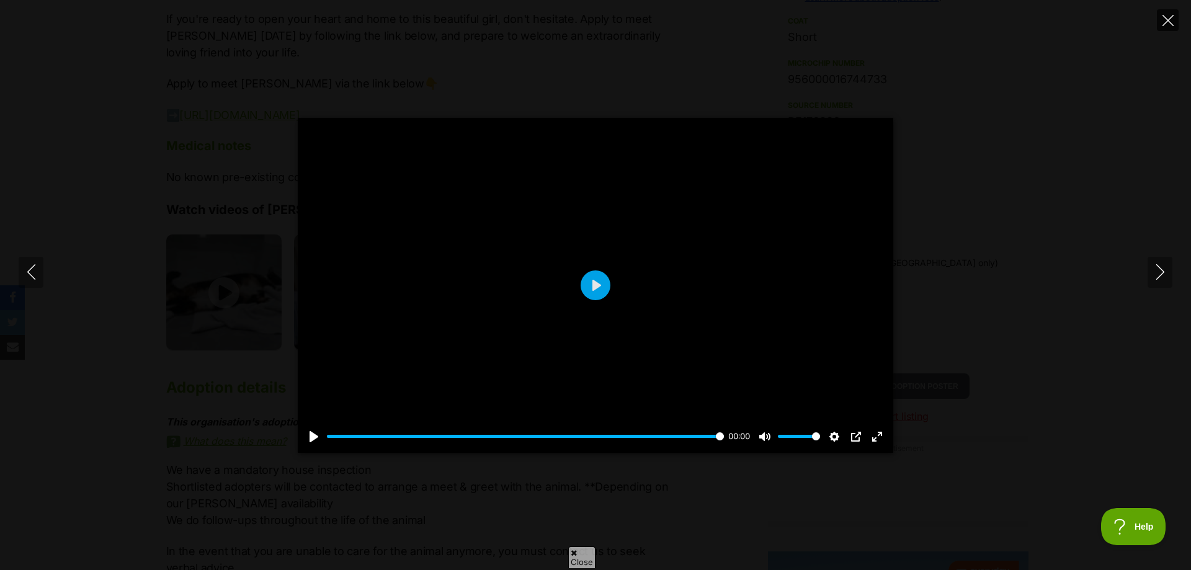
click at [1167, 14] on button "Close" at bounding box center [1167, 20] width 22 height 22
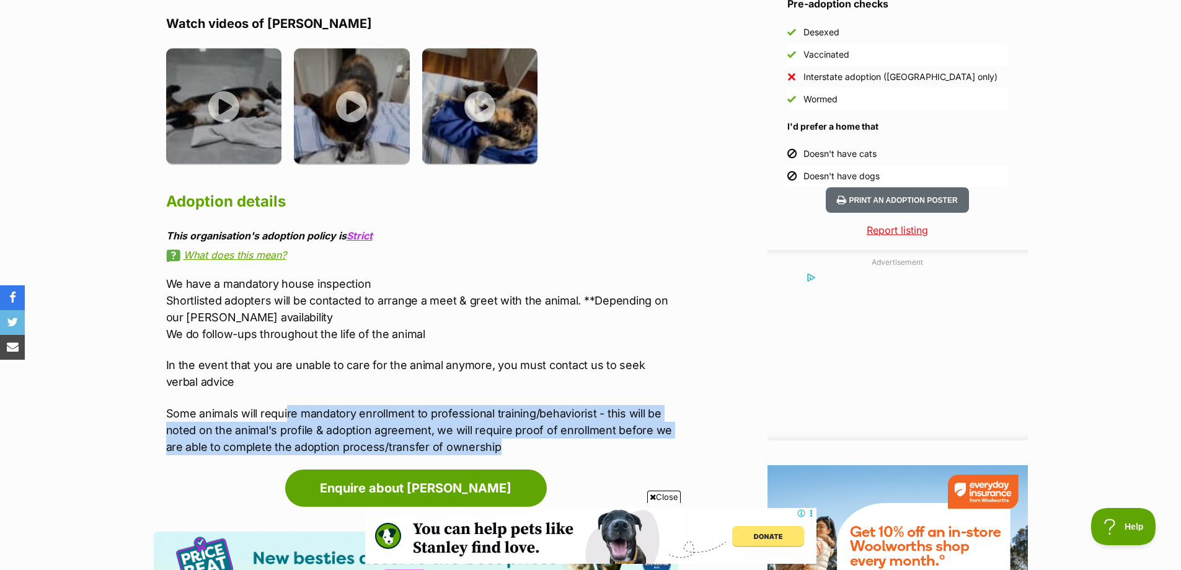
drag, startPoint x: 513, startPoint y: 418, endPoint x: 288, endPoint y: 366, distance: 230.4
click at [286, 366] on div "We have a mandatory house inspection Shortlisted adopters will be contacted to …" at bounding box center [422, 365] width 512 height 180
click at [338, 405] on p "Some animals will require mandatory enrollment to professional training/behavio…" at bounding box center [422, 430] width 512 height 50
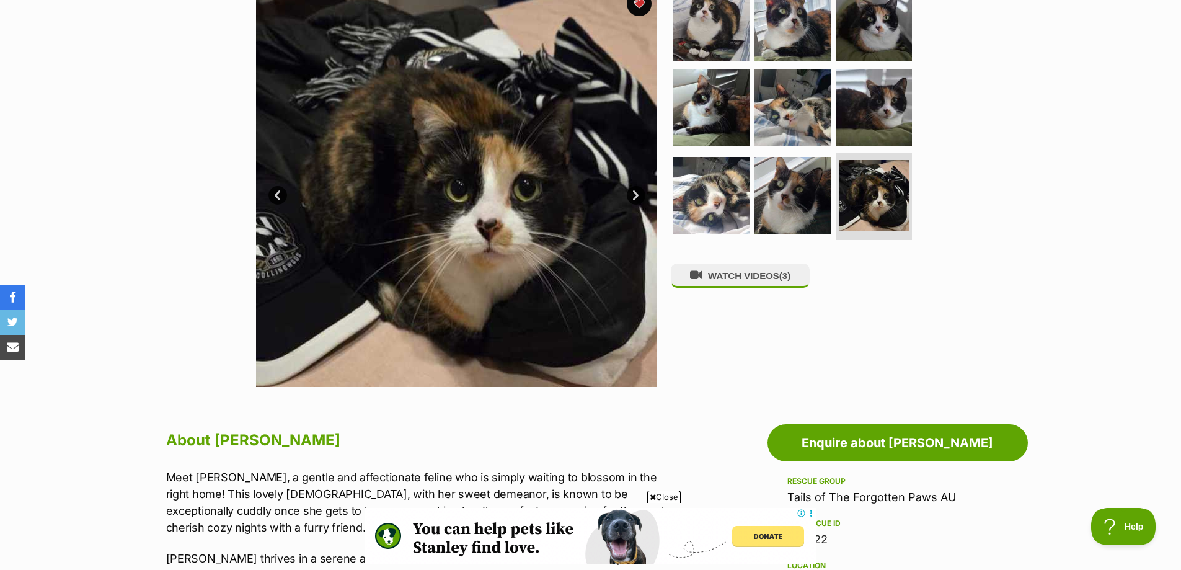
scroll to position [62, 0]
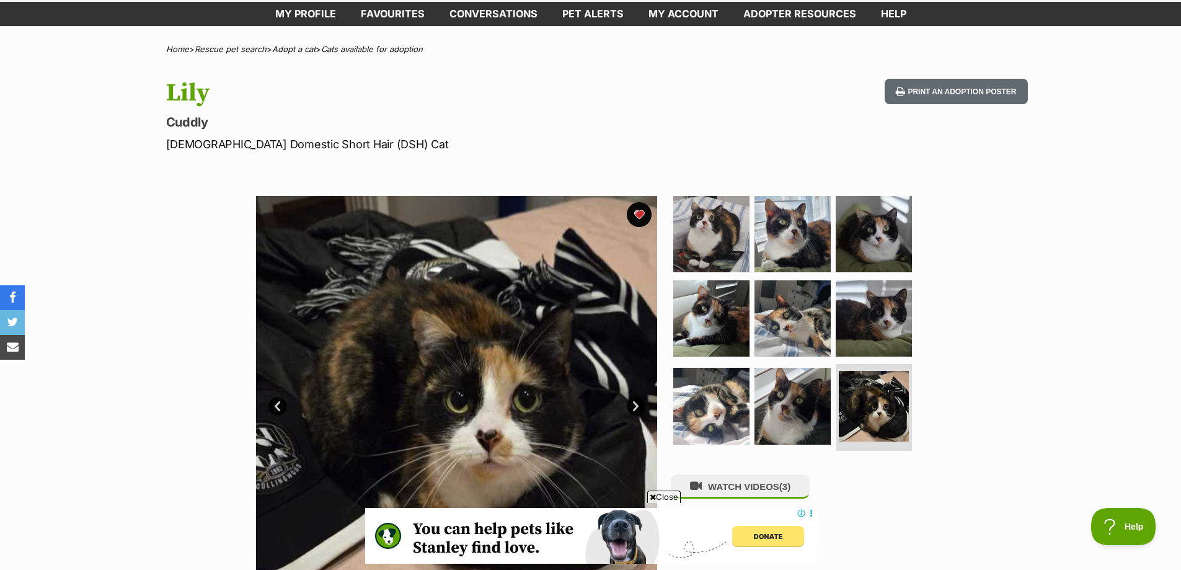
click at [630, 403] on link "Next" at bounding box center [636, 406] width 19 height 19
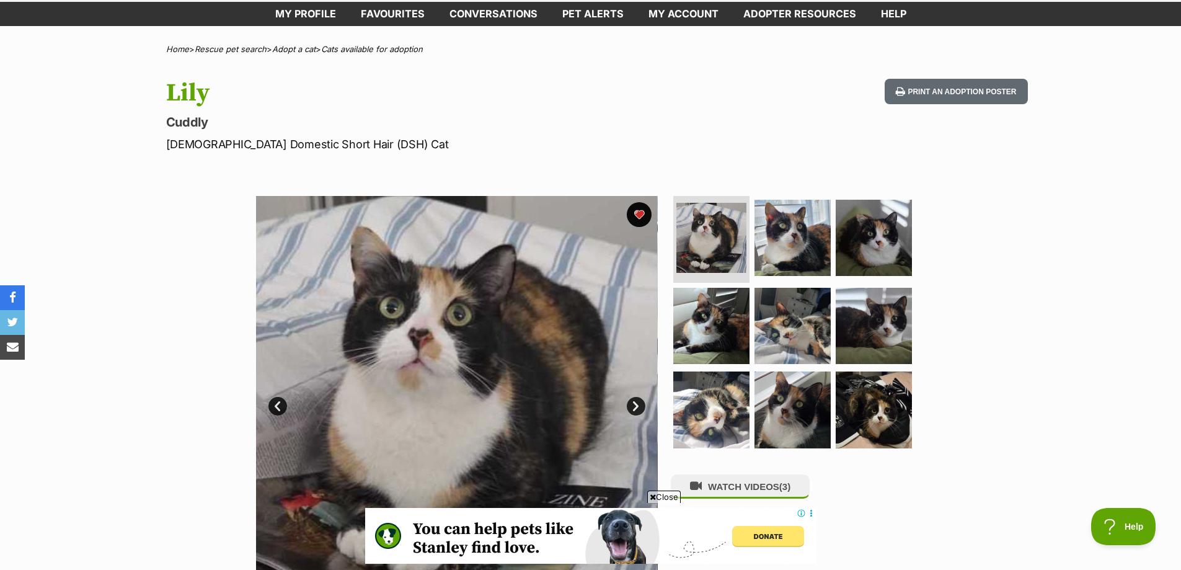
scroll to position [124, 0]
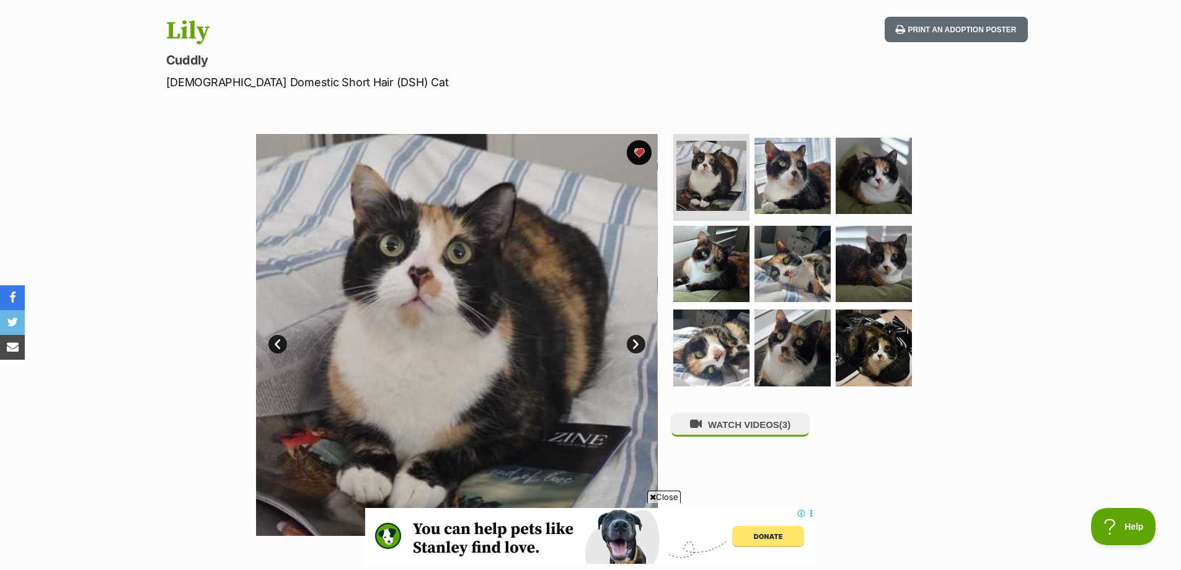
click at [641, 342] on link "Next" at bounding box center [636, 344] width 19 height 19
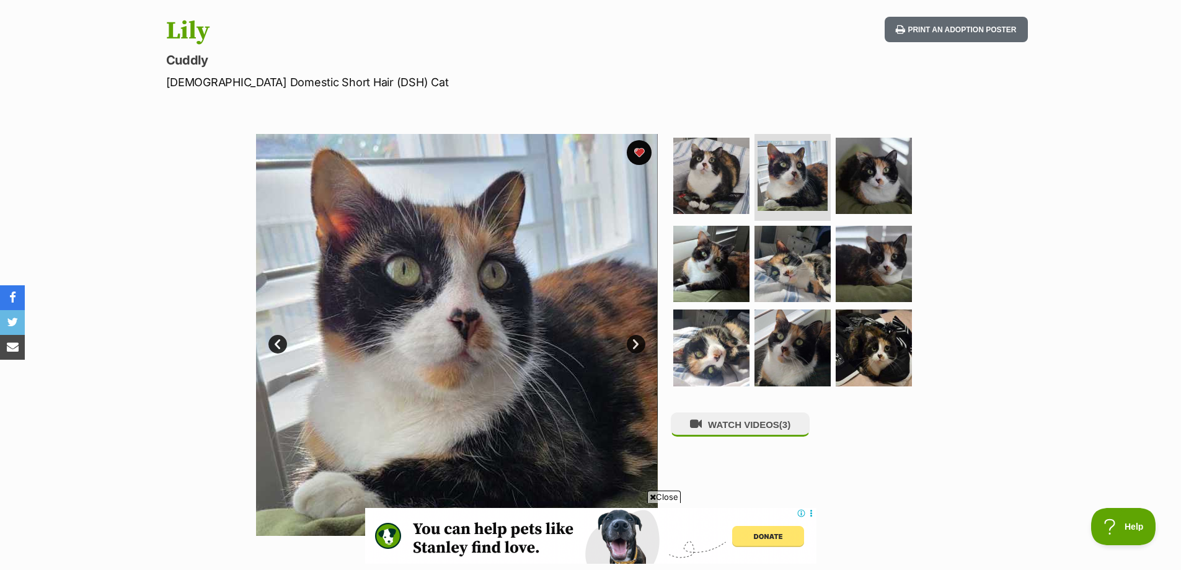
click at [641, 342] on link "Next" at bounding box center [636, 344] width 19 height 19
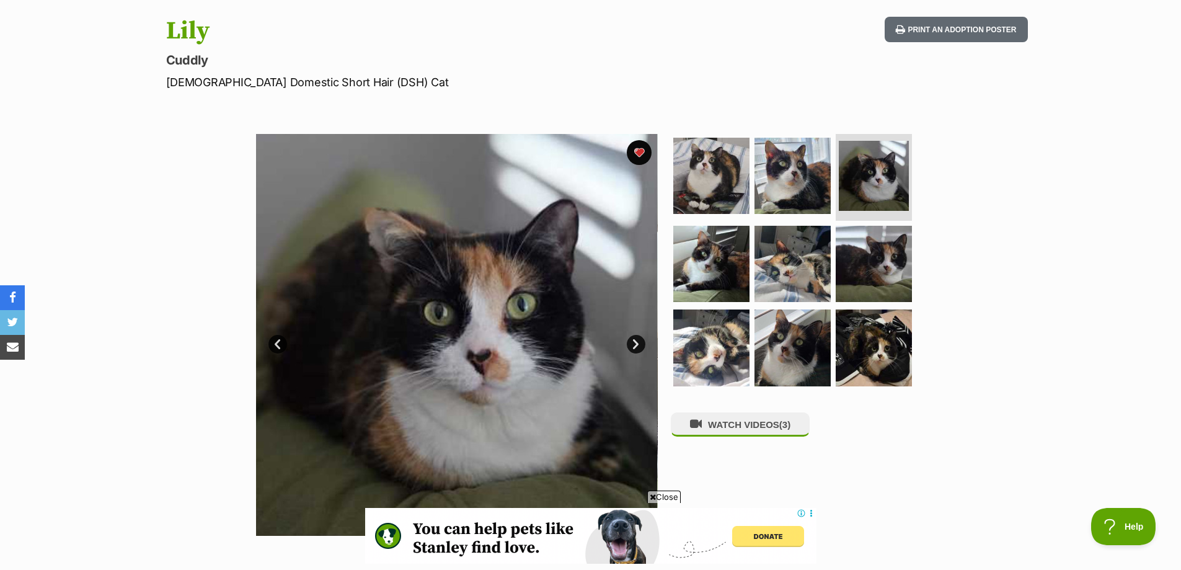
click at [629, 339] on link "Next" at bounding box center [636, 344] width 19 height 19
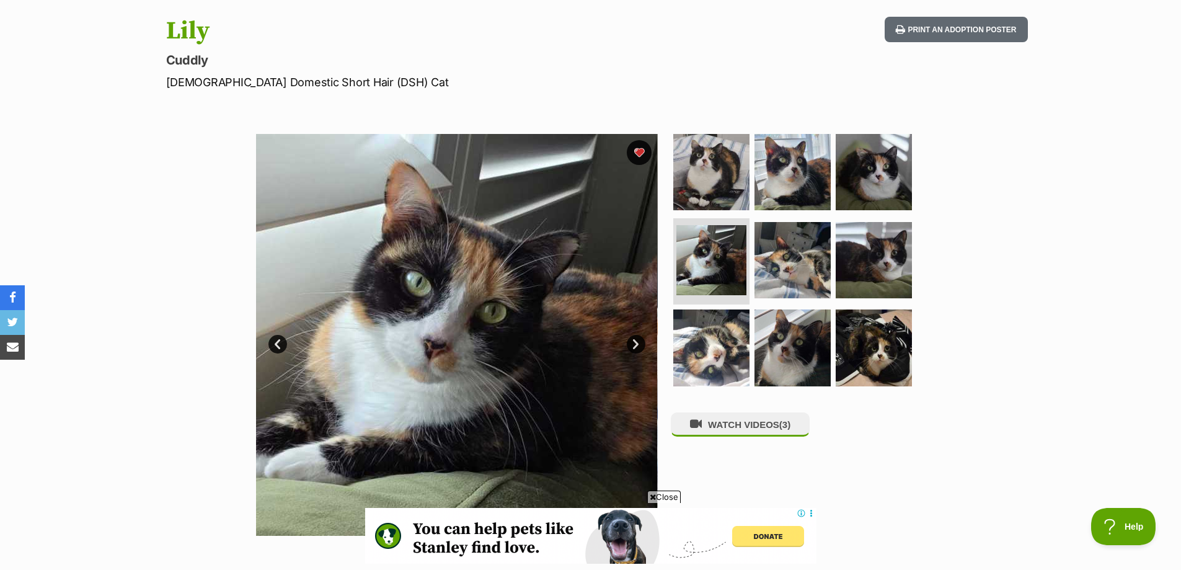
click at [629, 339] on link "Next" at bounding box center [636, 344] width 19 height 19
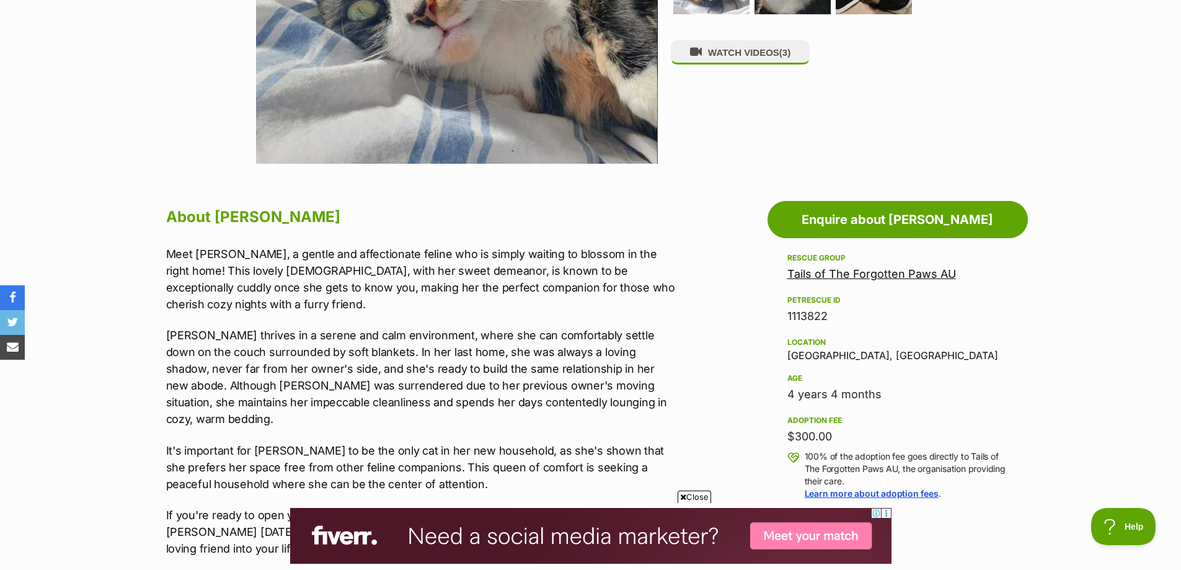
scroll to position [0, 0]
